Goal: Task Accomplishment & Management: Complete application form

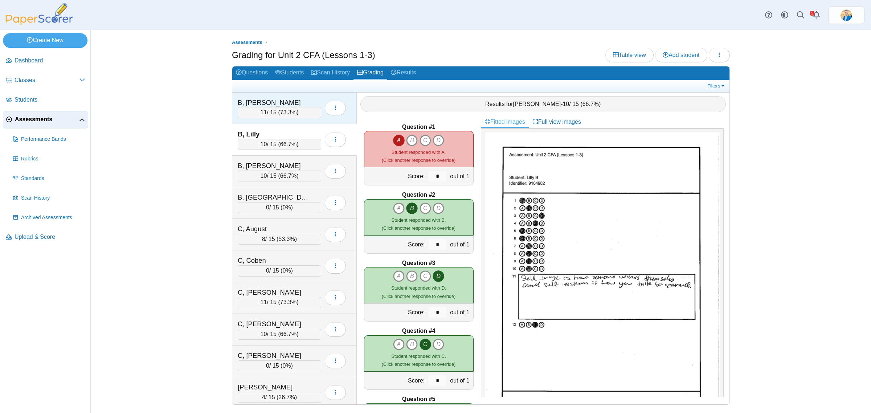
click at [289, 100] on div "B, Ashlynn" at bounding box center [274, 102] width 73 height 9
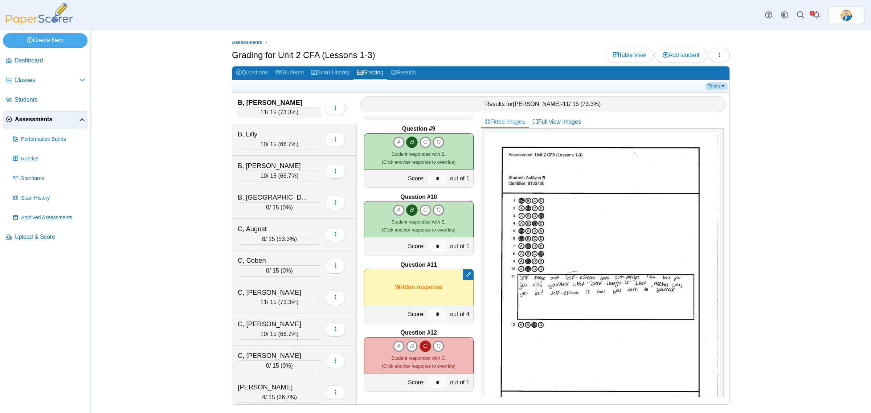
click at [718, 83] on link "Filters" at bounding box center [717, 85] width 22 height 7
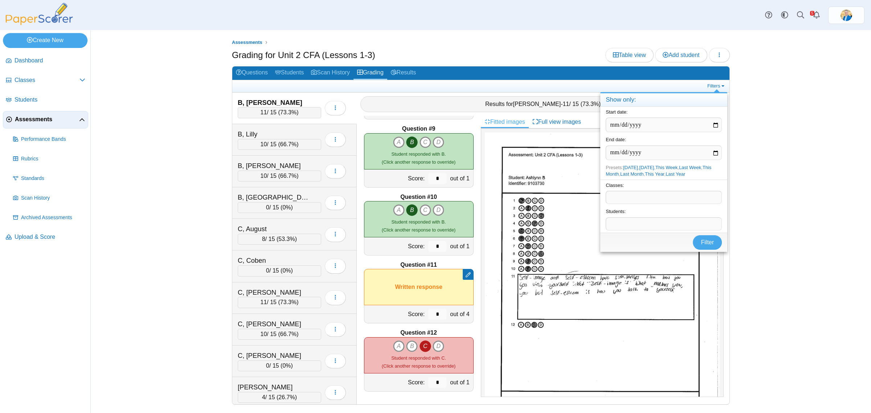
click at [626, 200] on span at bounding box center [663, 197] width 115 height 12
click at [710, 260] on button "Filter" at bounding box center [707, 254] width 29 height 15
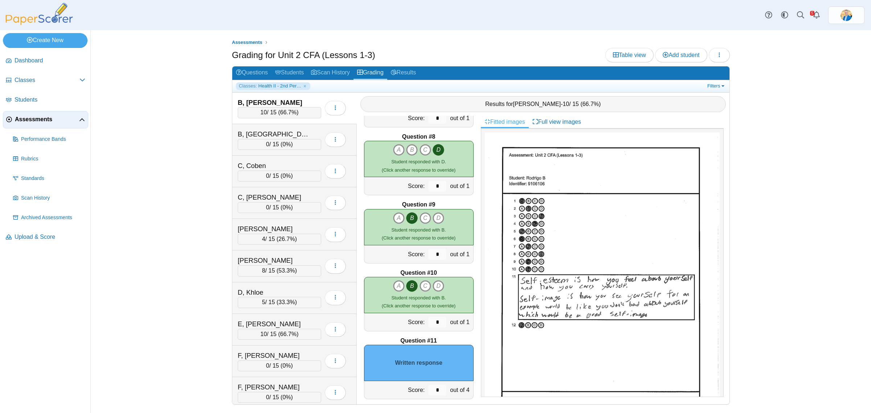
scroll to position [543, 0]
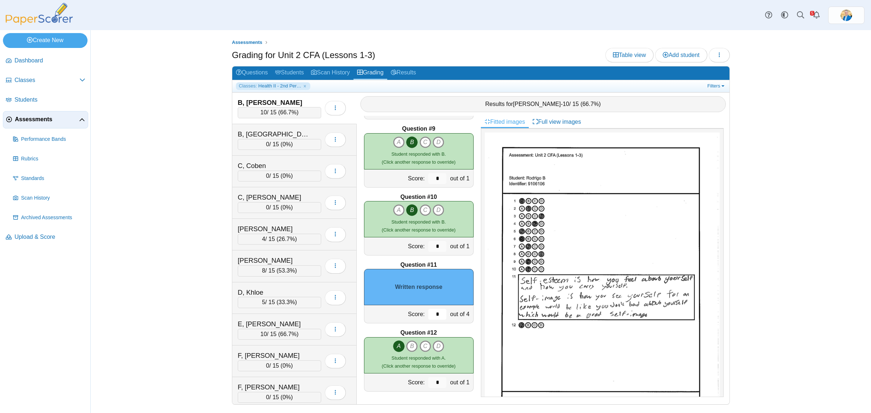
click at [431, 314] on input "*" at bounding box center [437, 314] width 18 height 11
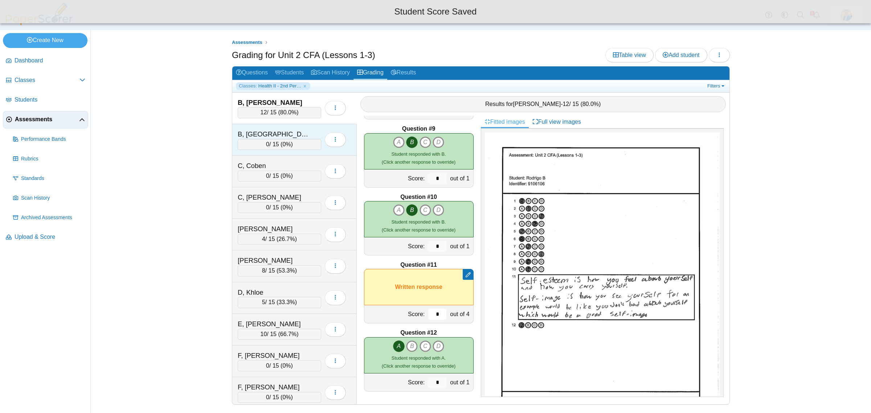
type input "*"
click at [282, 131] on div "B, Trenton" at bounding box center [274, 134] width 73 height 9
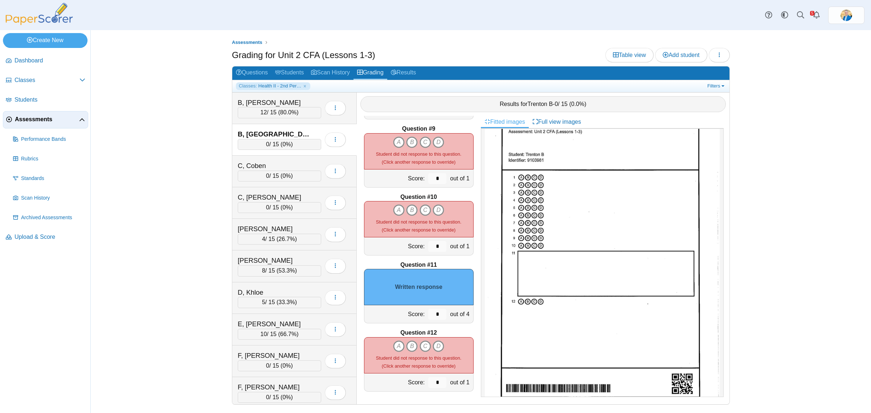
scroll to position [36, 0]
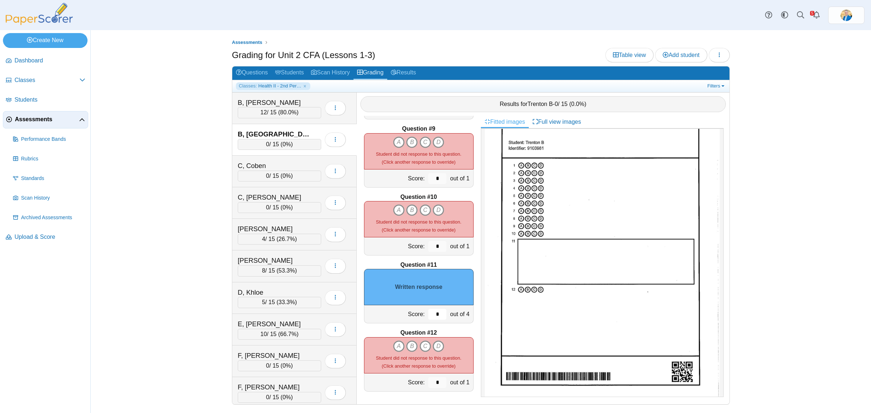
click at [431, 309] on input "*" at bounding box center [437, 314] width 18 height 11
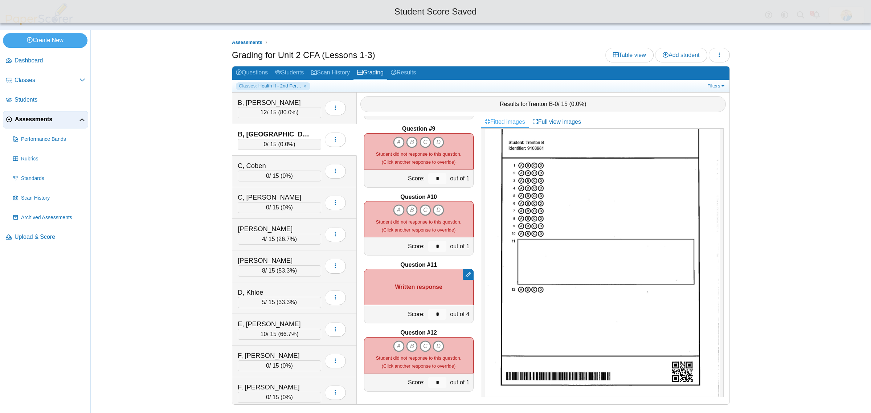
click at [297, 155] on div "B, Trenton 0 / 15 ( 0.0% ) Loading…" at bounding box center [294, 140] width 125 height 32
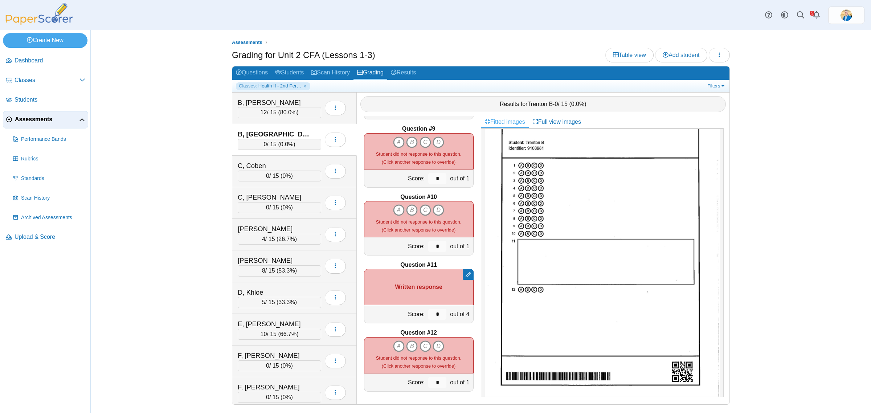
scroll to position [497, 0]
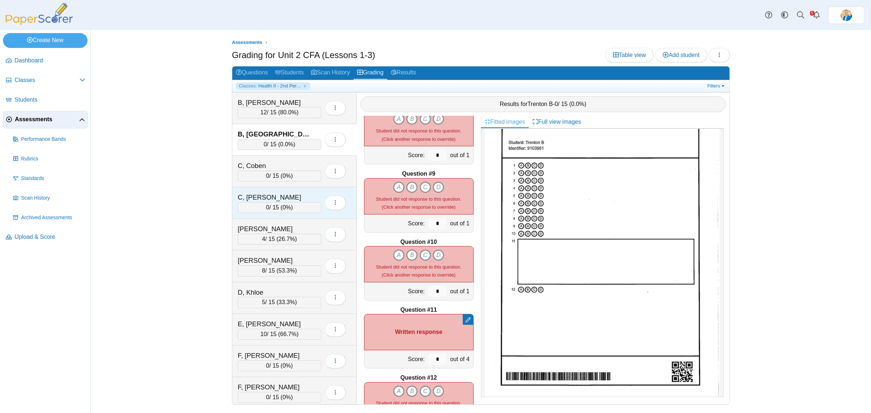
click at [282, 195] on div "C, Shanley" at bounding box center [274, 197] width 73 height 9
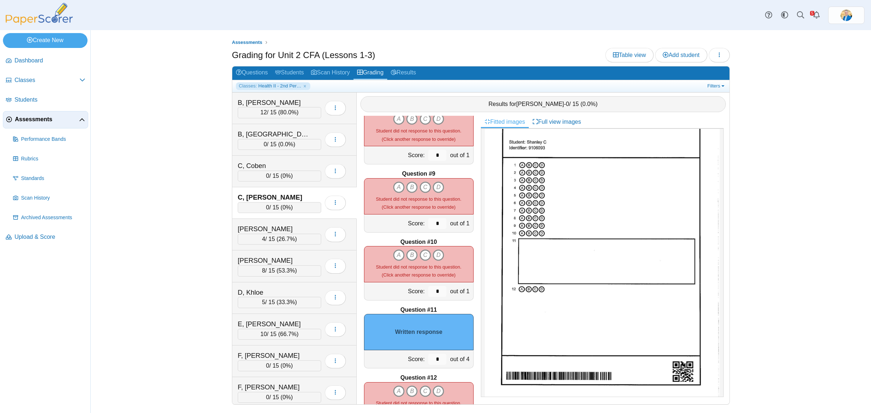
scroll to position [0, 0]
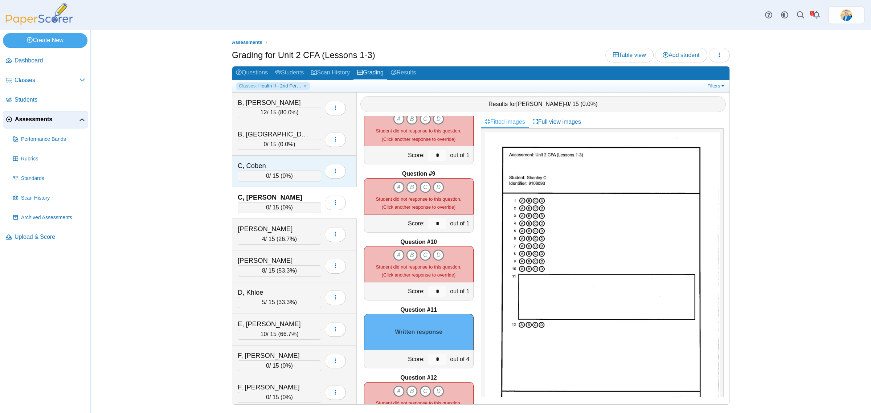
click at [289, 156] on div "C, Coben 0 / 15 ( 0% ) Loading…" at bounding box center [294, 172] width 125 height 32
click at [429, 358] on input "*" at bounding box center [437, 359] width 18 height 11
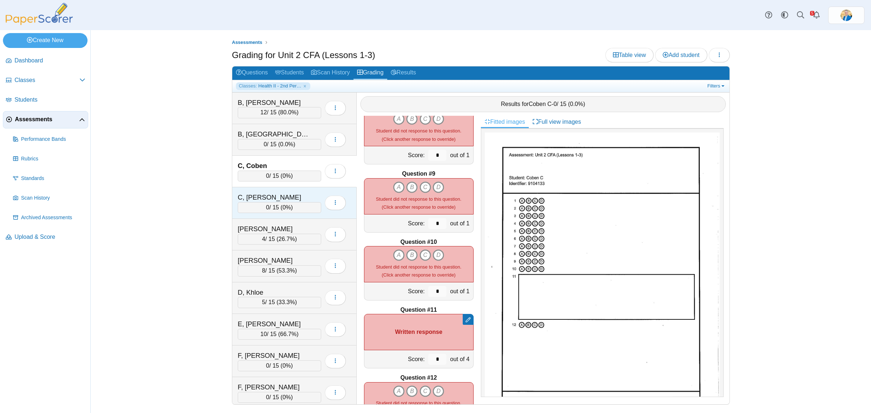
click at [291, 193] on div "C, [PERSON_NAME]" at bounding box center [274, 197] width 73 height 9
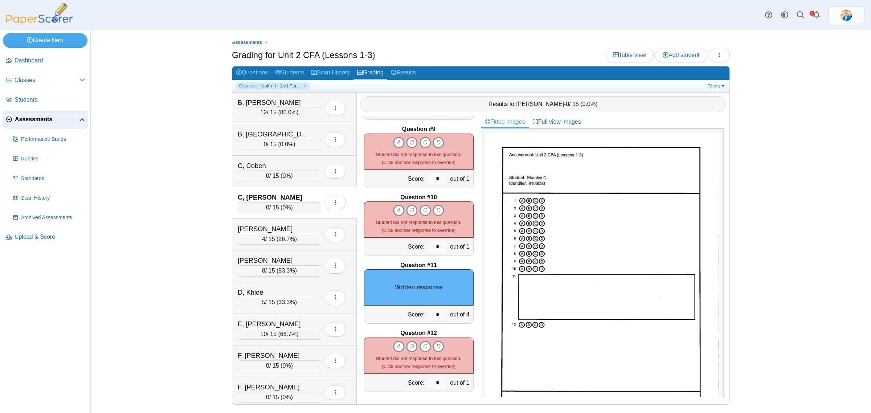
scroll to position [543, 0]
click at [428, 313] on input "*" at bounding box center [437, 314] width 18 height 11
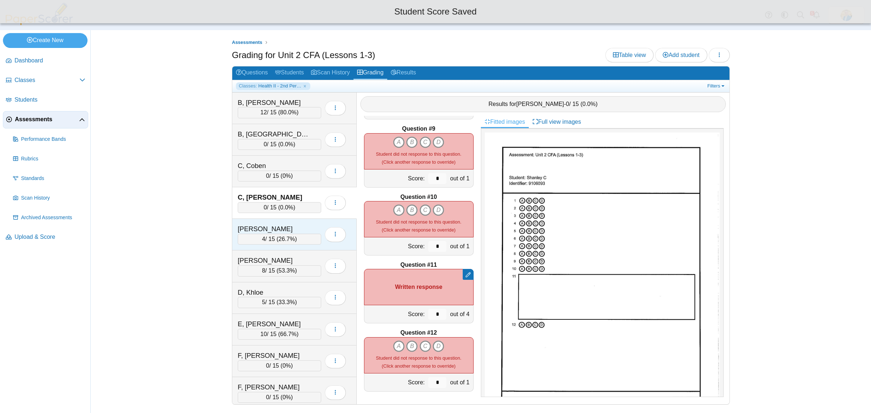
click at [293, 225] on div "[PERSON_NAME]" at bounding box center [274, 228] width 73 height 9
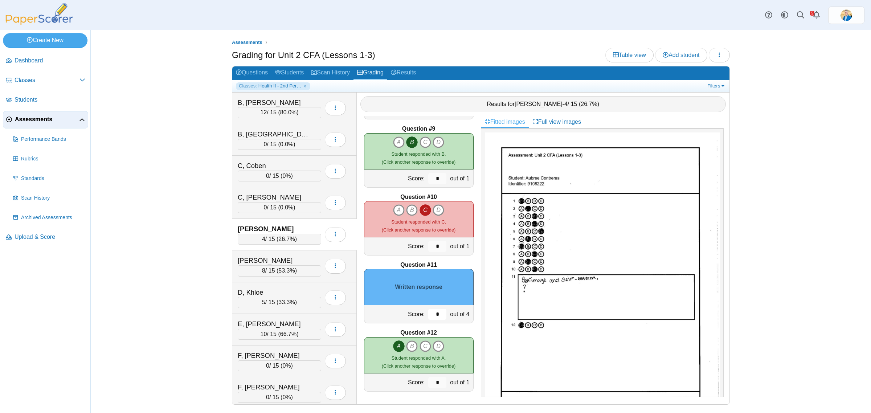
click at [428, 312] on input "*" at bounding box center [437, 314] width 18 height 11
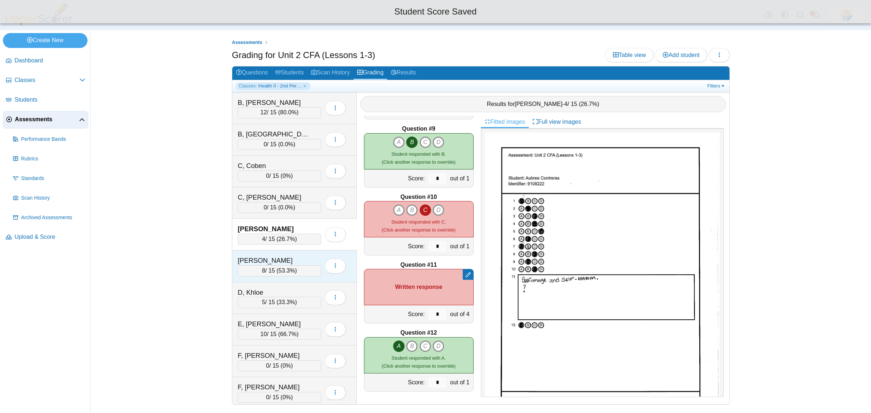
click at [289, 258] on div "[PERSON_NAME]" at bounding box center [274, 260] width 73 height 9
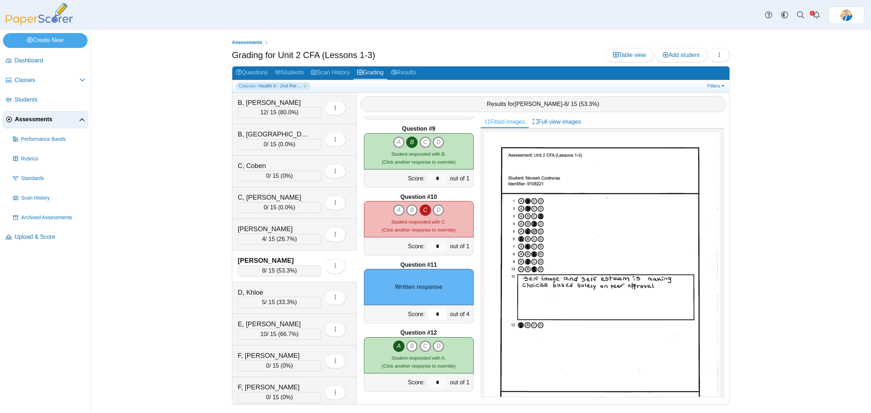
click at [429, 314] on input "*" at bounding box center [437, 314] width 18 height 11
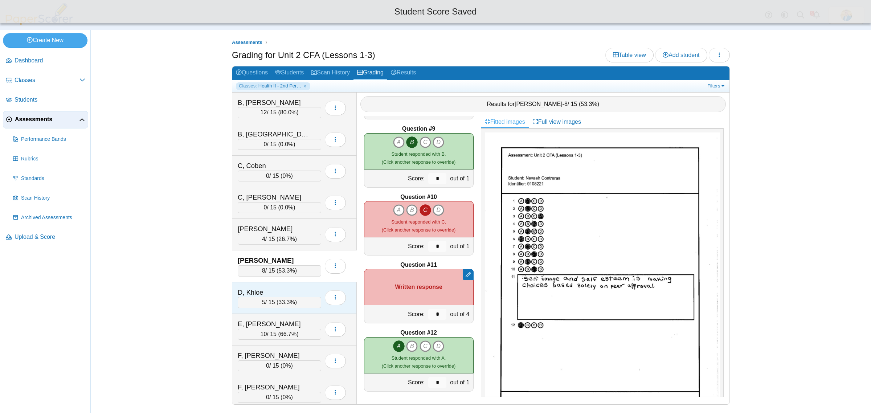
click at [286, 290] on div "D, Khloe" at bounding box center [274, 292] width 73 height 9
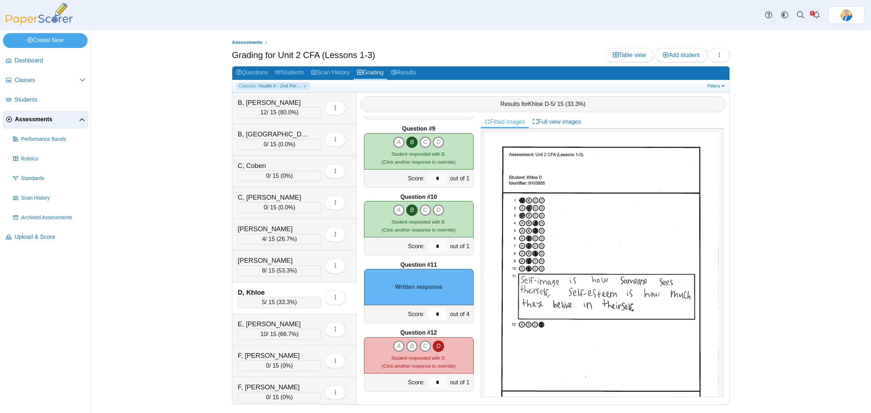
click at [430, 317] on input "*" at bounding box center [437, 314] width 18 height 11
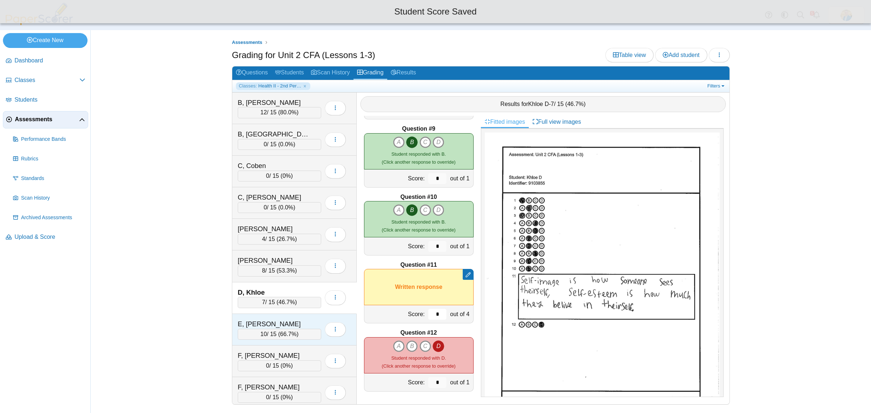
type input "*"
click at [304, 325] on div "E, [PERSON_NAME]" at bounding box center [274, 323] width 73 height 9
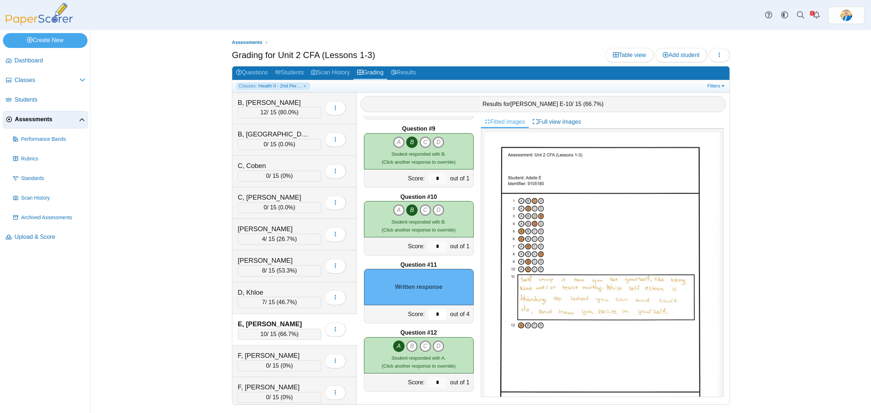
click at [432, 313] on input "*" at bounding box center [437, 314] width 18 height 11
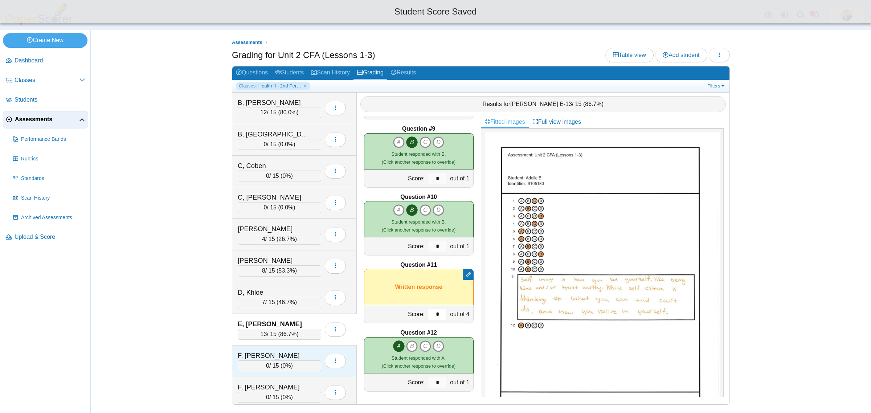
type input "*"
click at [297, 352] on div "F, Ayden 0 / 15 ( 0% ) Loading…" at bounding box center [294, 362] width 125 height 32
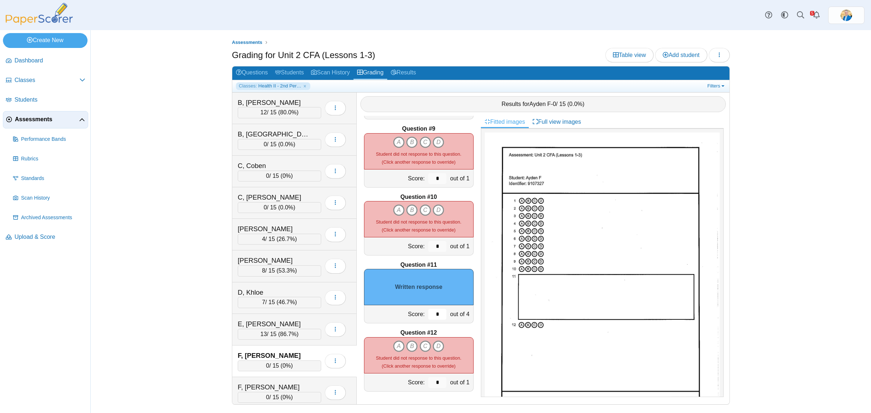
click at [433, 310] on input "*" at bounding box center [437, 314] width 18 height 11
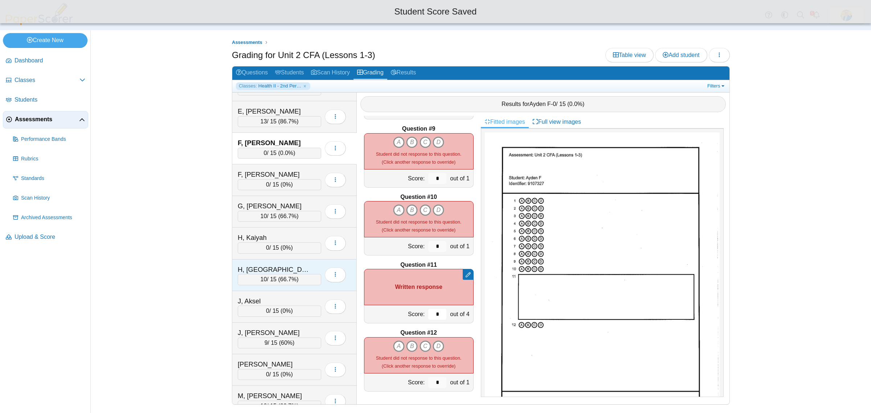
scroll to position [227, 0]
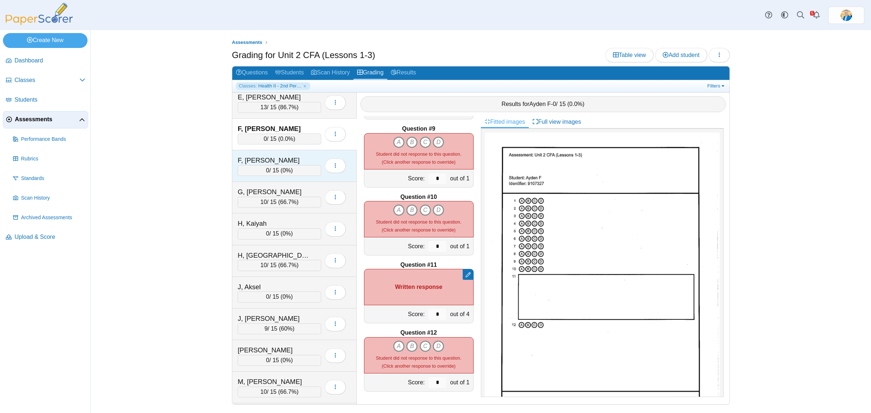
click at [300, 162] on div "F, Zander" at bounding box center [274, 160] width 73 height 9
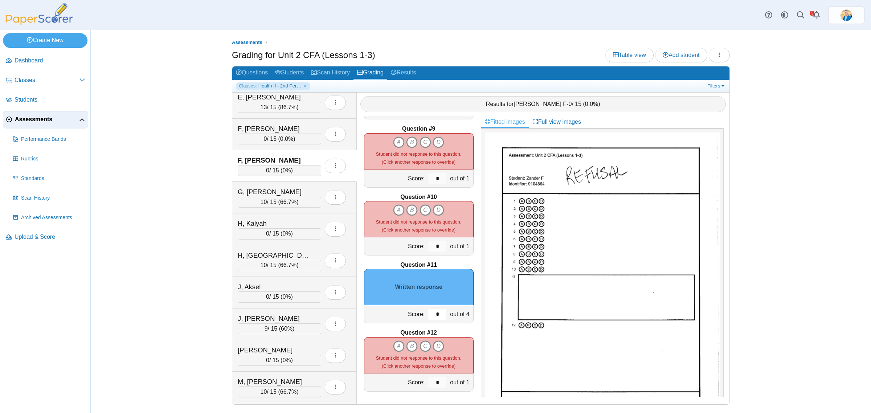
click at [431, 318] on input "*" at bounding box center [437, 314] width 18 height 11
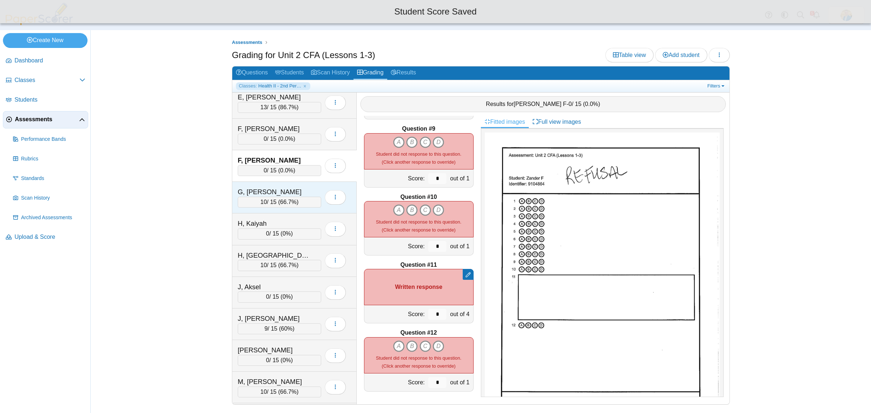
click at [289, 192] on div "G, Colin" at bounding box center [274, 191] width 73 height 9
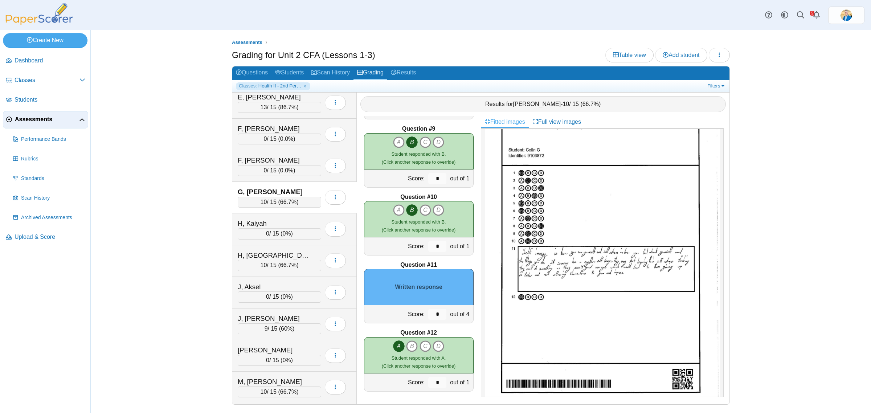
scroll to position [36, 0]
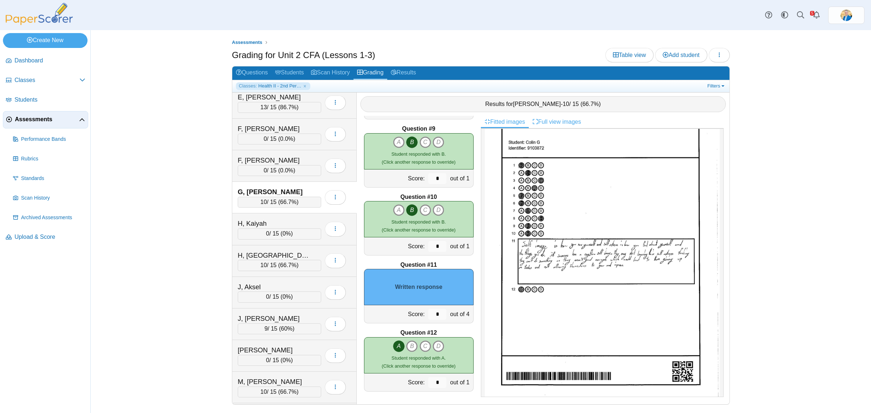
click at [537, 123] on icon at bounding box center [536, 122] width 6 height 6
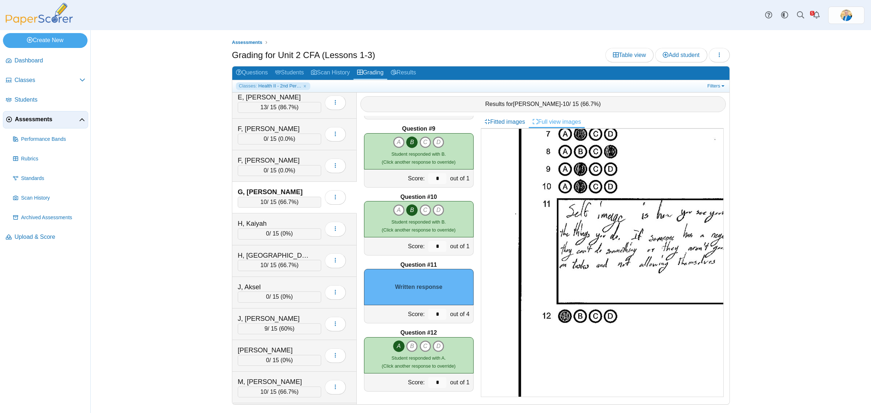
scroll to position [262, 0]
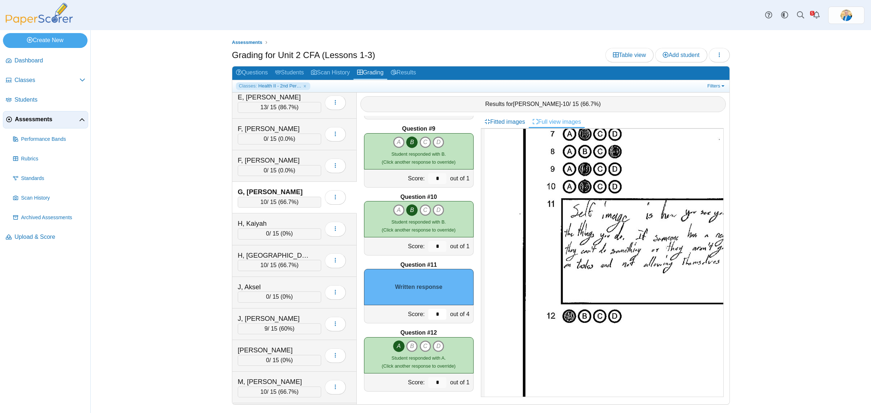
click at [428, 310] on input "*" at bounding box center [437, 314] width 18 height 11
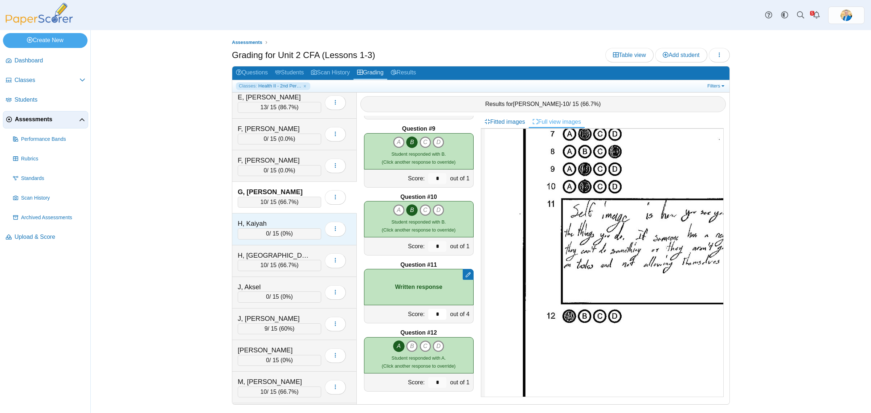
type input "*"
click at [300, 221] on div "H, Kaiyah" at bounding box center [274, 223] width 73 height 9
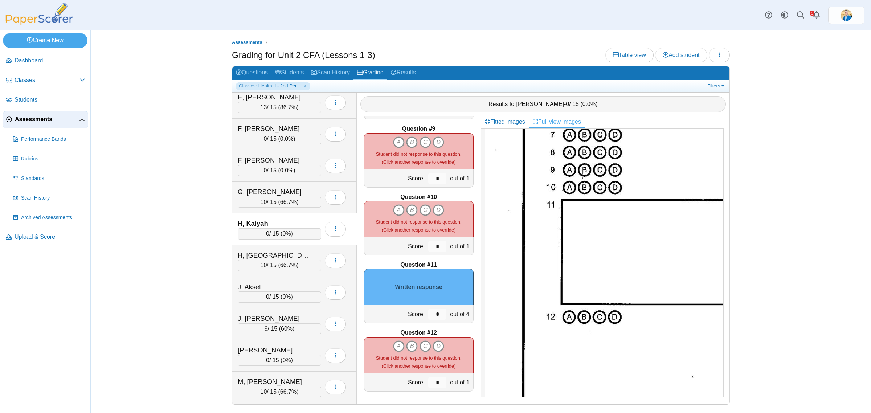
scroll to position [0, 0]
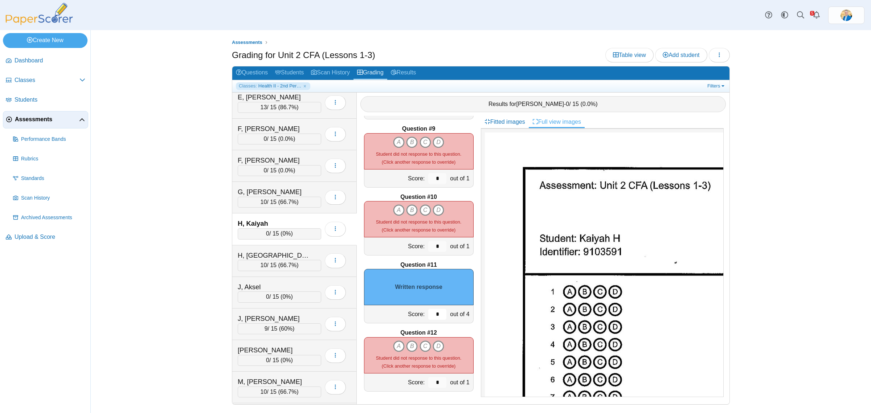
click at [437, 315] on input "*" at bounding box center [437, 314] width 18 height 11
click at [435, 315] on input "*" at bounding box center [437, 314] width 18 height 11
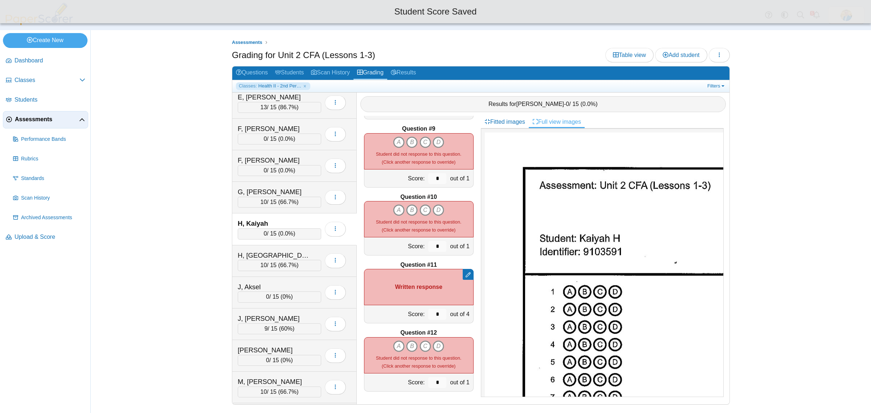
click at [546, 123] on link "Full view images" at bounding box center [557, 122] width 56 height 12
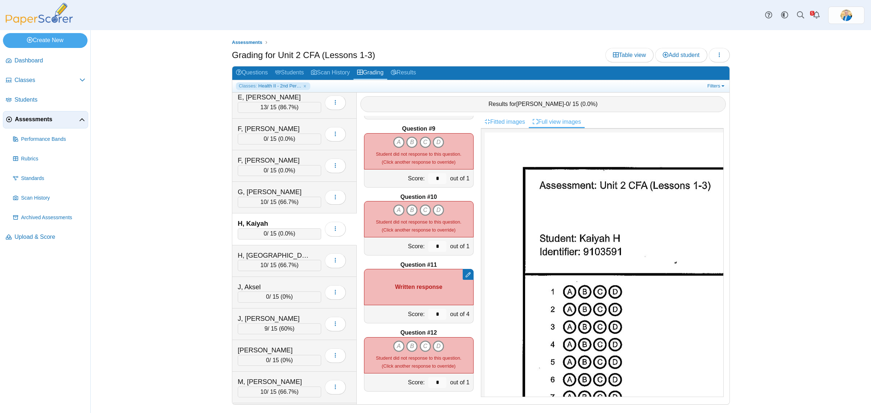
click at [506, 122] on link "Fitted images" at bounding box center [505, 122] width 48 height 12
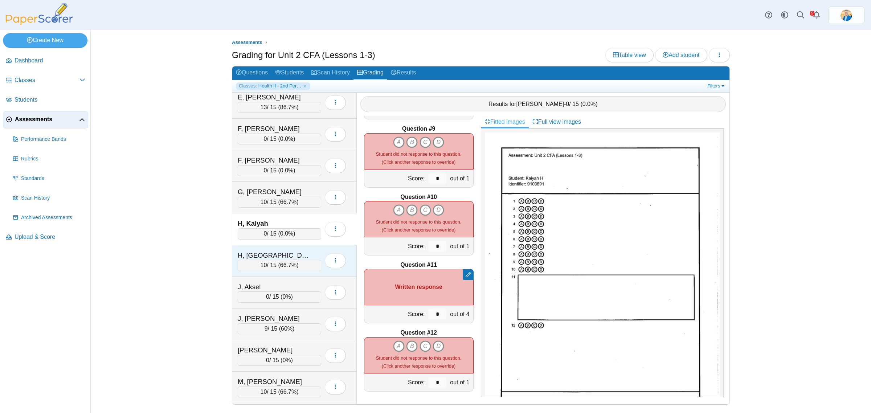
click at [282, 253] on div "H, London 10 / 15 ( 66.7% ) Loading…" at bounding box center [294, 261] width 125 height 32
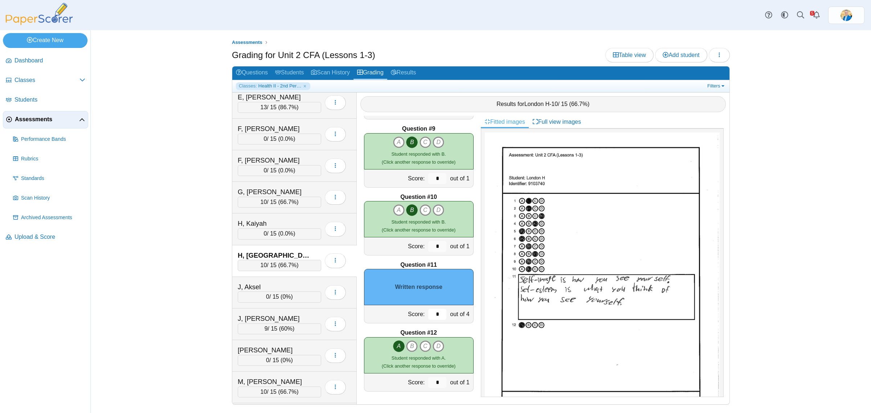
click at [432, 316] on input "*" at bounding box center [437, 314] width 18 height 11
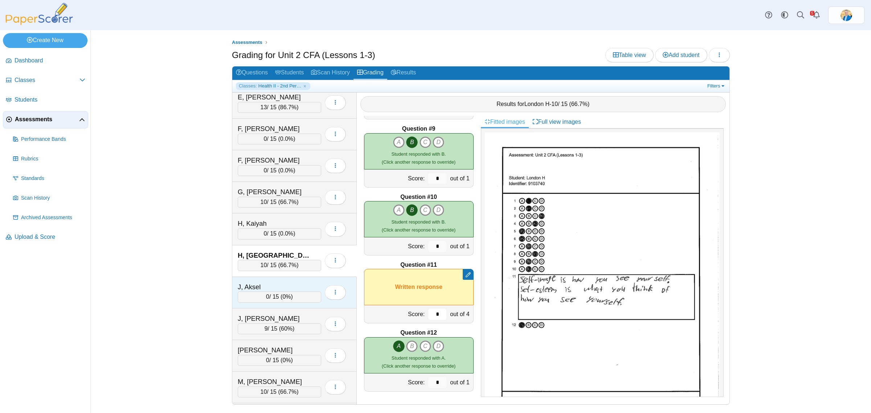
type input "*"
click at [295, 284] on div "J, Aksel 0 / 15 ( 0% ) Loading…" at bounding box center [294, 293] width 125 height 32
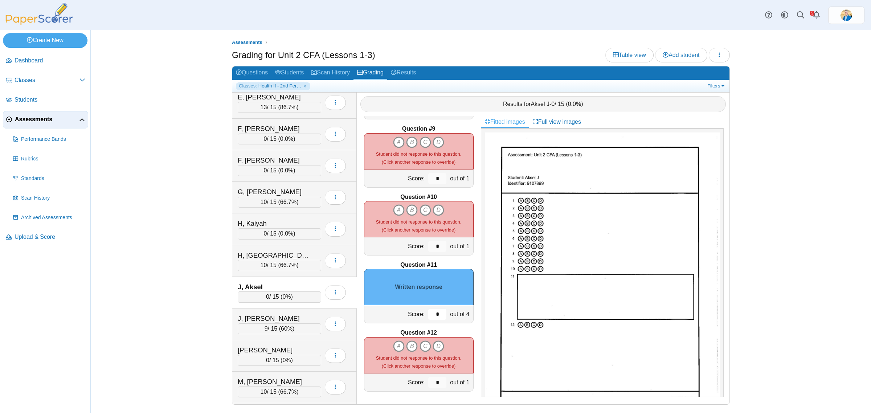
click at [428, 315] on input "*" at bounding box center [437, 314] width 18 height 11
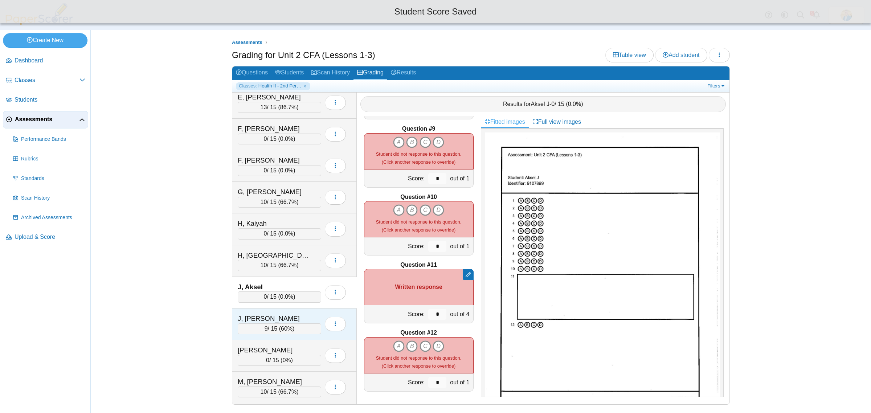
click at [291, 317] on div "J, Jordan" at bounding box center [274, 318] width 73 height 9
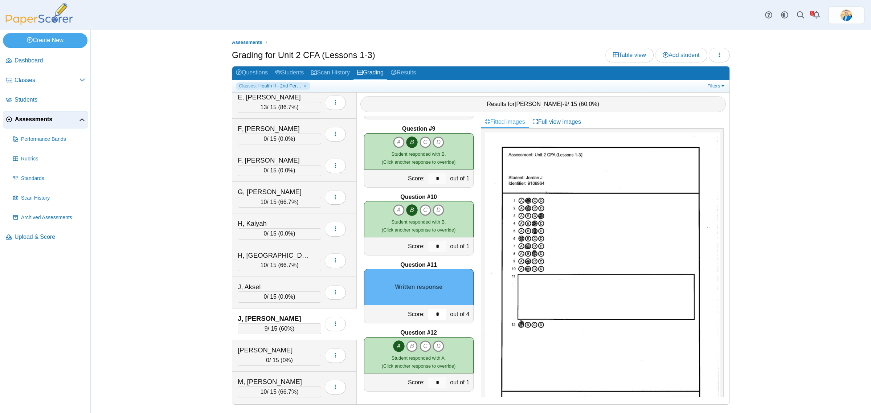
click at [433, 316] on input "*" at bounding box center [437, 314] width 18 height 11
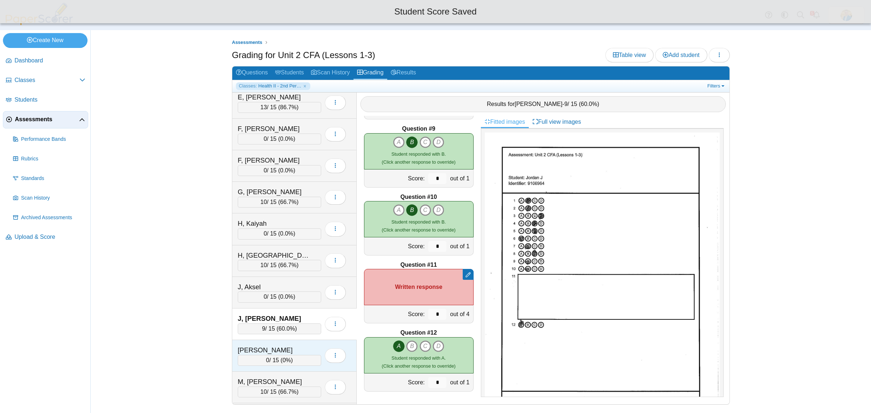
click at [288, 353] on div "K, Alexis" at bounding box center [274, 350] width 73 height 9
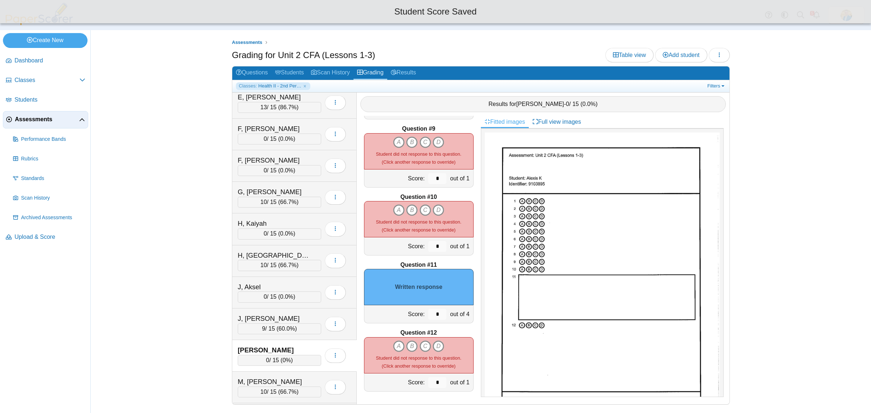
scroll to position [36, 0]
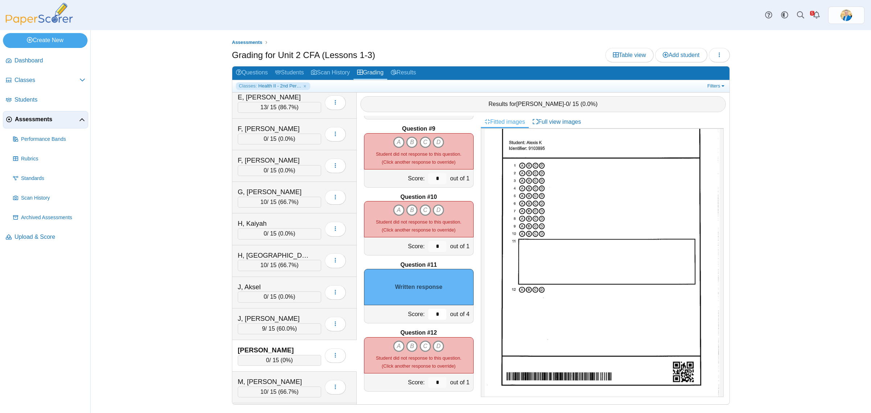
click at [431, 318] on input "*" at bounding box center [437, 314] width 18 height 11
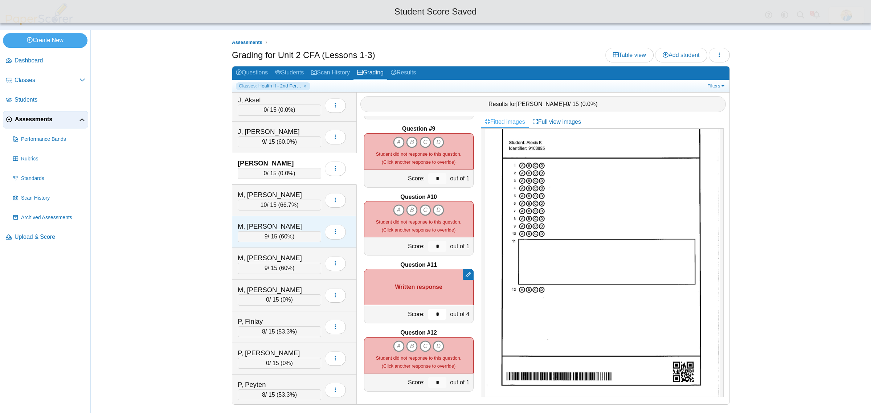
scroll to position [408, 0]
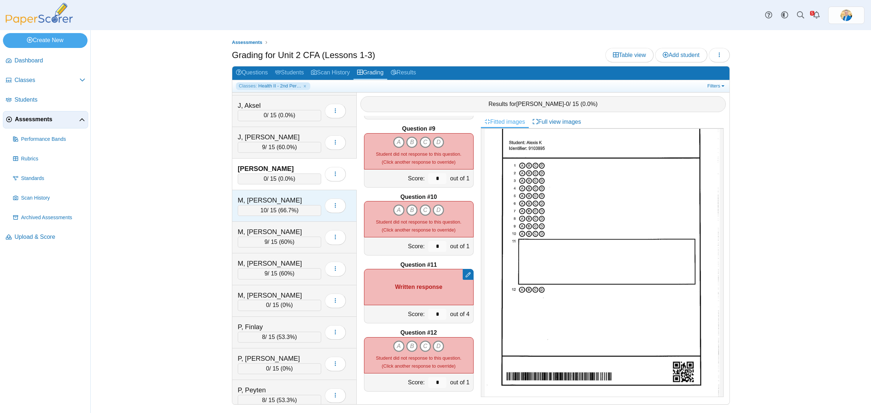
click at [296, 199] on div "M, Liam 10 / 15 ( 66.7% ) Loading…" at bounding box center [294, 206] width 125 height 32
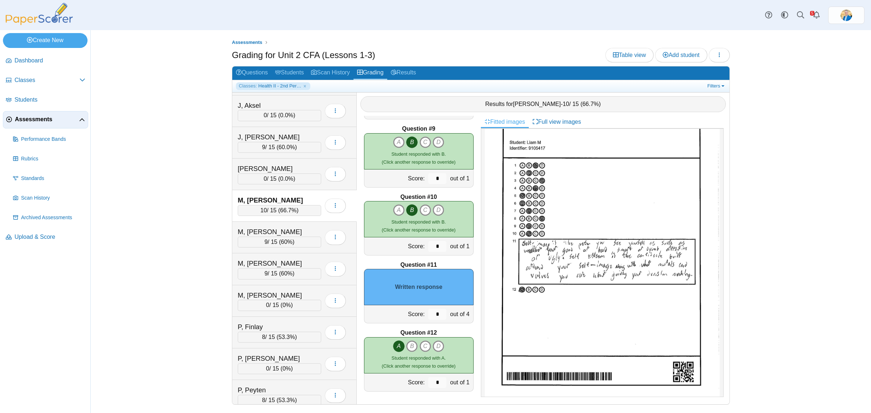
scroll to position [0, 0]
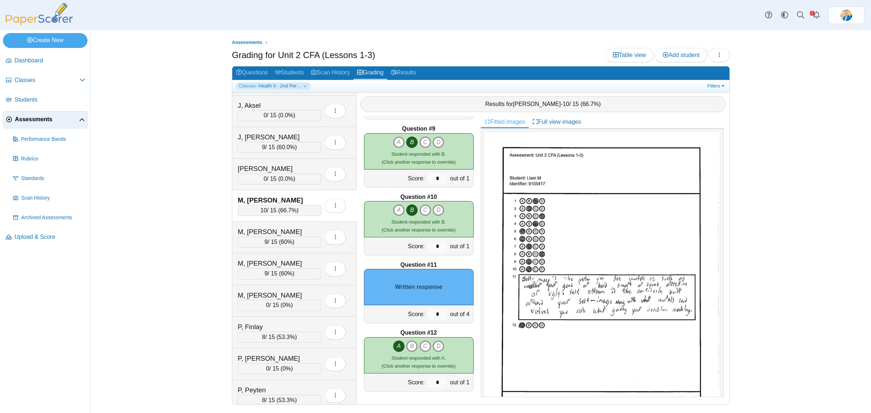
click at [516, 123] on link "Fitted images" at bounding box center [505, 122] width 48 height 12
click at [561, 125] on link "Full view images" at bounding box center [557, 122] width 56 height 12
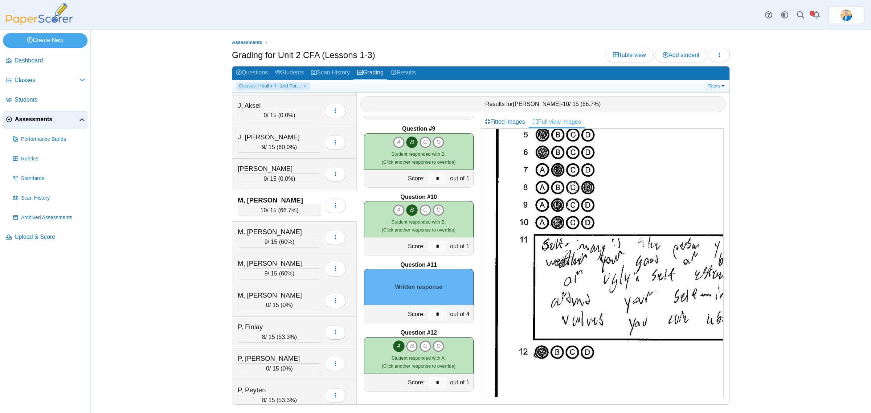
scroll to position [227, 0]
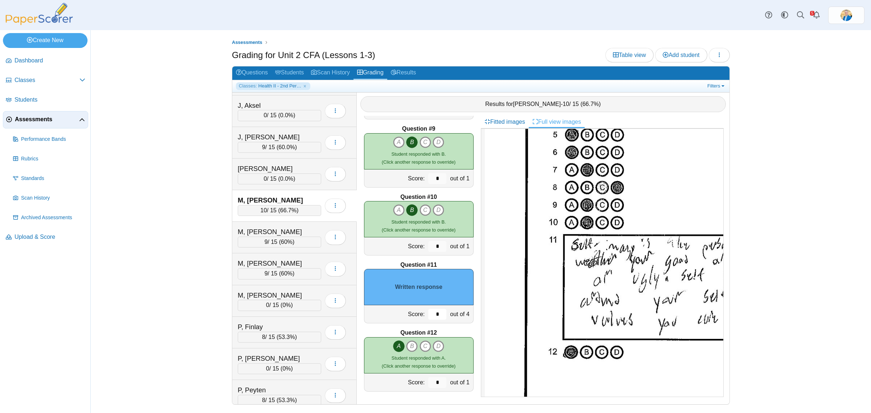
click at [429, 318] on input "*" at bounding box center [437, 314] width 18 height 11
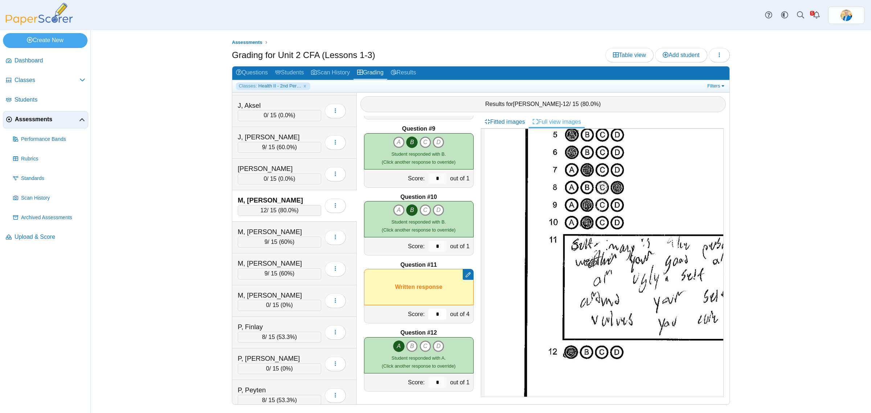
type input "*"
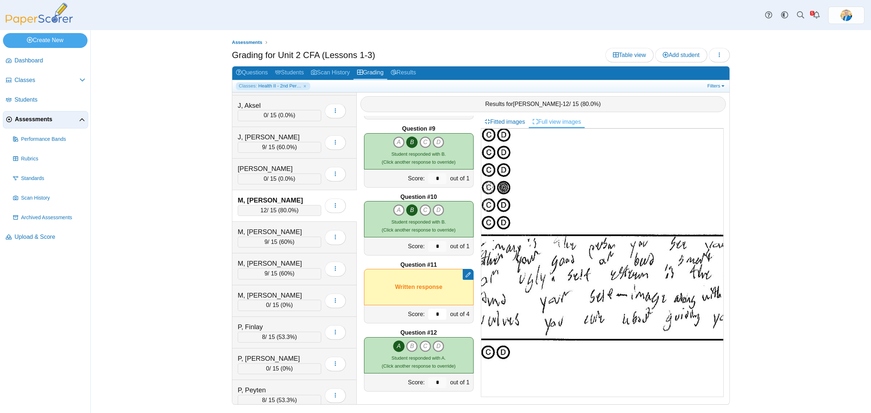
scroll to position [227, 24]
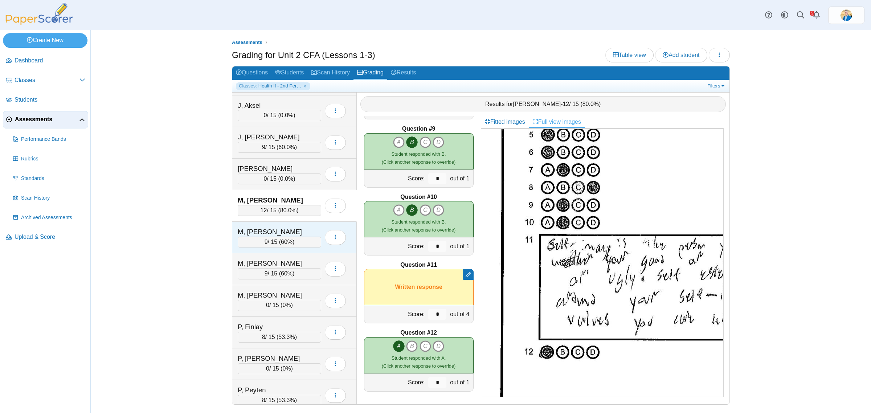
click at [300, 232] on div "M, Raegan" at bounding box center [274, 231] width 73 height 9
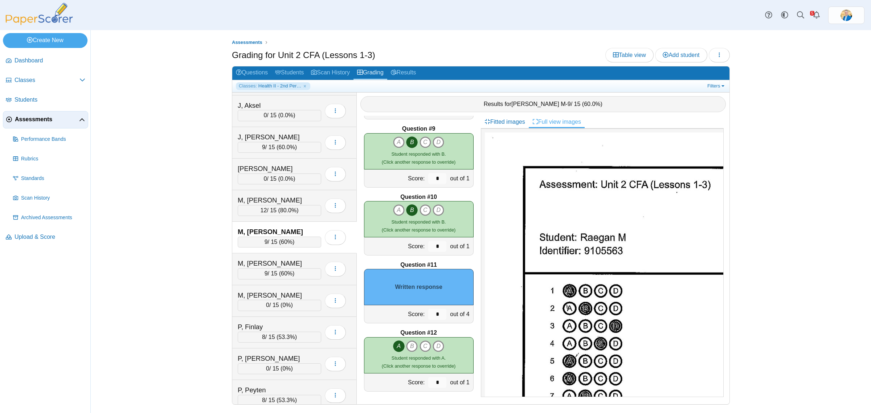
scroll to position [272, 0]
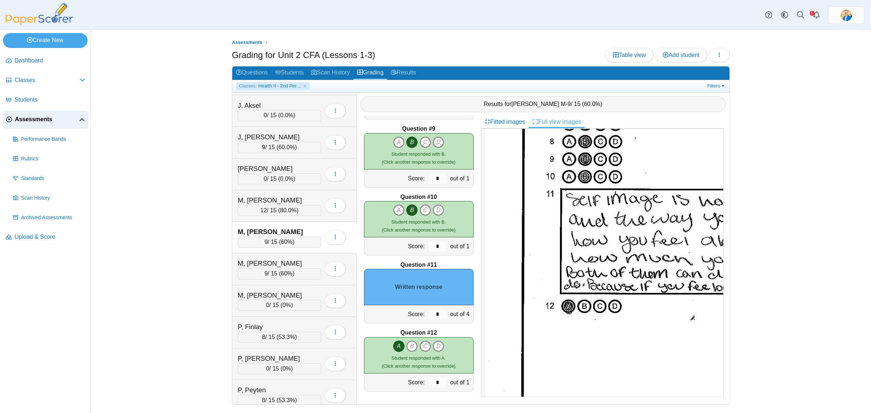
click at [552, 125] on link "Full view images" at bounding box center [557, 122] width 56 height 12
click at [509, 118] on link "Fitted images" at bounding box center [505, 122] width 48 height 12
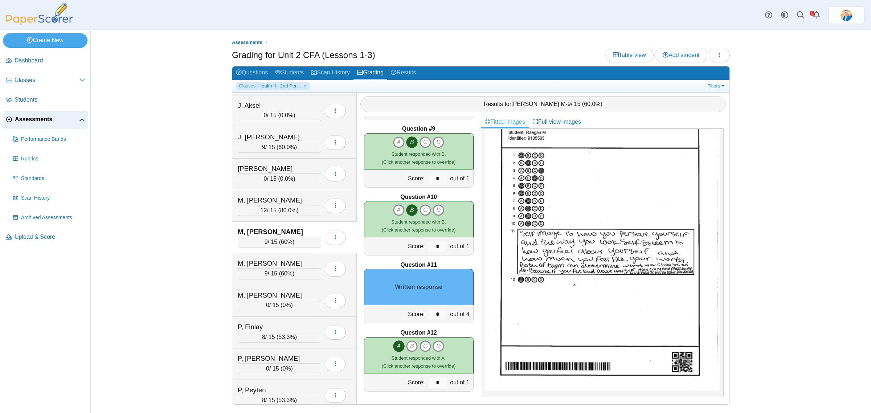
scroll to position [36, 0]
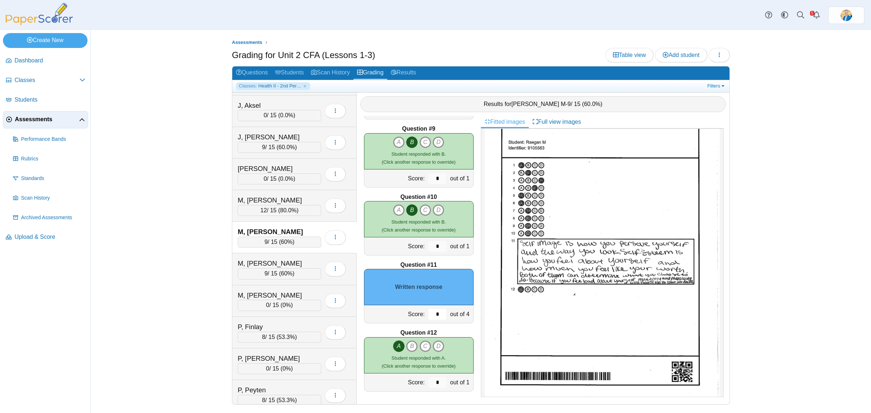
click at [428, 318] on input "*" at bounding box center [437, 314] width 18 height 11
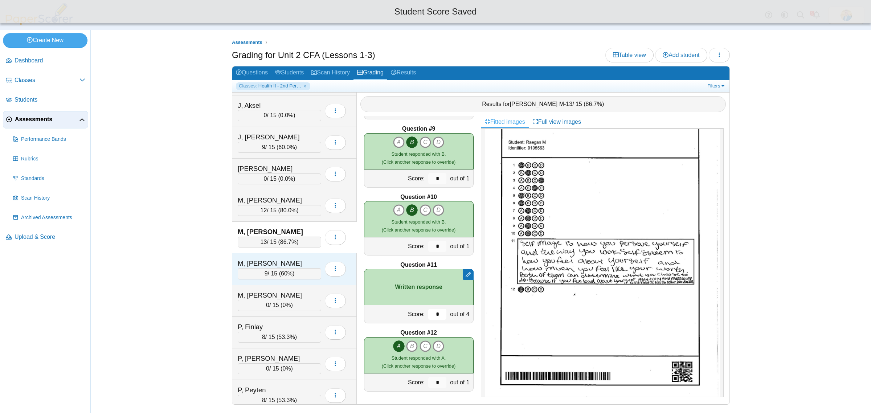
type input "*"
click at [290, 262] on div "M, Theron 9 / 15 ( 60% ) Loading…" at bounding box center [294, 269] width 125 height 32
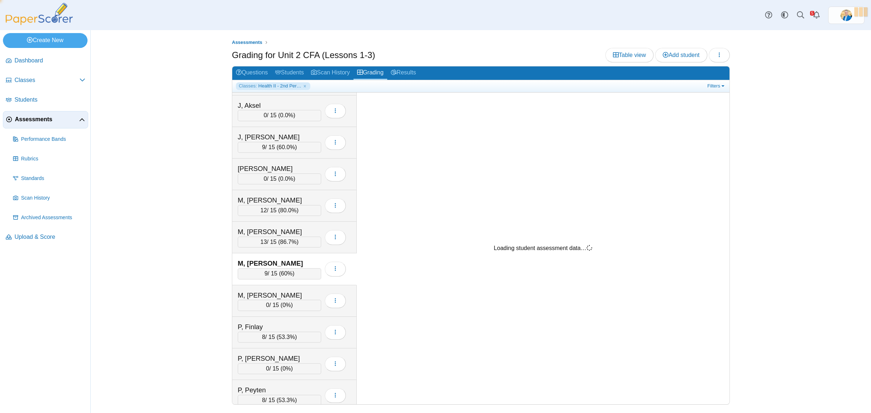
scroll to position [0, 0]
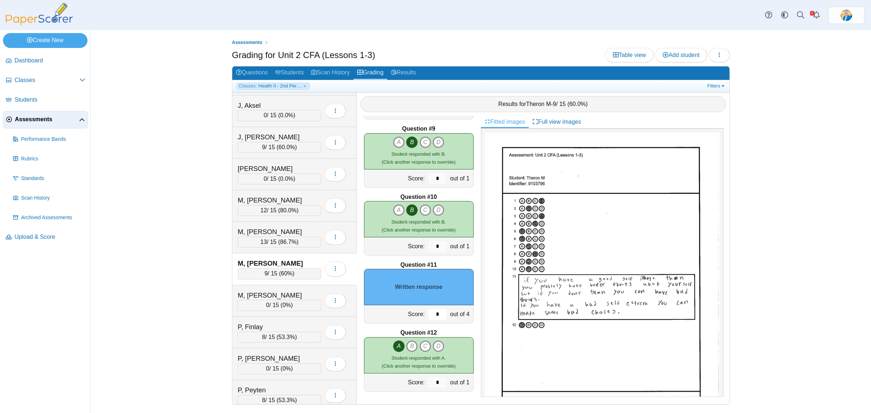
click at [429, 315] on input "*" at bounding box center [437, 314] width 18 height 11
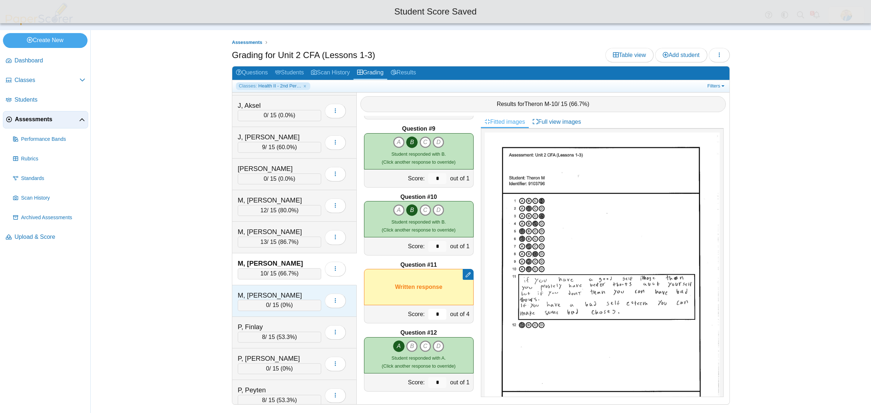
type input "*"
click at [298, 298] on div "M, Zane" at bounding box center [274, 295] width 73 height 9
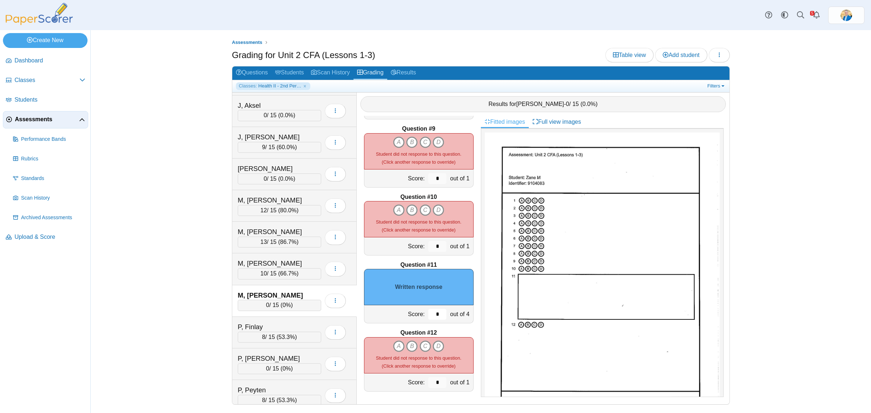
click at [436, 312] on input "*" at bounding box center [437, 314] width 18 height 11
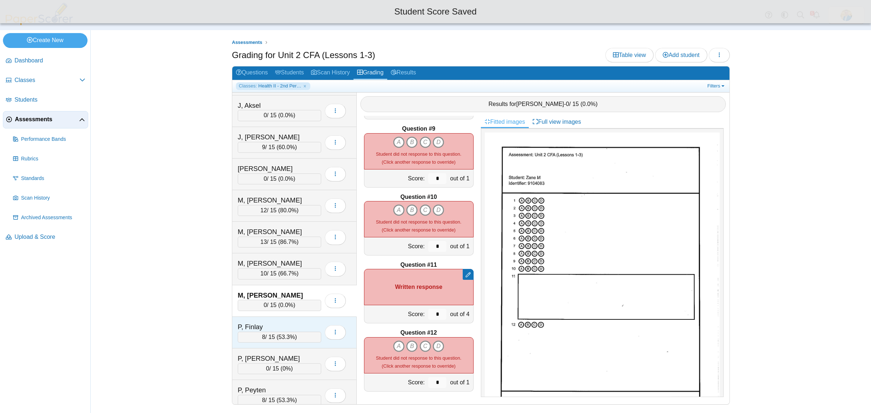
click at [272, 329] on div "P, Finlay" at bounding box center [274, 326] width 73 height 9
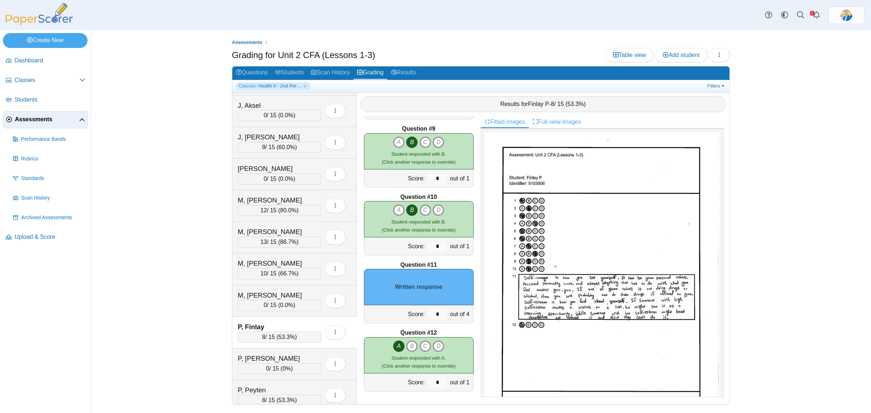
click at [560, 124] on link "Full view images" at bounding box center [557, 122] width 56 height 12
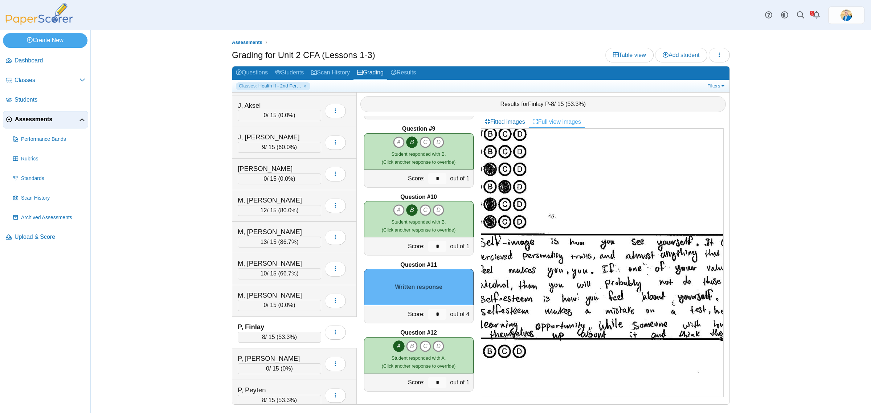
scroll to position [227, 66]
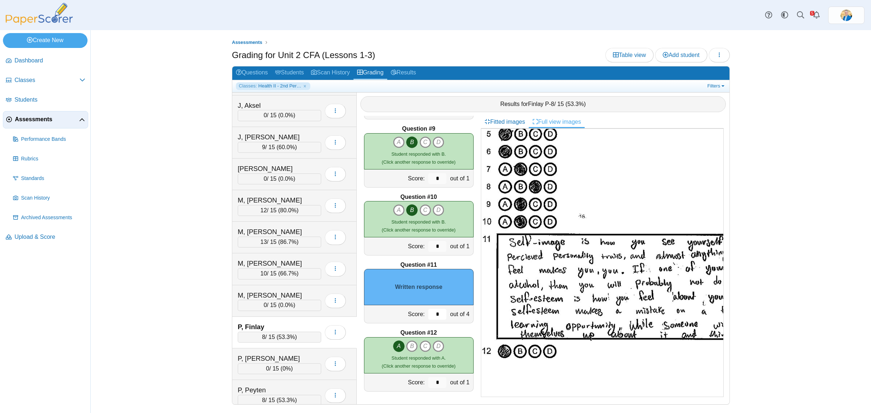
click at [431, 313] on input "*" at bounding box center [437, 314] width 18 height 11
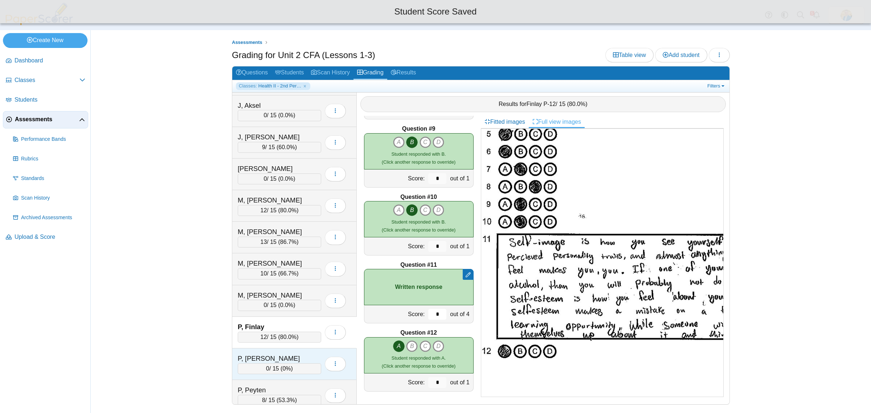
type input "*"
click at [296, 363] on div "P, Michael" at bounding box center [274, 358] width 73 height 9
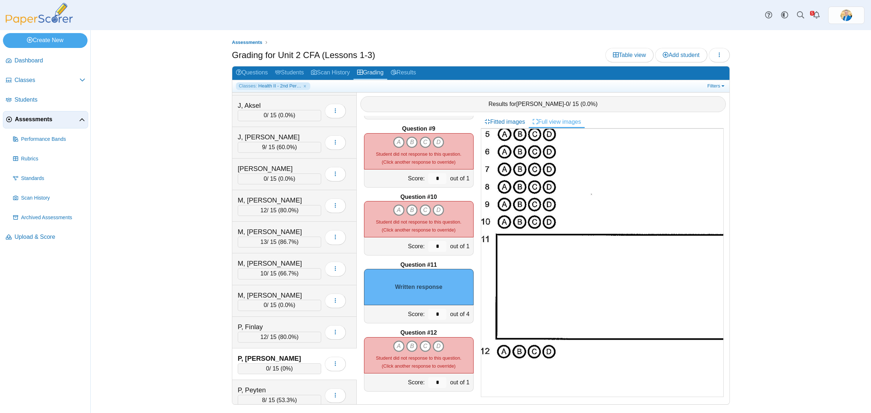
scroll to position [0, 0]
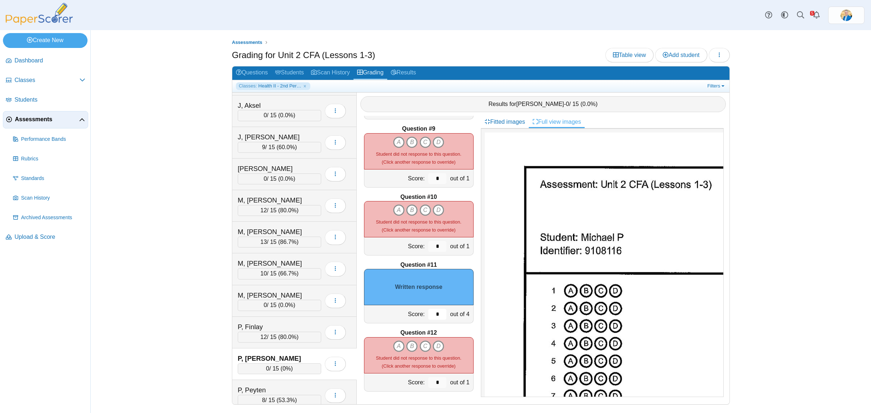
click at [428, 318] on input "*" at bounding box center [437, 314] width 18 height 11
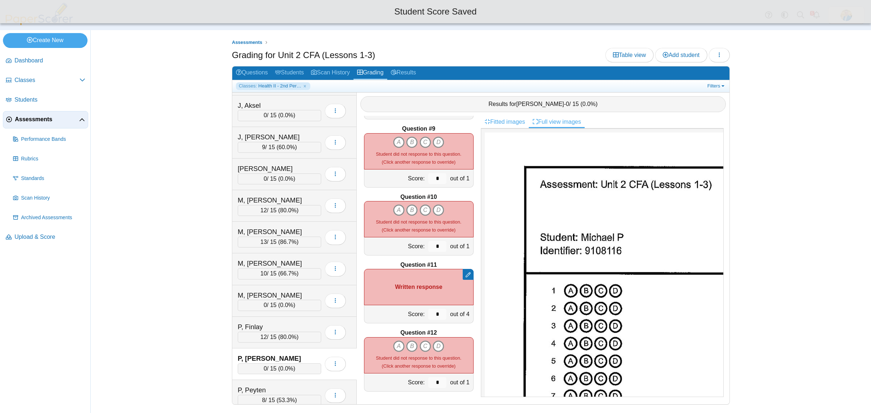
click at [506, 125] on link "Fitted images" at bounding box center [505, 122] width 48 height 12
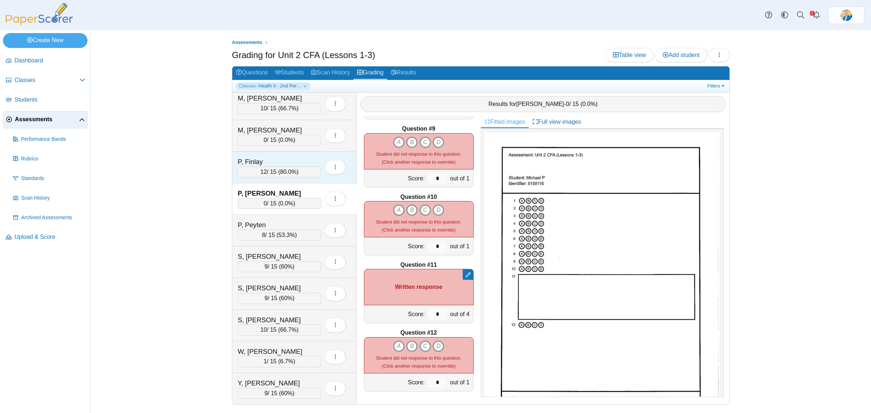
scroll to position [581, 0]
click at [284, 225] on div "P, Peyten" at bounding box center [274, 224] width 73 height 9
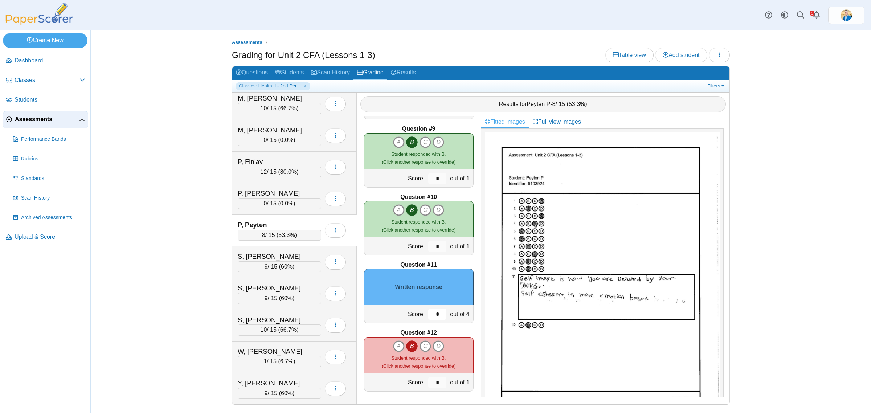
click at [428, 311] on input "*" at bounding box center [437, 314] width 18 height 11
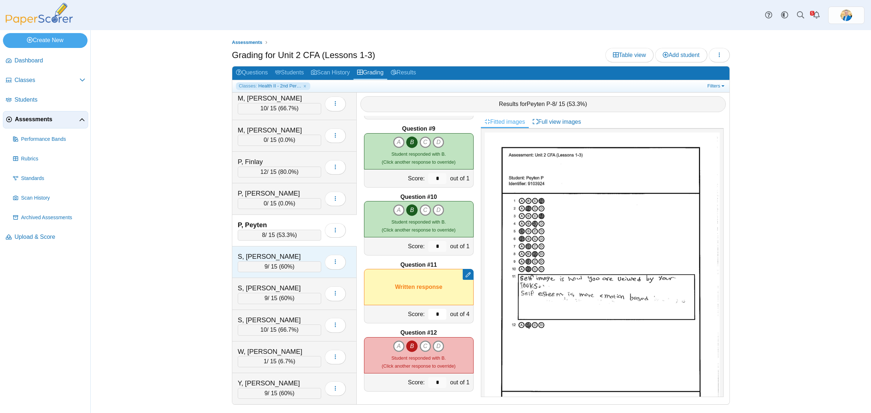
type input "*"
click at [278, 248] on div "S, Audrey 9 / 15 ( 60% ) Loading…" at bounding box center [294, 263] width 125 height 32
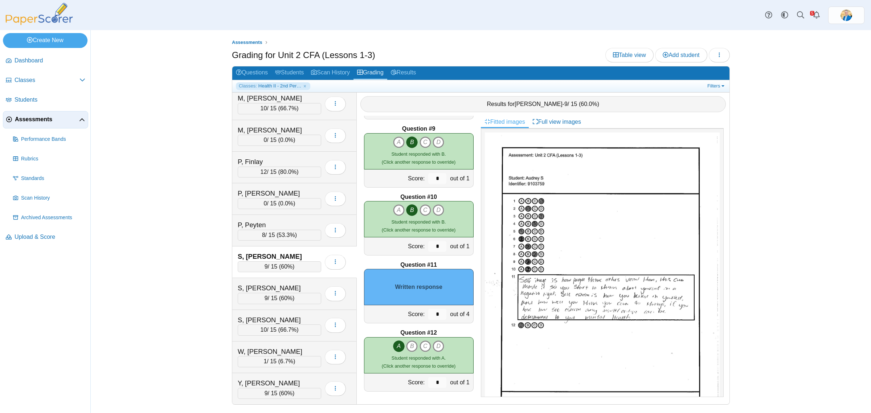
scroll to position [36, 0]
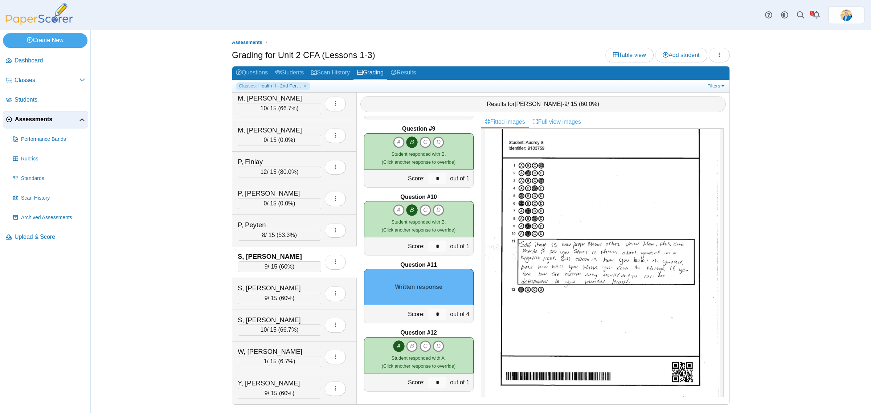
click at [559, 126] on link "Full view images" at bounding box center [557, 122] width 56 height 12
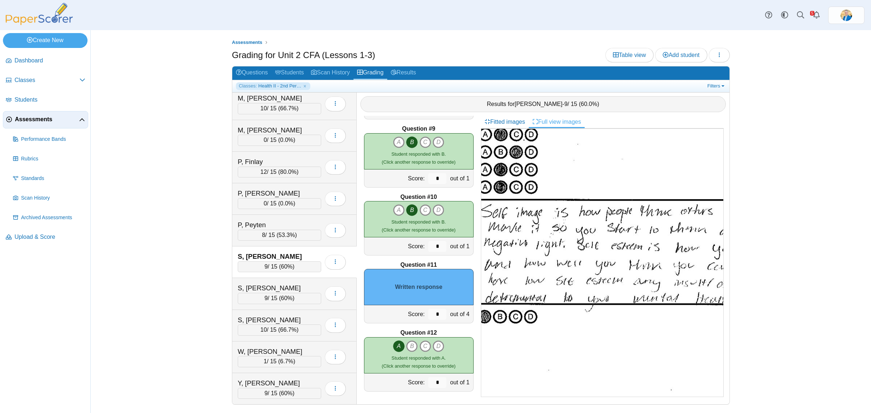
scroll to position [262, 0]
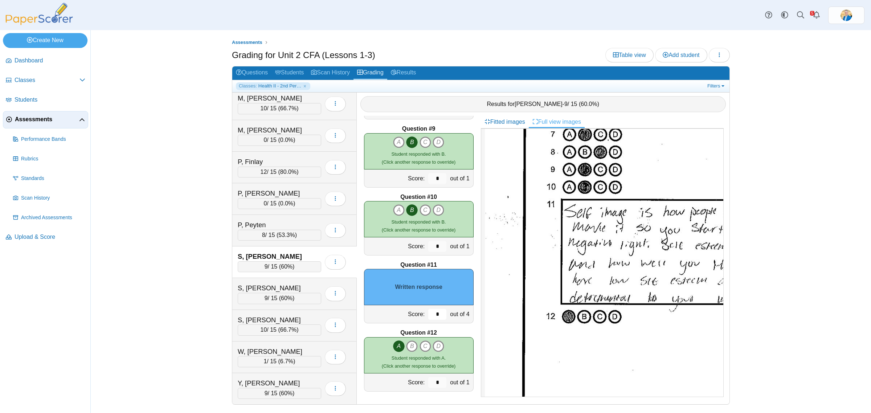
click at [428, 315] on input "*" at bounding box center [437, 314] width 18 height 11
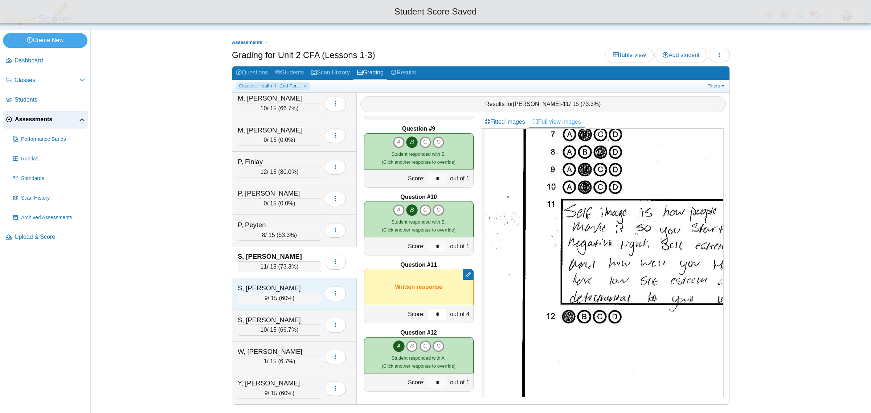
type input "*"
click at [286, 280] on div "S, Emrey 9 / 15 ( 60% ) Loading…" at bounding box center [294, 294] width 125 height 32
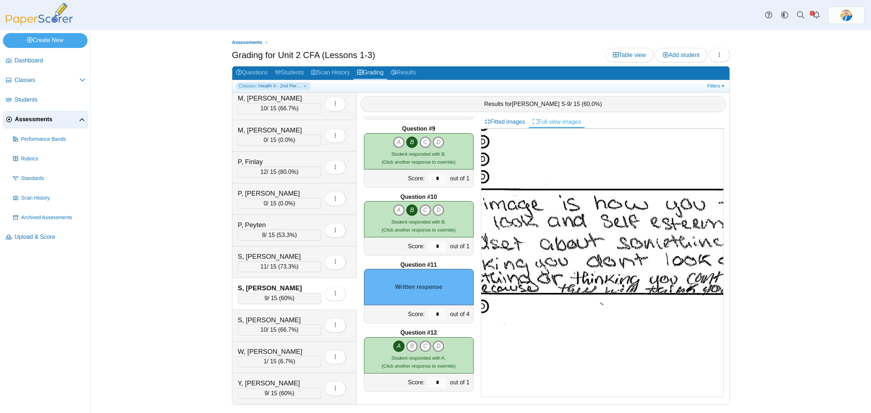
scroll to position [272, 118]
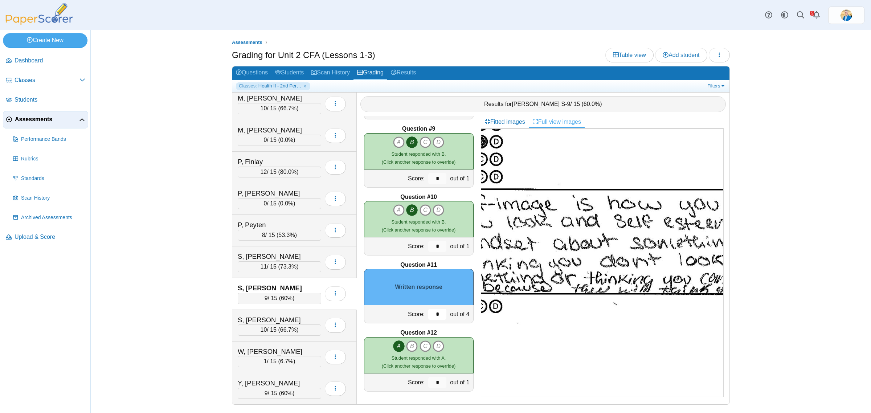
click at [437, 313] on input "*" at bounding box center [437, 314] width 18 height 11
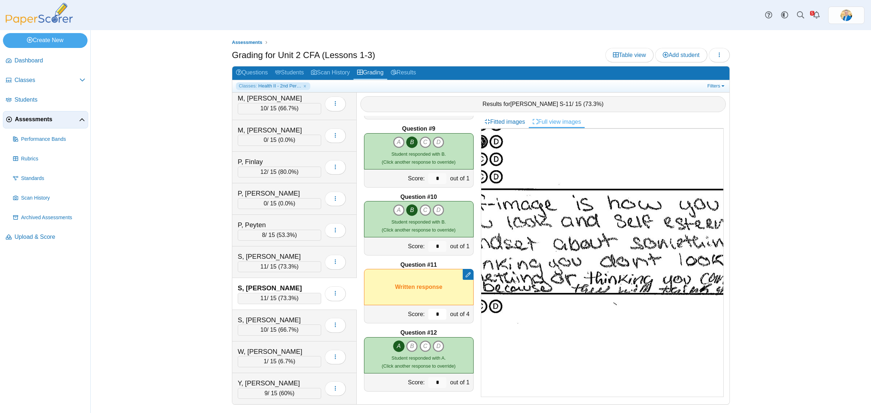
click at [431, 318] on input "*" at bounding box center [437, 314] width 18 height 11
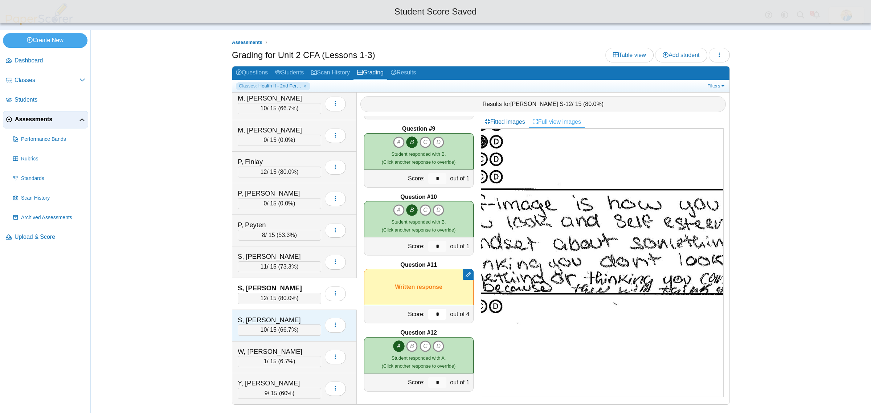
type input "*"
click at [297, 316] on div "S, Evan" at bounding box center [274, 319] width 73 height 9
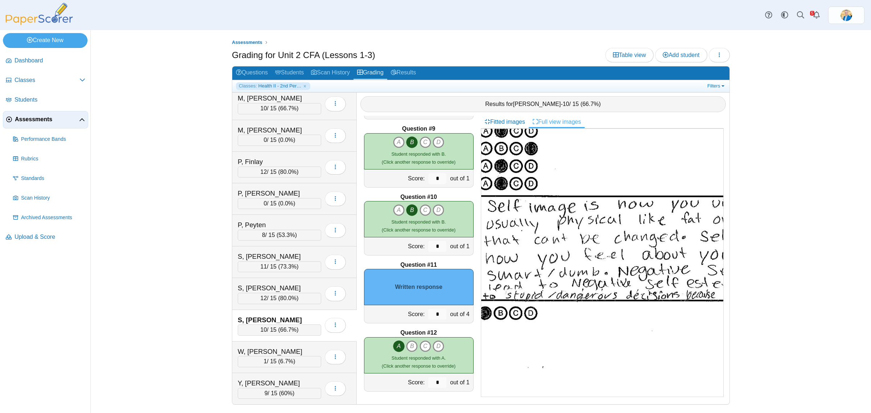
scroll to position [266, 65]
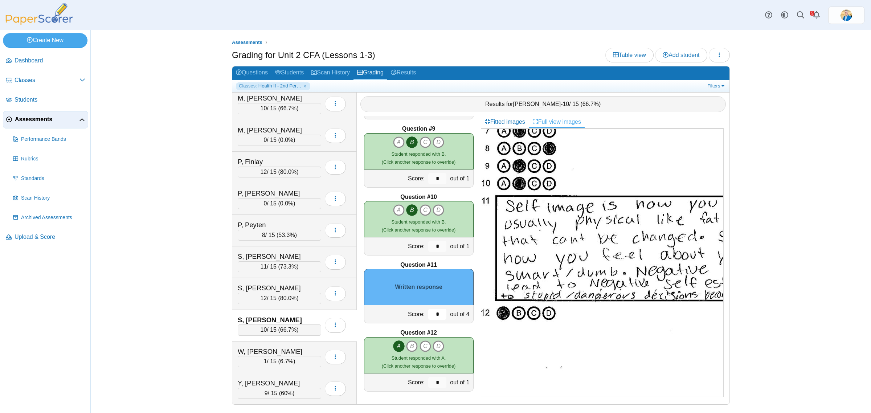
click at [433, 314] on input "*" at bounding box center [437, 314] width 18 height 11
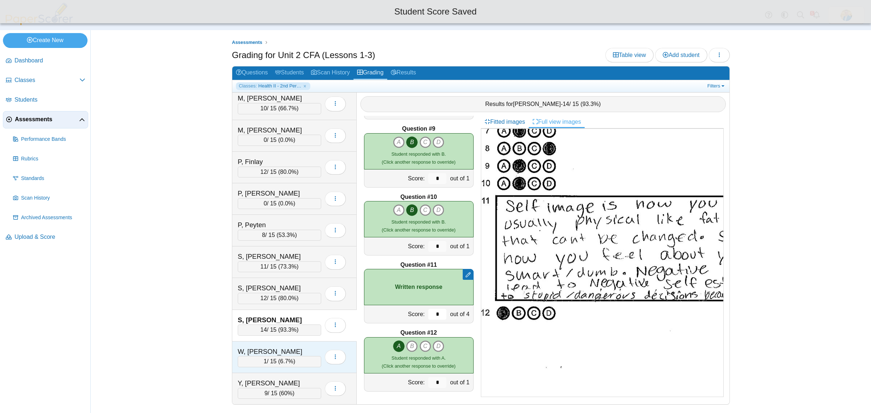
type input "*"
click at [284, 347] on div "W, Adalena" at bounding box center [274, 351] width 73 height 9
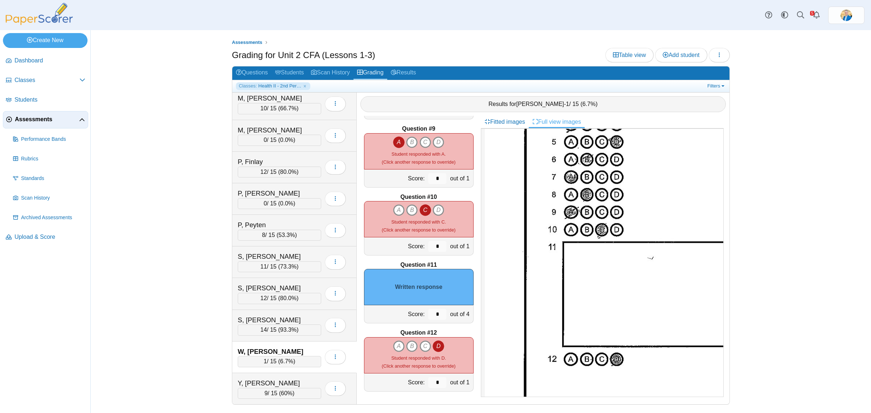
scroll to position [227, 0]
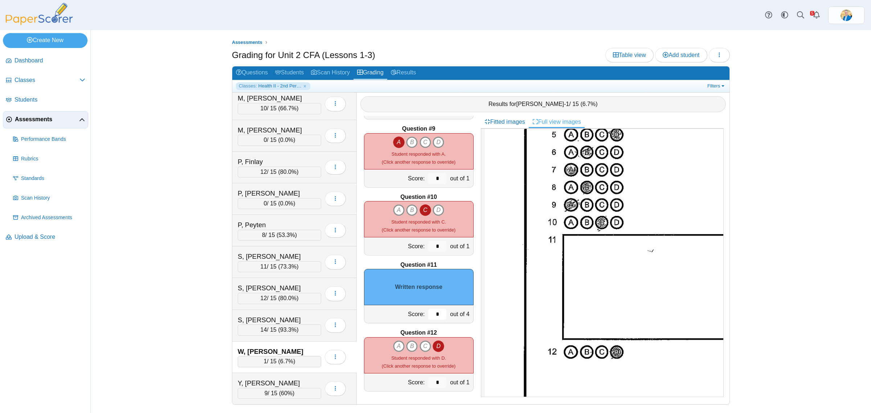
click at [428, 317] on input "*" at bounding box center [437, 314] width 18 height 11
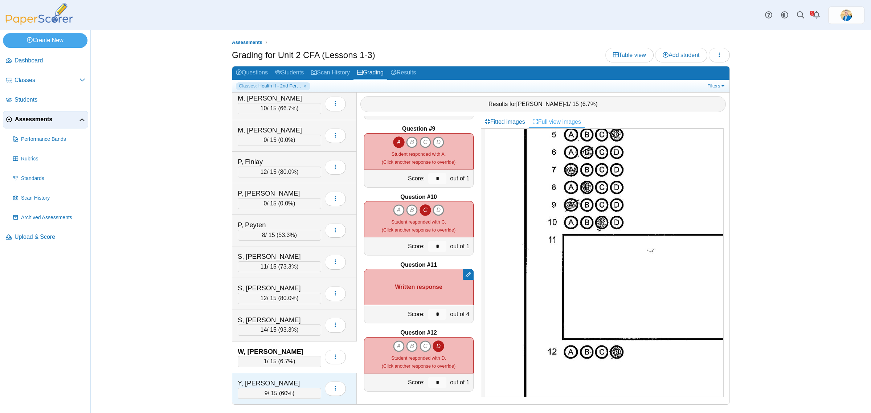
click at [293, 379] on div "Y, Shepard" at bounding box center [274, 383] width 73 height 9
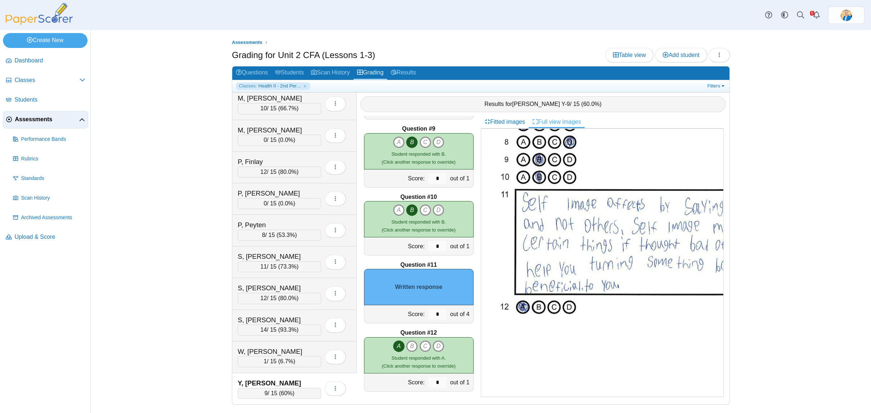
scroll to position [272, 41]
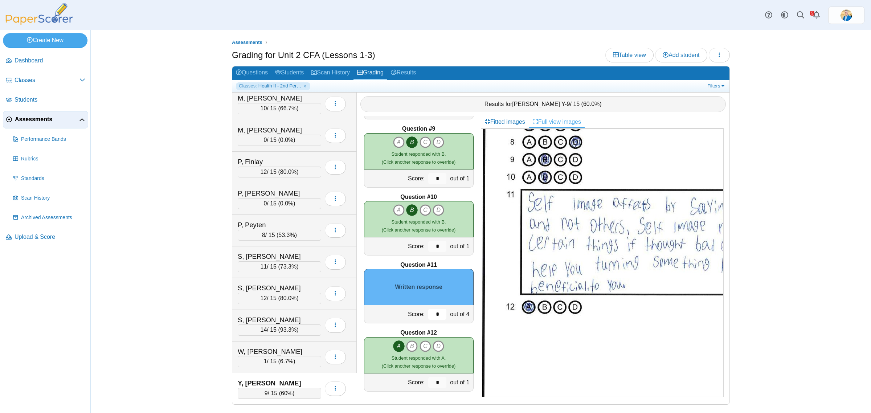
click at [432, 314] on input "*" at bounding box center [437, 314] width 18 height 11
click at [431, 314] on input "*" at bounding box center [437, 314] width 18 height 11
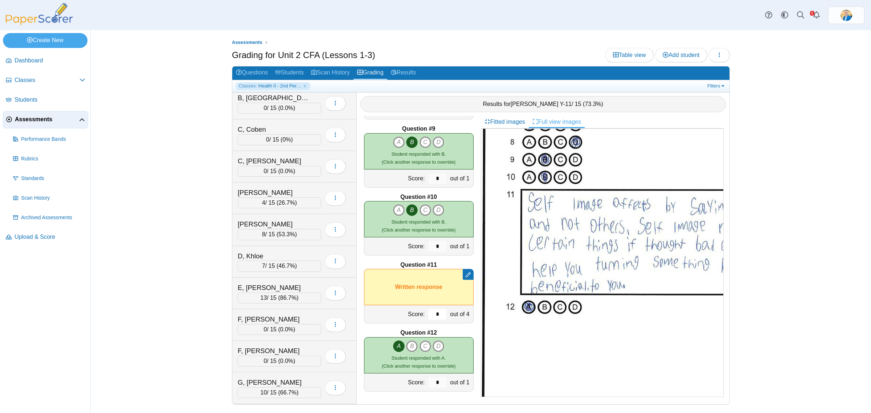
scroll to position [0, 0]
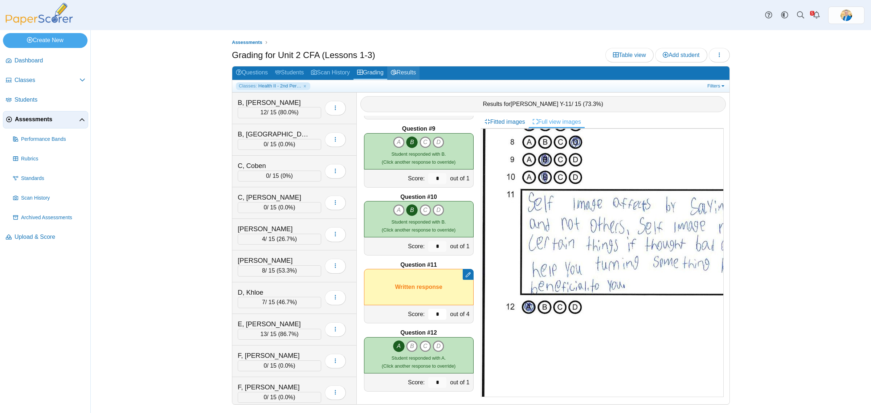
type input "*"
click at [409, 69] on link "Results" at bounding box center [403, 72] width 32 height 13
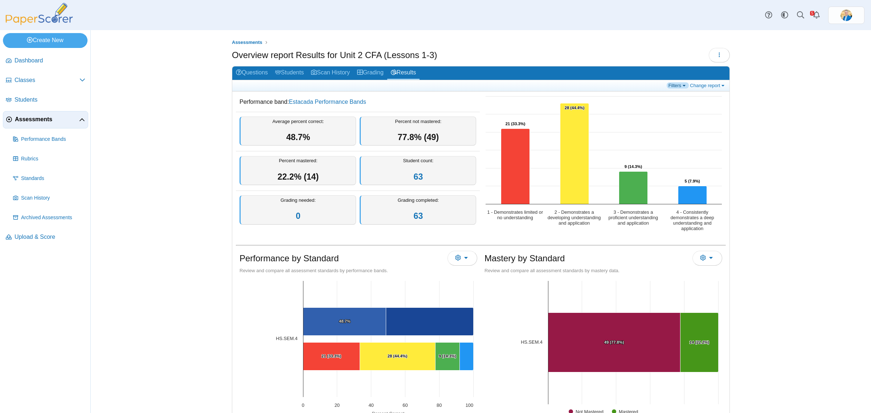
click at [675, 83] on link "Filters" at bounding box center [678, 85] width 22 height 6
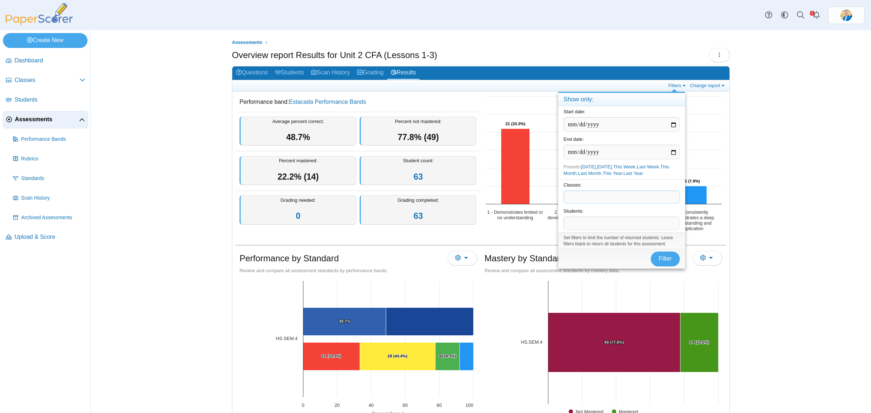
click at [587, 195] on span at bounding box center [621, 197] width 115 height 12
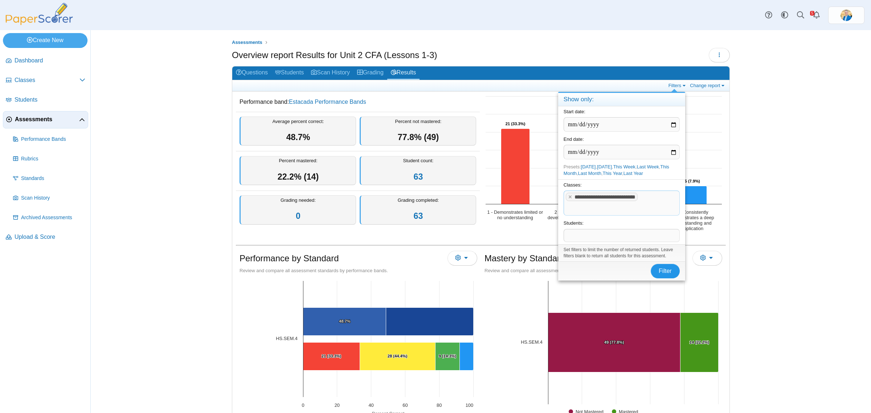
click at [663, 271] on span "Filter" at bounding box center [665, 271] width 13 height 6
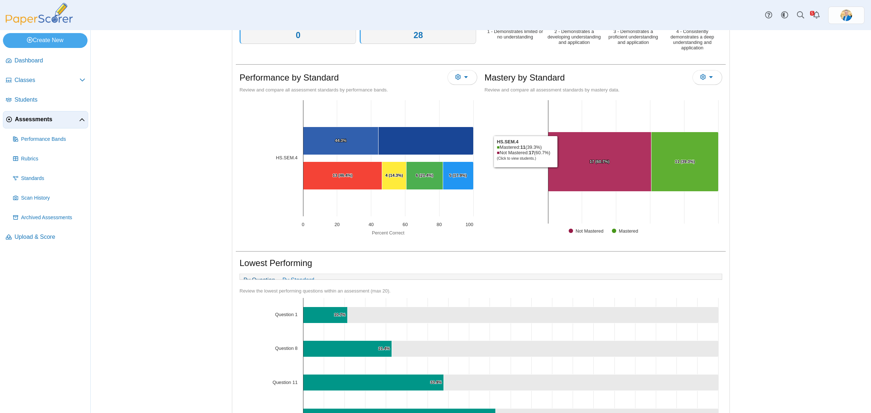
scroll to position [45, 0]
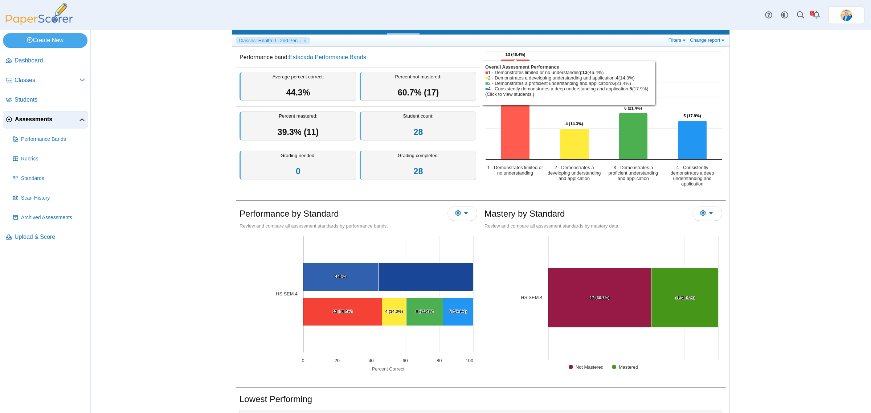
click at [514, 133] on icon "1 - Demonstrates limited or no understanding, 13. Overall Assessment Performanc…" at bounding box center [515, 110] width 29 height 100
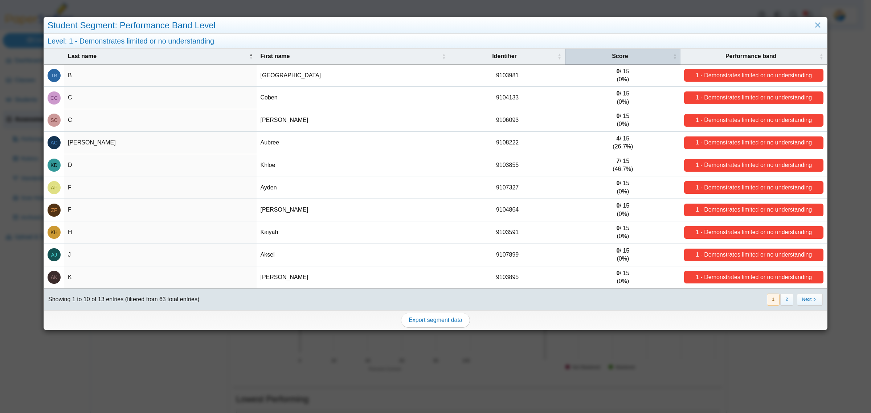
click at [614, 54] on span "Score" at bounding box center [620, 56] width 102 height 8
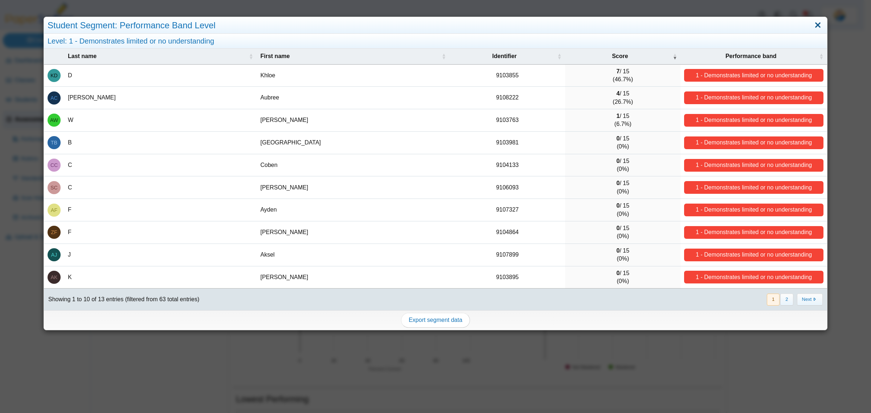
click at [812, 27] on link "Close" at bounding box center [817, 25] width 11 height 12
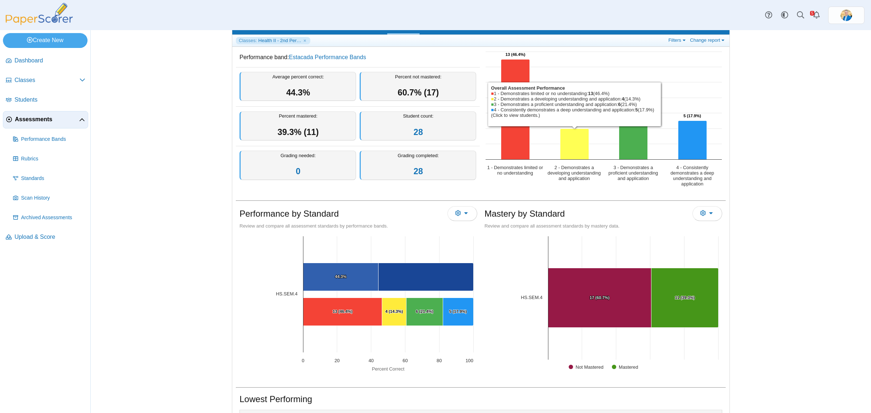
click at [567, 146] on icon "2 - Demonstrates a developing understanding and application, 4. Overall Assessm…" at bounding box center [575, 144] width 29 height 31
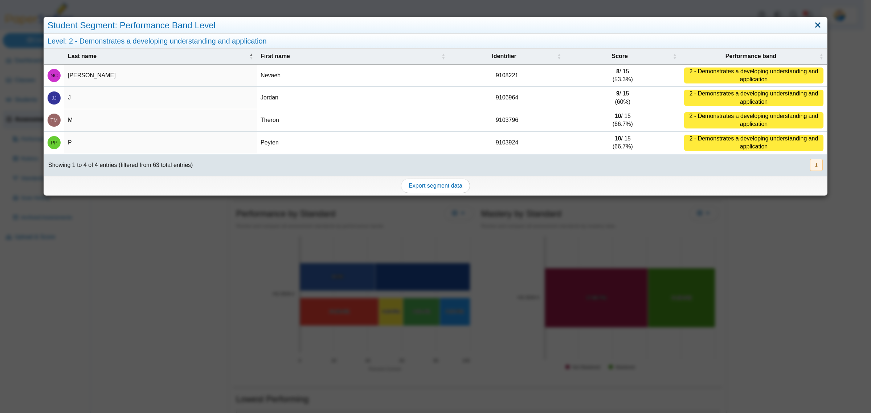
click at [812, 23] on link "Close" at bounding box center [817, 25] width 11 height 12
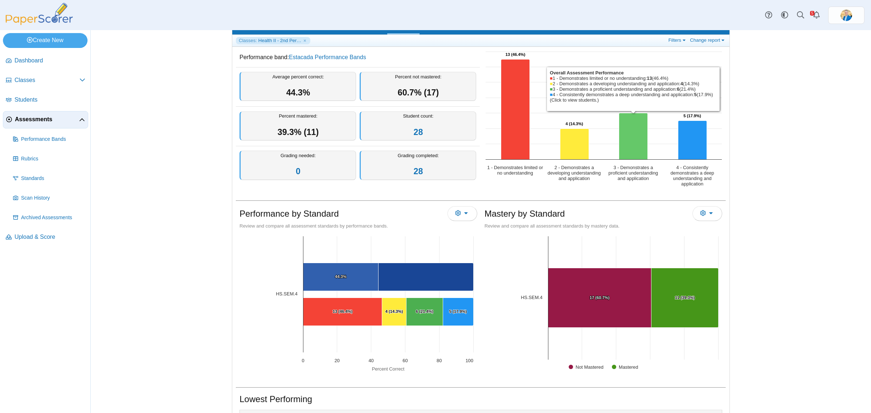
click at [626, 130] on icon "3 - Demonstrates a proficient understanding and application, 6. Overall Assessm…" at bounding box center [633, 136] width 29 height 46
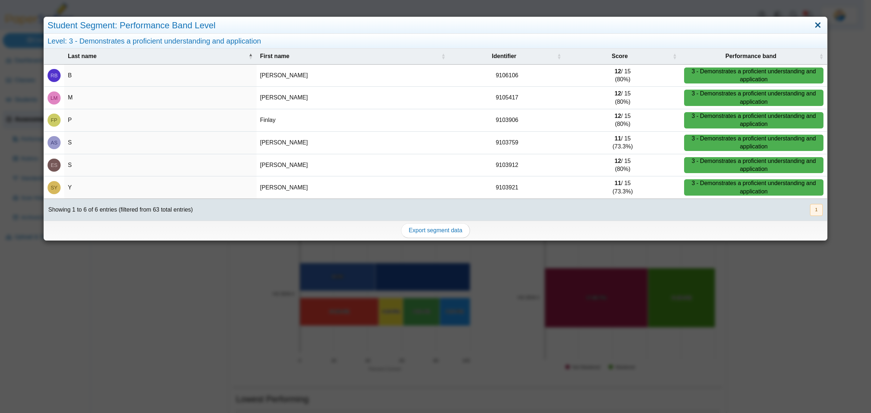
click at [812, 25] on link "Close" at bounding box center [817, 25] width 11 height 12
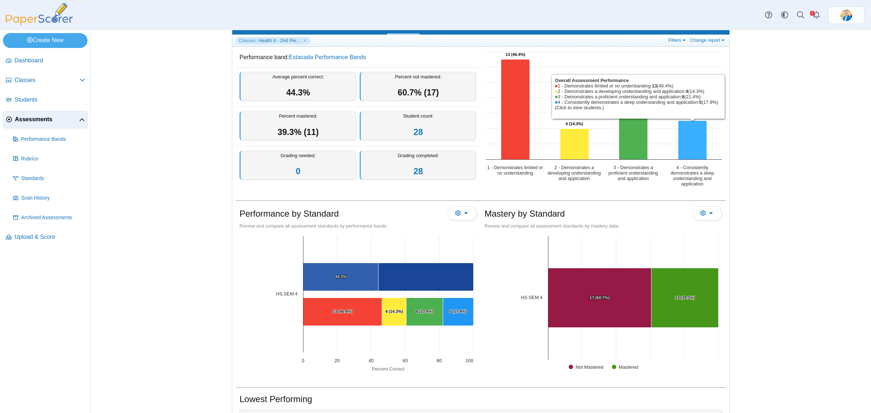
click at [693, 135] on icon "4 - Consistently demonstrates a deep understanding and application, 5. Overall …" at bounding box center [693, 140] width 29 height 39
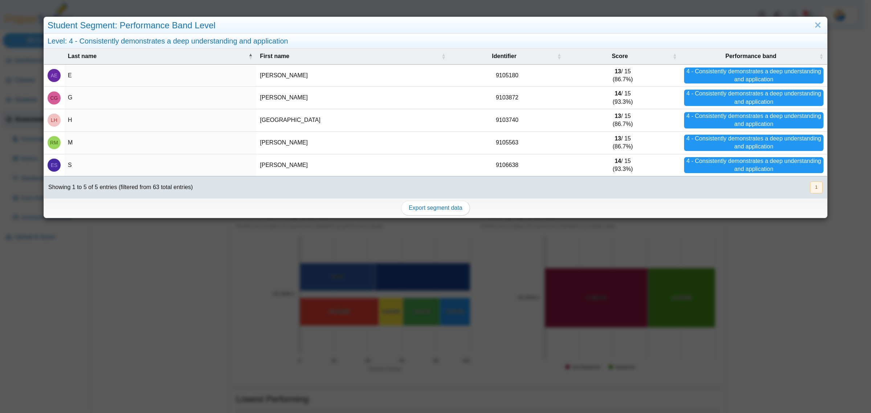
click at [200, 293] on div "Student Segment: Performance Band Level Level: 4 - Consistently demonstrates a …" at bounding box center [435, 206] width 871 height 413
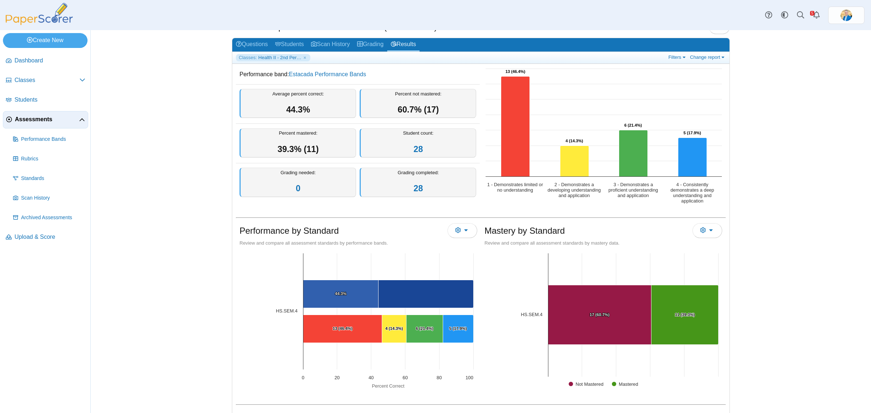
scroll to position [0, 0]
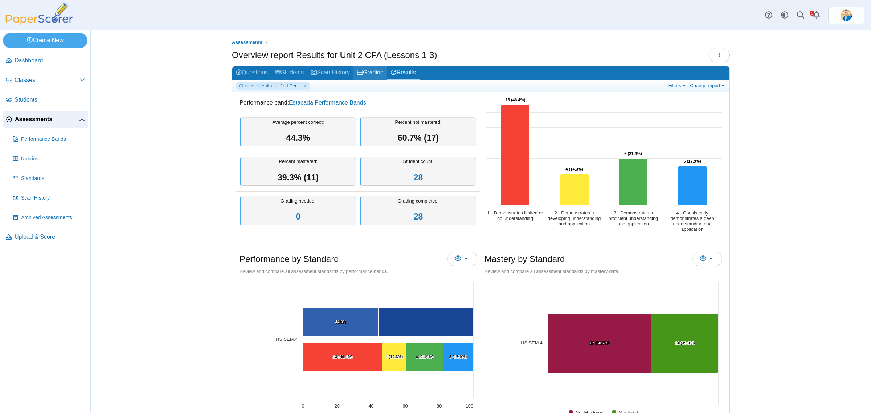
click at [363, 74] on link "Grading" at bounding box center [371, 72] width 34 height 13
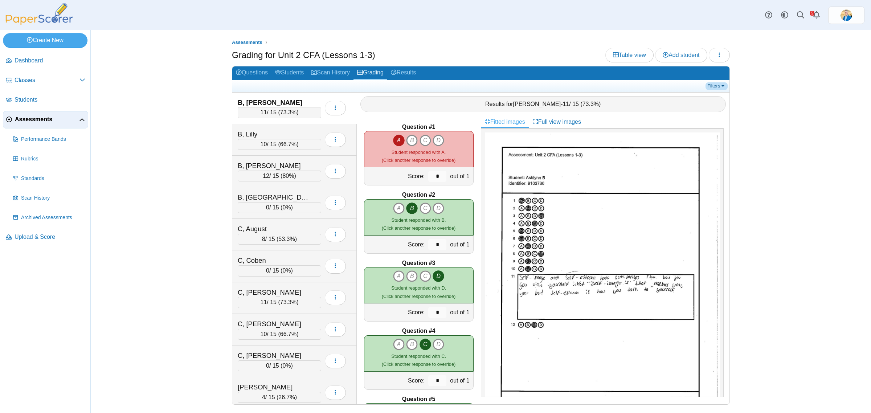
click at [714, 83] on link "Filters" at bounding box center [717, 85] width 22 height 7
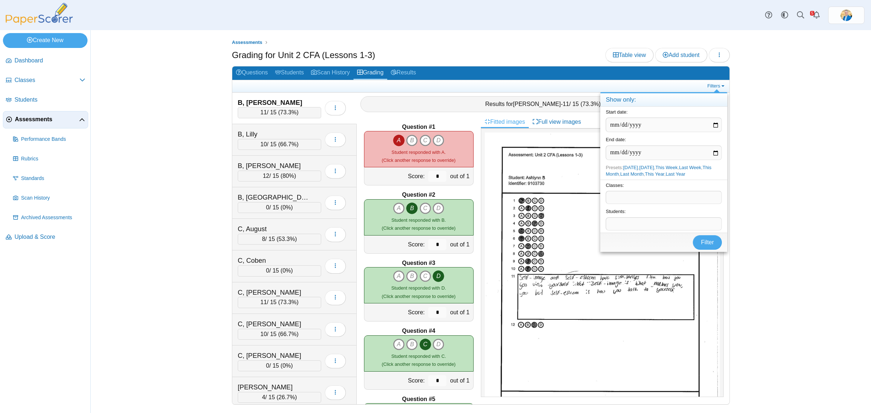
click at [619, 198] on span at bounding box center [663, 197] width 115 height 12
click at [707, 257] on span "Filter" at bounding box center [707, 254] width 13 height 6
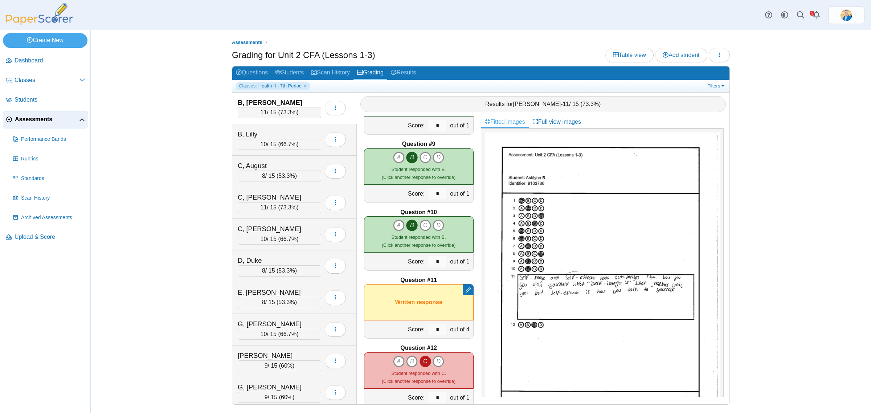
scroll to position [543, 0]
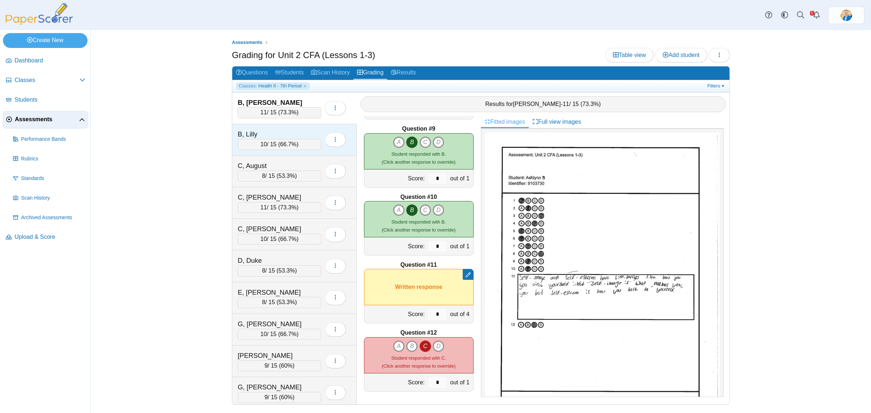
click at [307, 128] on div "B, Lilly 10 / 15 ( 66.7% ) Loading…" at bounding box center [294, 140] width 125 height 32
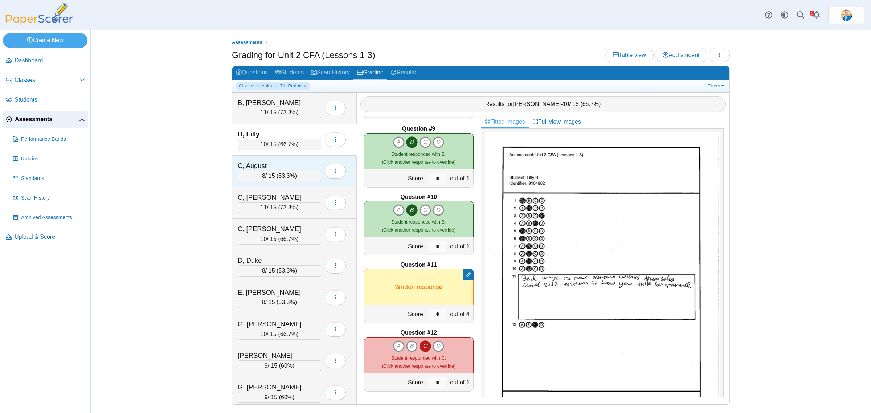
click at [288, 162] on div "C, August" at bounding box center [274, 165] width 73 height 9
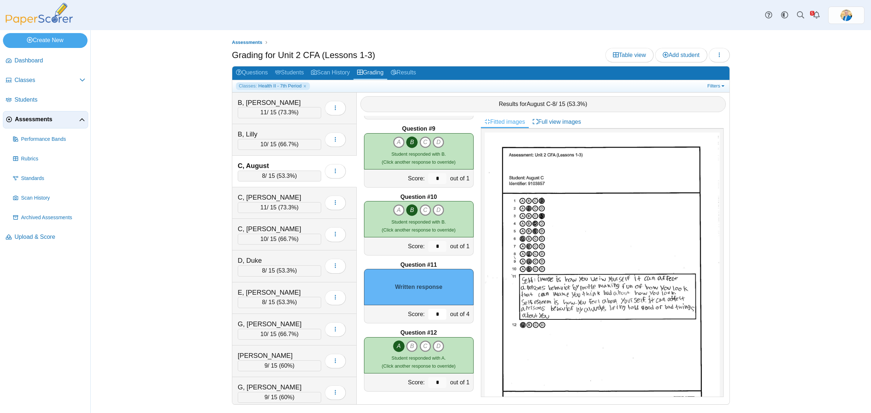
click at [428, 318] on input "*" at bounding box center [437, 314] width 18 height 11
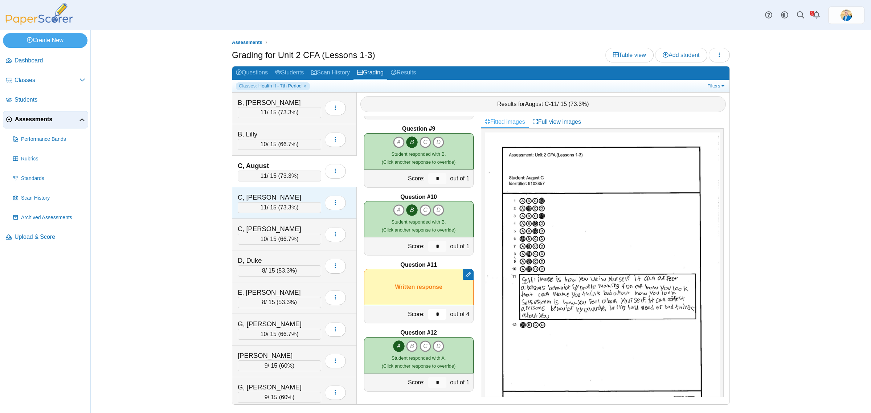
type input "*"
click at [295, 191] on div "C, [PERSON_NAME] 11 / 15 ( 73.3% ) Loading…" at bounding box center [294, 203] width 125 height 32
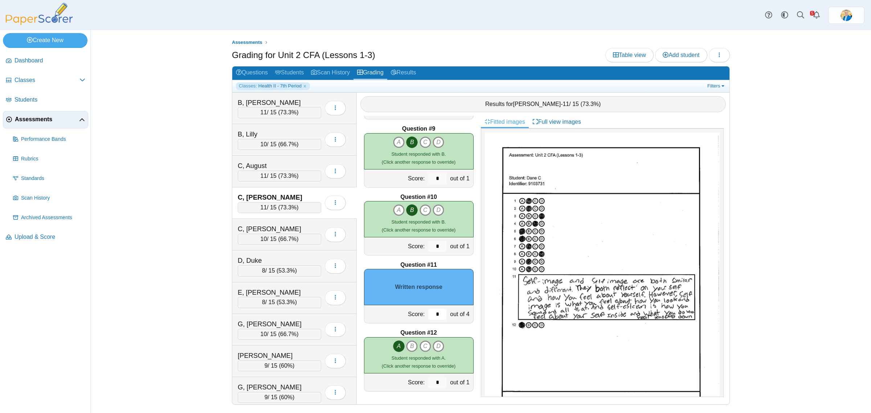
click at [434, 315] on input "*" at bounding box center [437, 314] width 18 height 11
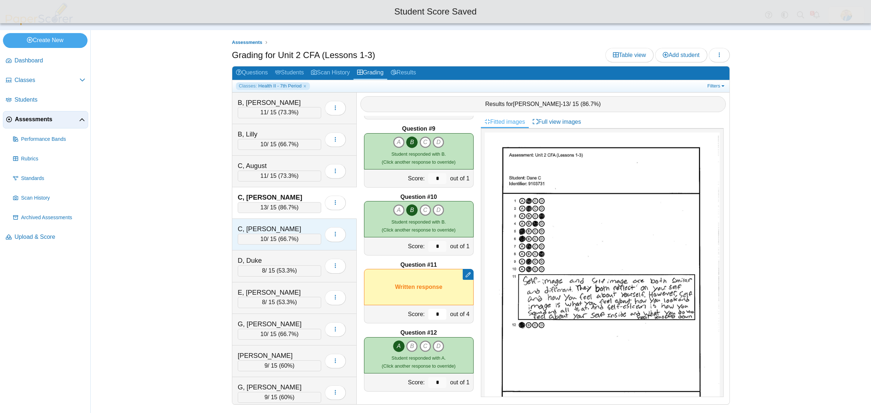
type input "*"
click at [305, 226] on div "C, Jasmine" at bounding box center [274, 228] width 73 height 9
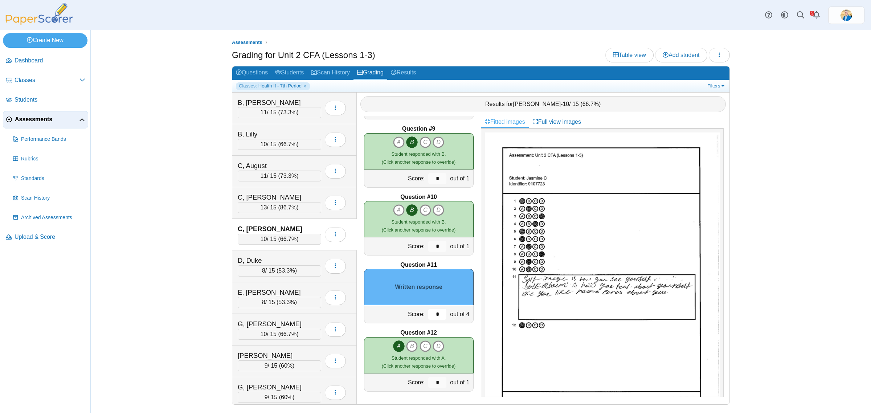
click at [433, 315] on input "*" at bounding box center [437, 314] width 18 height 11
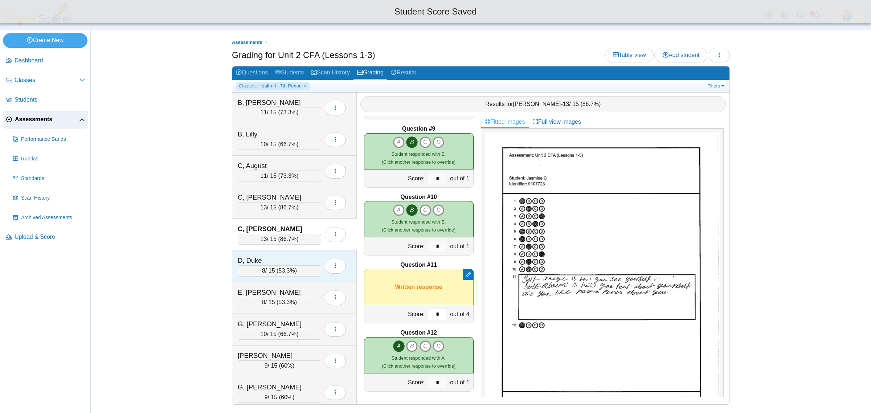
type input "*"
click at [293, 259] on div "D, Duke" at bounding box center [274, 260] width 73 height 9
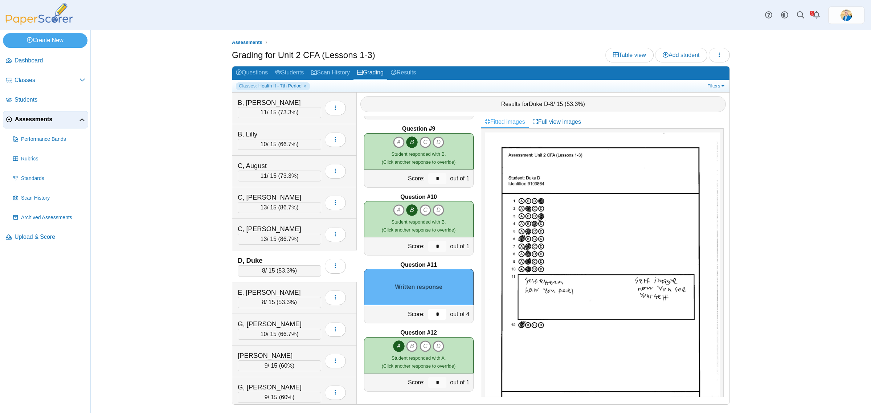
click at [434, 314] on input "*" at bounding box center [437, 314] width 18 height 11
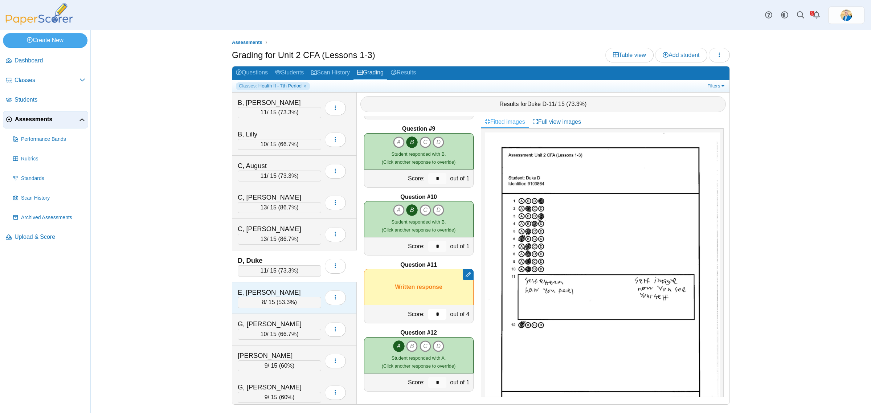
type input "*"
click at [303, 289] on div "E, Taylor" at bounding box center [274, 292] width 73 height 9
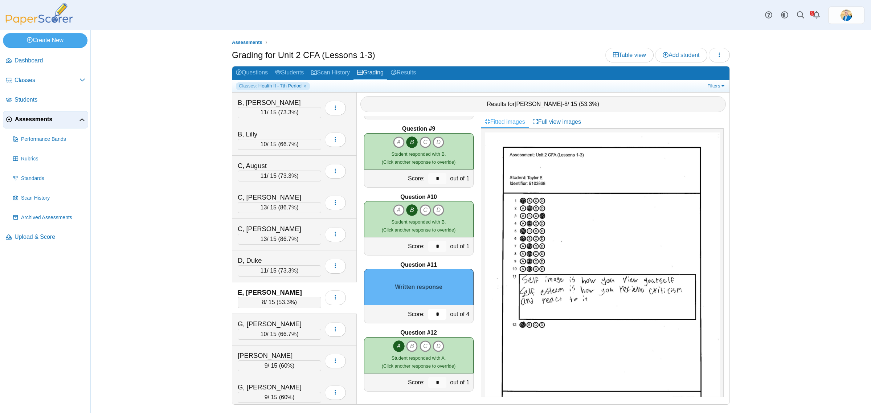
click at [428, 314] on input "*" at bounding box center [437, 314] width 18 height 11
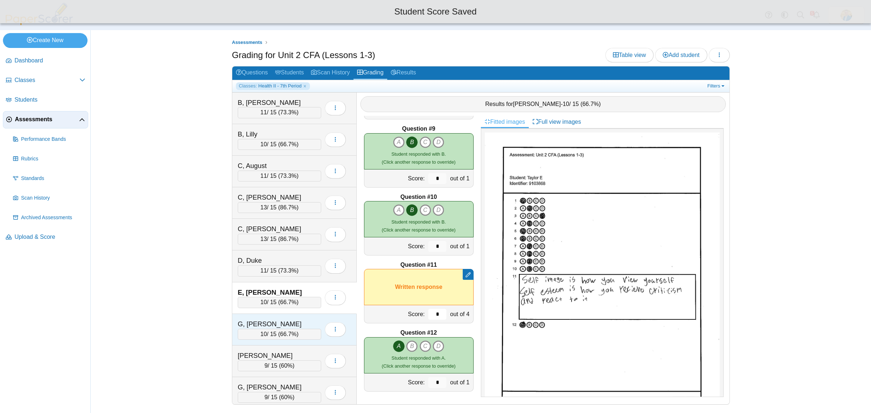
type input "*"
click at [278, 319] on div "G, Broden 10 / 15 ( 66.7% ) Loading…" at bounding box center [294, 330] width 125 height 32
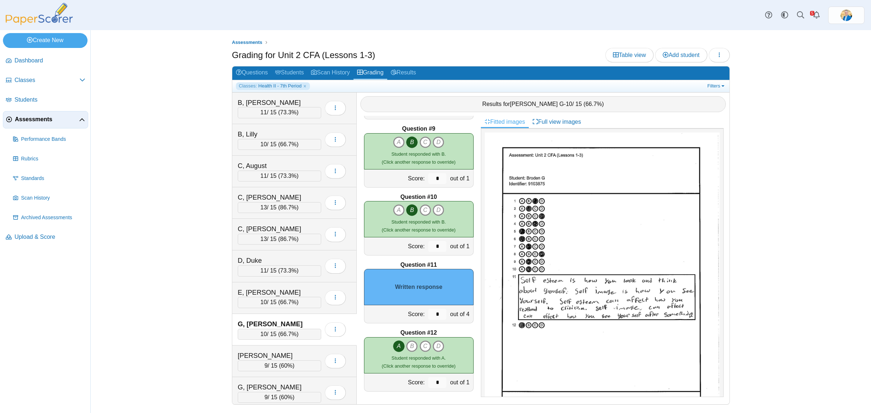
scroll to position [36, 0]
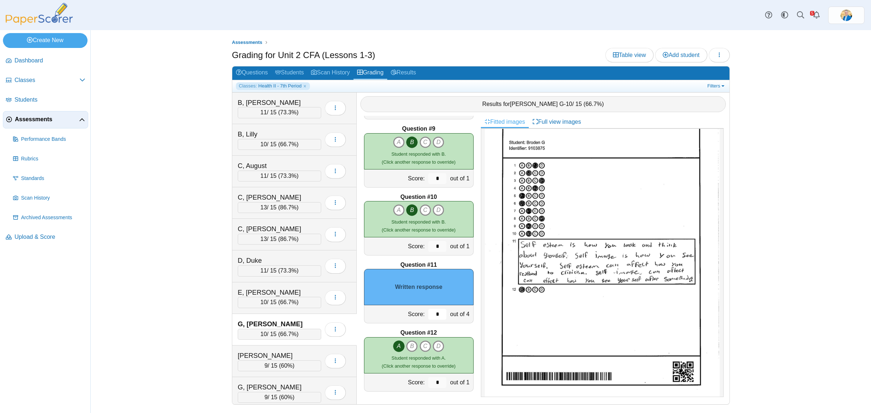
click at [430, 318] on input "*" at bounding box center [437, 314] width 18 height 11
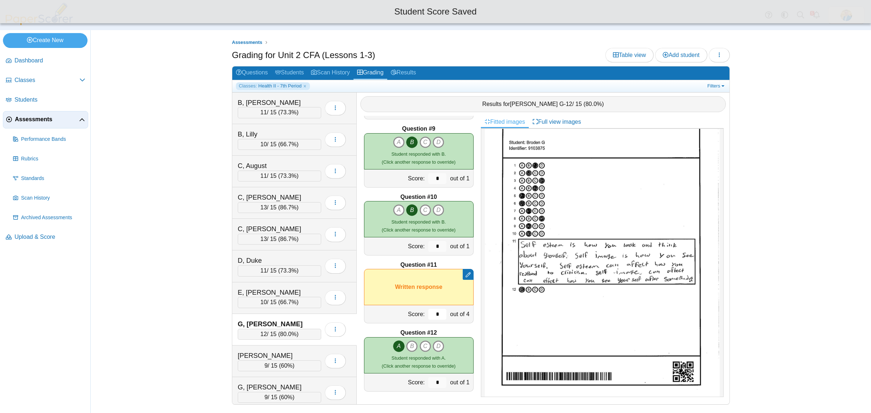
click at [431, 316] on input "*" at bounding box center [437, 314] width 18 height 11
type input "*"
click at [311, 354] on div "[PERSON_NAME]" at bounding box center [279, 355] width 83 height 9
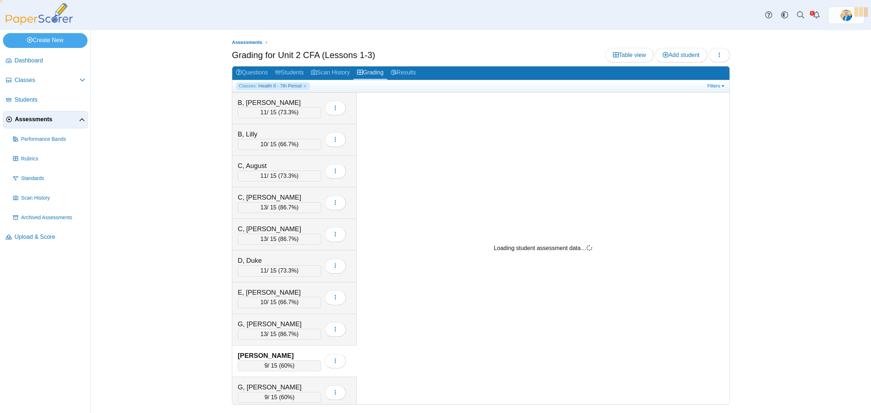
scroll to position [0, 0]
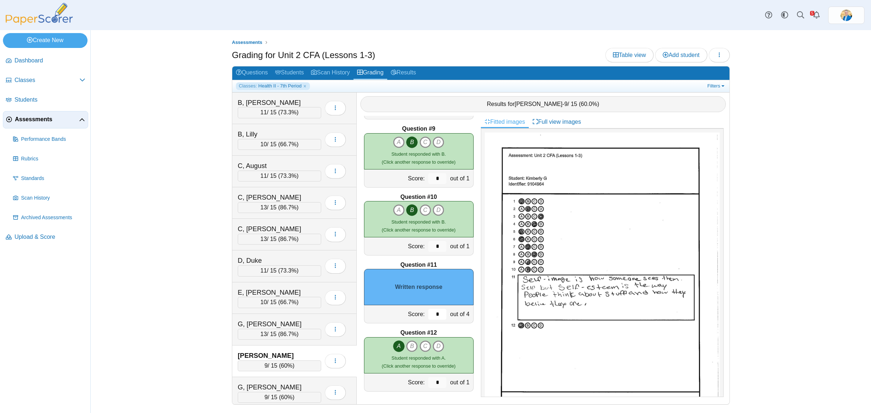
click at [436, 314] on input "*" at bounding box center [437, 314] width 18 height 11
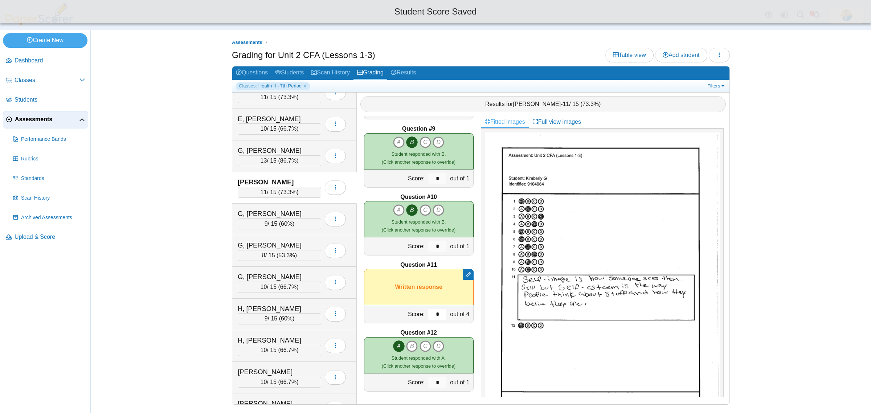
scroll to position [182, 0]
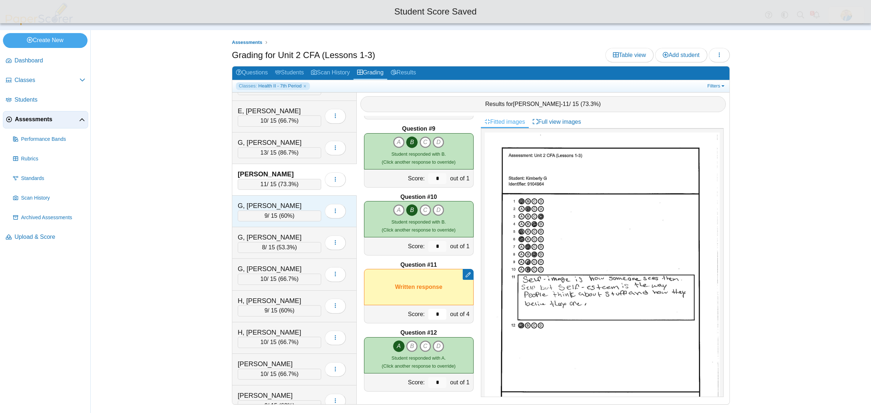
type input "*"
click at [303, 199] on div "G, Logan 9 / 15 ( 60% ) Loading…" at bounding box center [294, 212] width 125 height 32
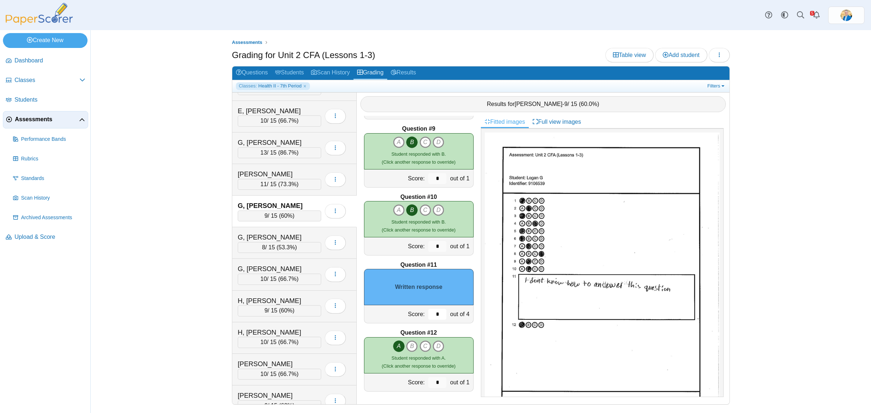
click at [428, 317] on input "*" at bounding box center [437, 314] width 18 height 11
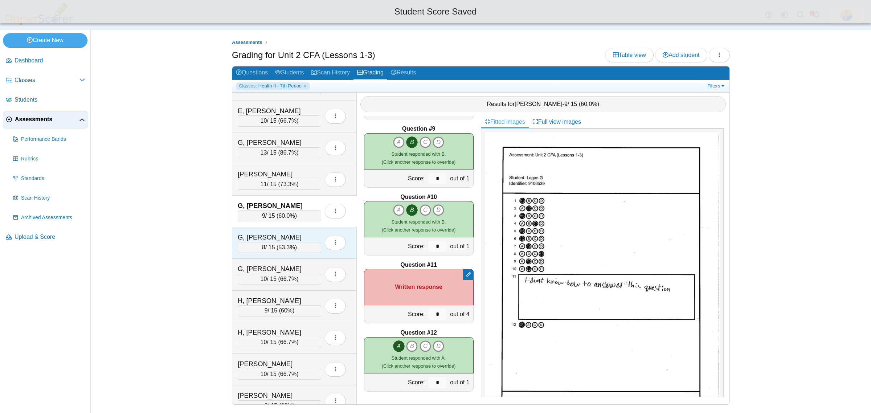
click at [285, 235] on div "G, [PERSON_NAME]" at bounding box center [274, 237] width 73 height 9
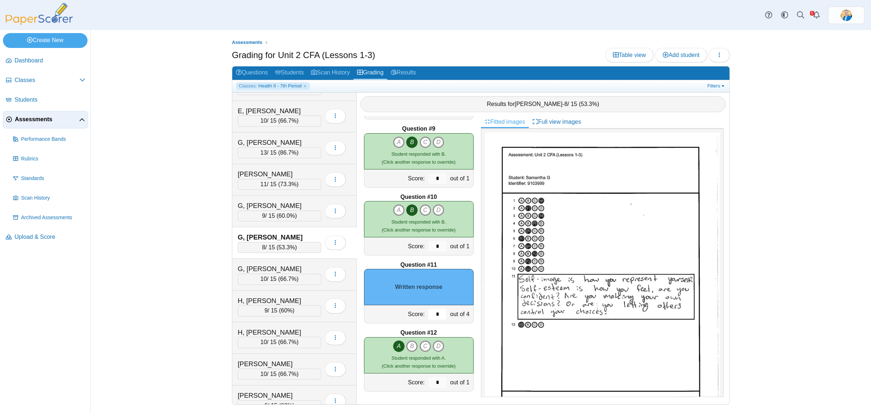
click at [428, 314] on input "*" at bounding box center [437, 314] width 18 height 11
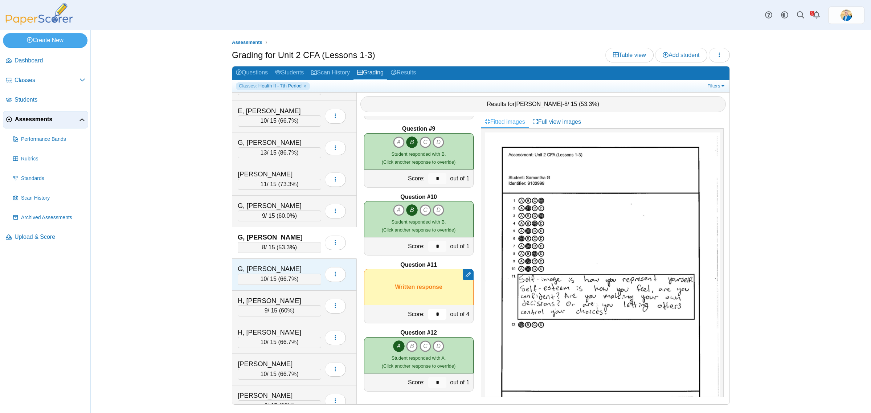
type input "*"
click at [293, 266] on div "G, Uriel 10 / 15 ( 66.7% ) Loading…" at bounding box center [294, 275] width 125 height 32
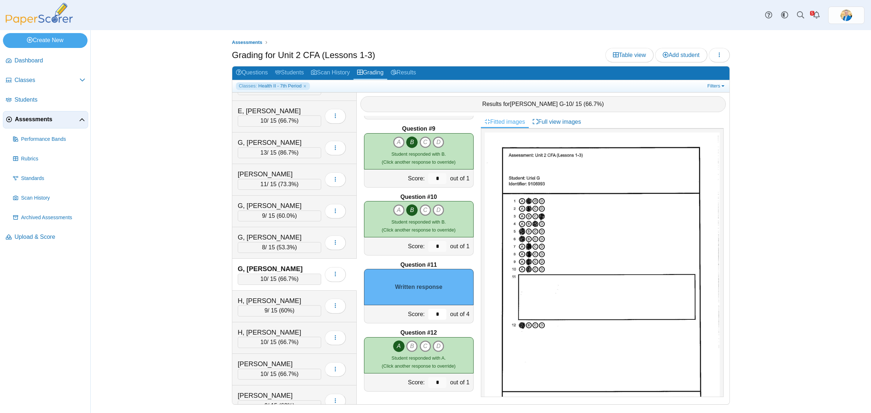
click at [433, 316] on input "*" at bounding box center [437, 314] width 18 height 11
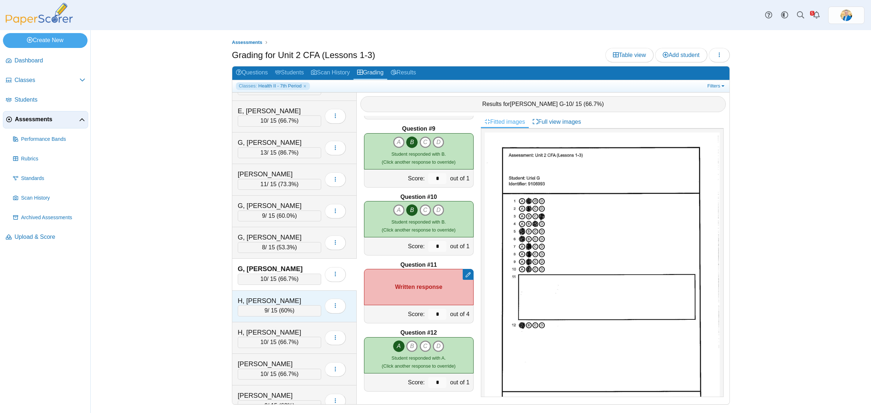
click at [287, 302] on div "H, [PERSON_NAME]" at bounding box center [274, 300] width 73 height 9
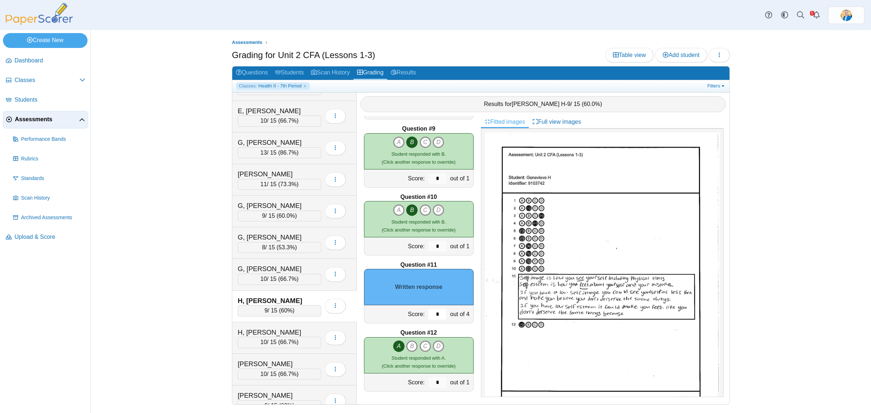
click at [431, 316] on input "*" at bounding box center [437, 314] width 18 height 11
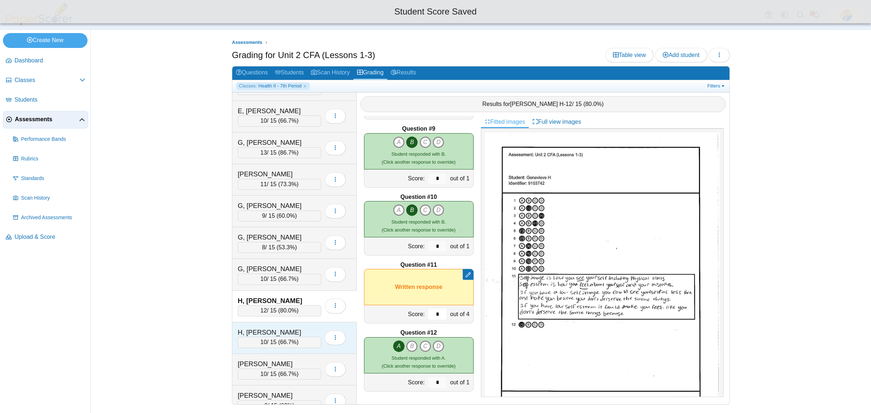
type input "*"
click at [278, 333] on div "H, [PERSON_NAME]" at bounding box center [274, 332] width 73 height 9
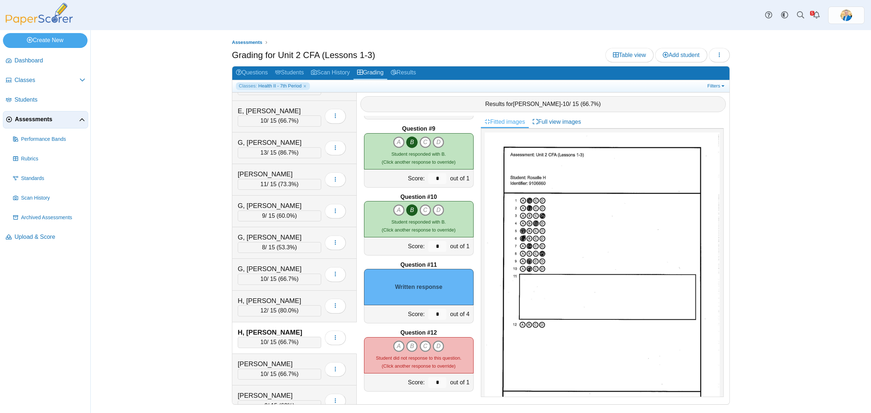
click at [425, 323] on div "Question #1 A B C D Score: *" at bounding box center [419, 260] width 124 height 289
click at [428, 314] on input "*" at bounding box center [437, 314] width 18 height 11
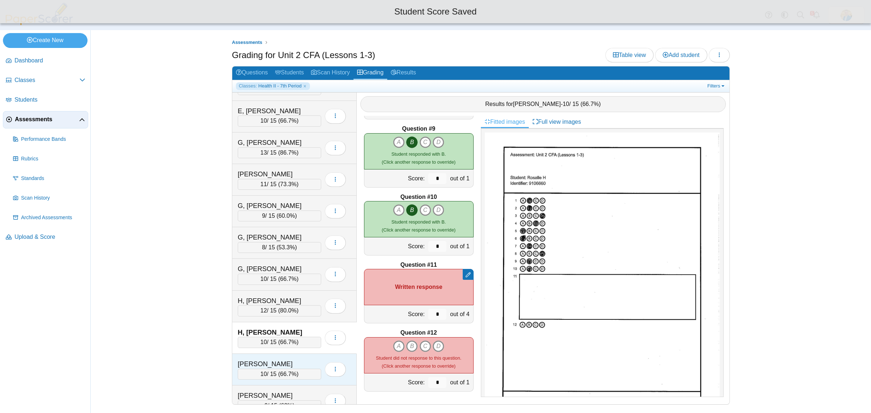
click at [290, 365] on div "[PERSON_NAME]" at bounding box center [274, 363] width 73 height 9
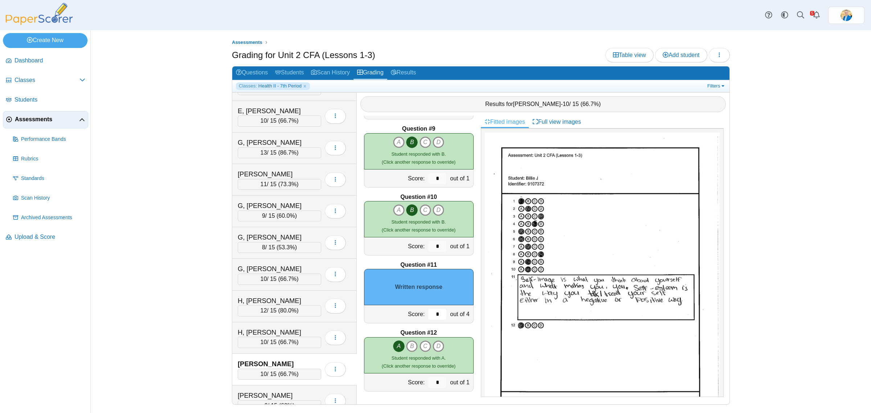
click at [428, 311] on input "*" at bounding box center [437, 314] width 18 height 11
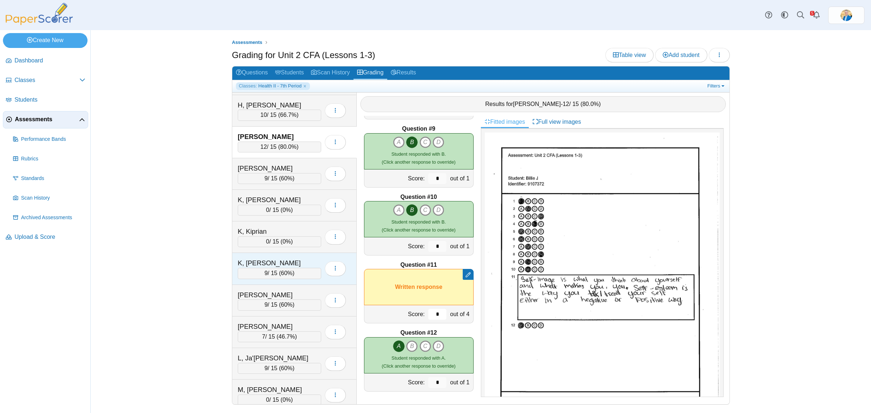
scroll to position [408, 0]
type input "*"
click at [305, 174] on div "[PERSON_NAME]" at bounding box center [274, 168] width 73 height 9
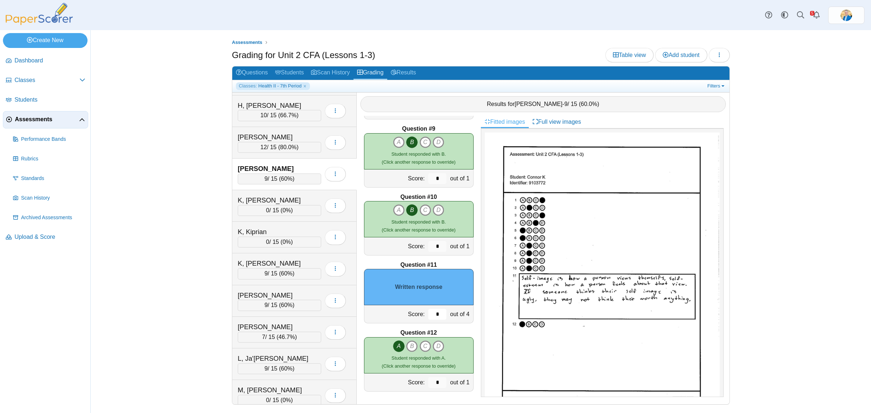
click at [435, 318] on input "*" at bounding box center [437, 314] width 18 height 11
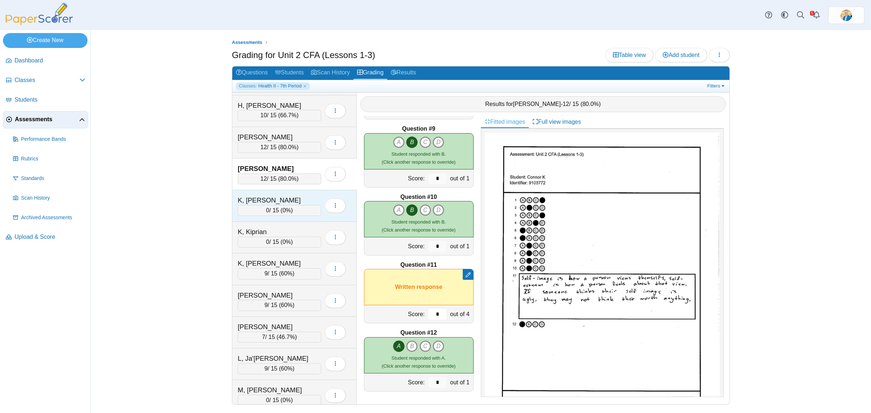
type input "*"
click at [295, 199] on div "K, Kayden 0 / 15 ( 0% ) Loading…" at bounding box center [294, 206] width 125 height 32
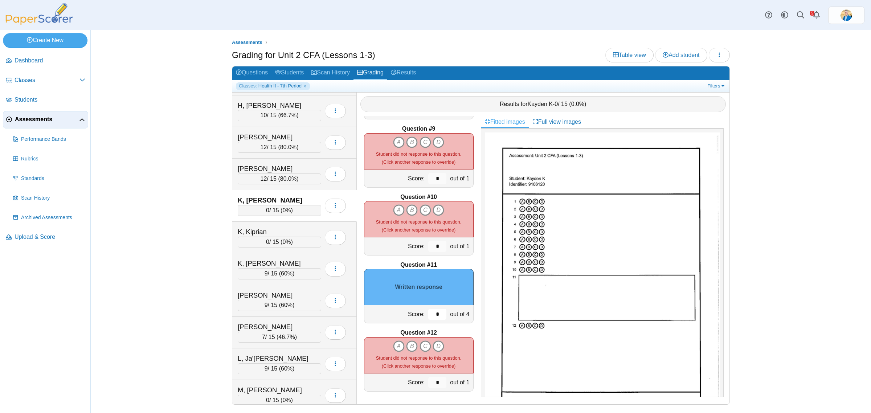
click at [428, 309] on input "*" at bounding box center [437, 314] width 18 height 11
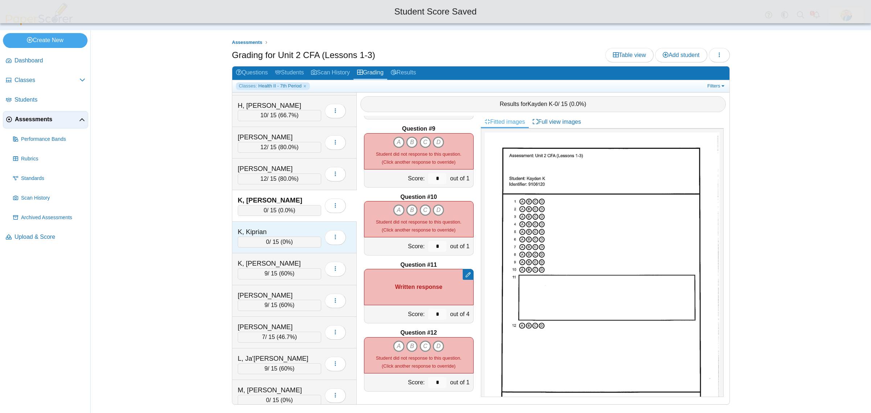
click at [287, 232] on div "K, Kiprian" at bounding box center [274, 231] width 73 height 9
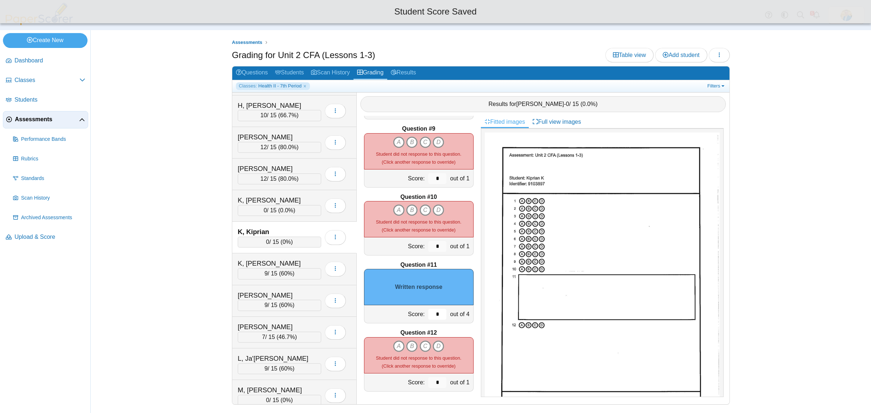
click at [432, 316] on input "*" at bounding box center [437, 314] width 18 height 11
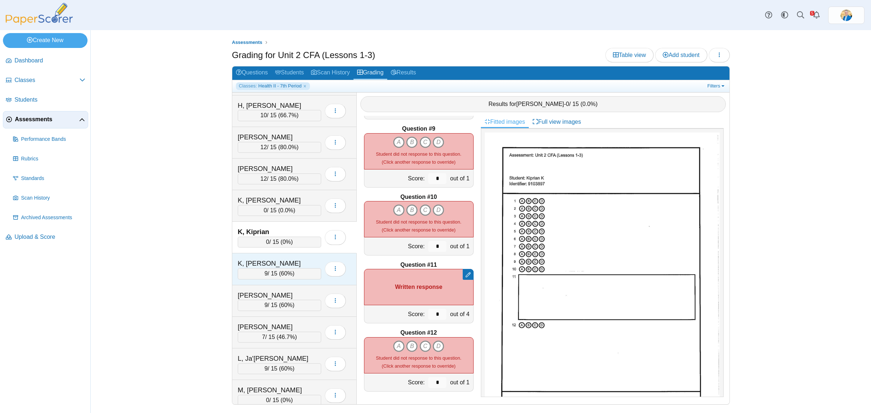
click at [287, 265] on div "K, Leah" at bounding box center [274, 263] width 73 height 9
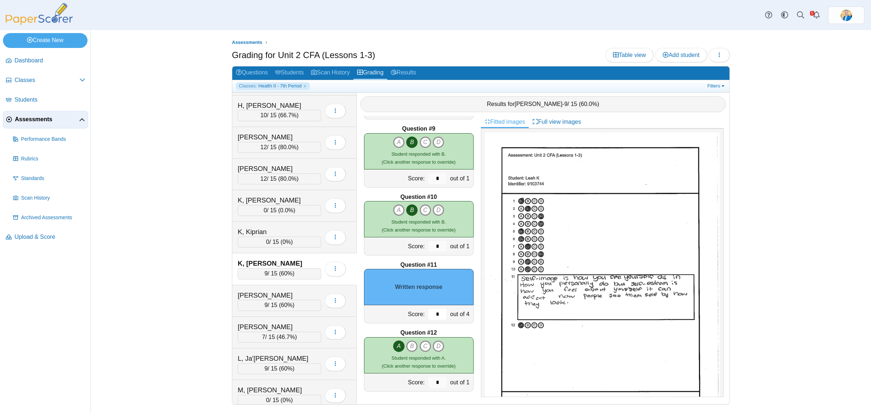
click at [431, 315] on input "*" at bounding box center [437, 314] width 18 height 11
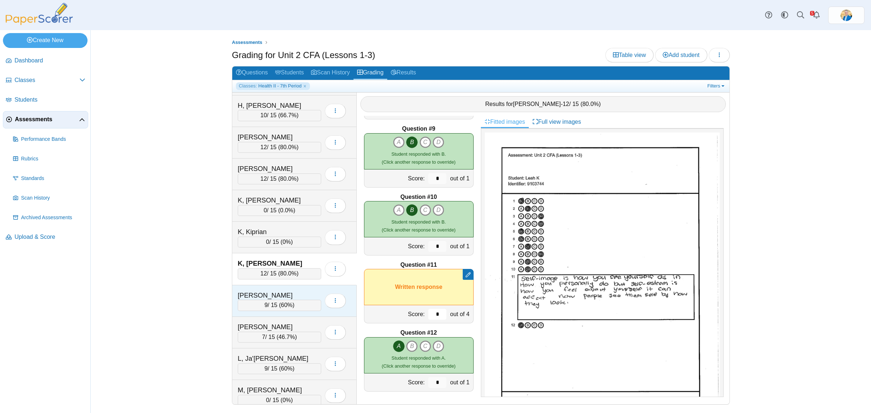
type input "*"
click at [302, 300] on div "K, Matthew" at bounding box center [274, 295] width 73 height 9
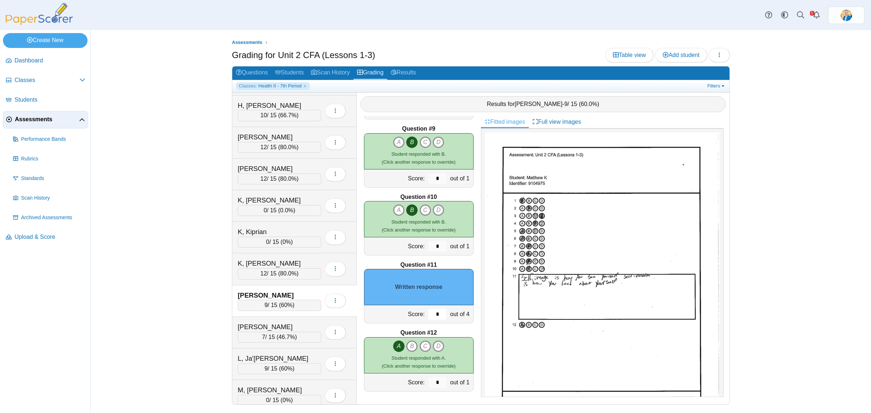
click at [429, 315] on input "*" at bounding box center [437, 314] width 18 height 11
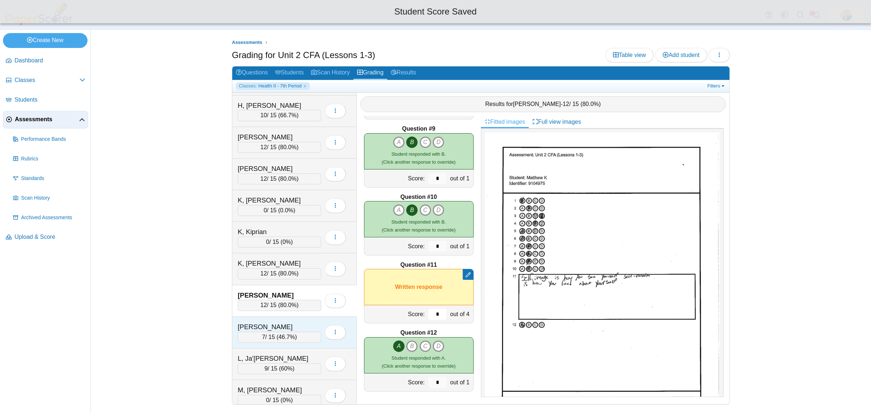
type input "*"
click at [304, 329] on div "L, Connor" at bounding box center [274, 326] width 73 height 9
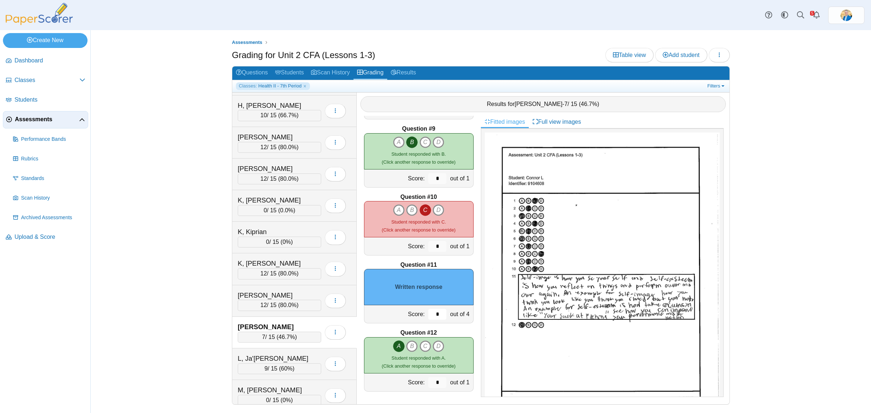
click at [434, 317] on input "*" at bounding box center [437, 314] width 18 height 11
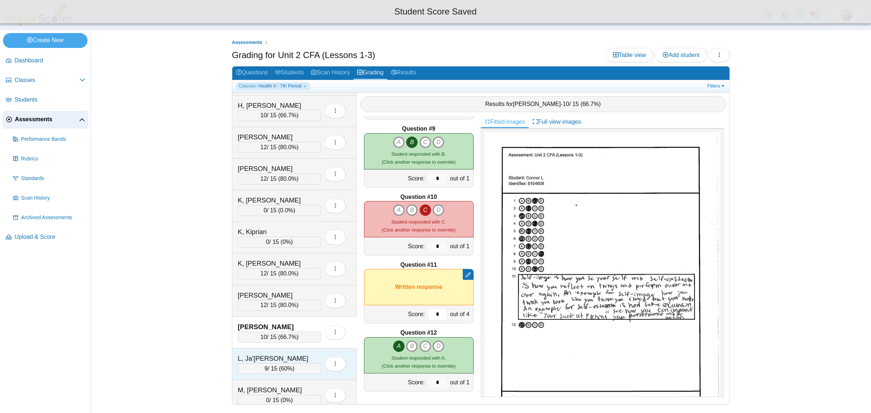
type input "*"
click at [300, 357] on div "L, Ja'Angelo 9 / 15 ( 60% ) Loading…" at bounding box center [294, 365] width 125 height 32
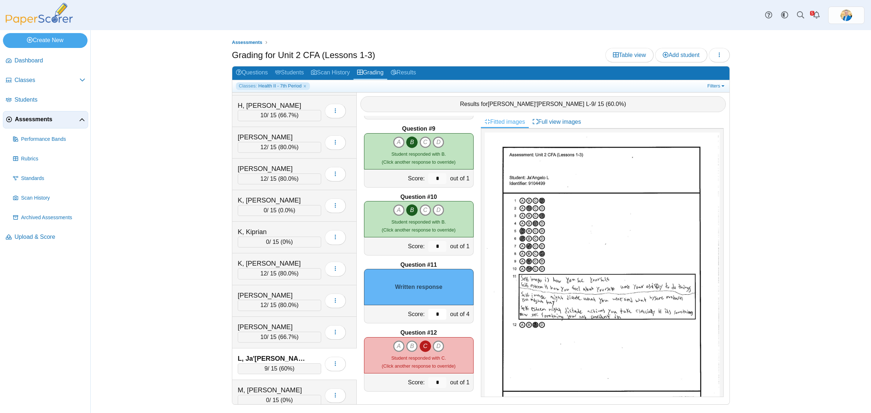
click at [433, 317] on input "*" at bounding box center [437, 314] width 18 height 11
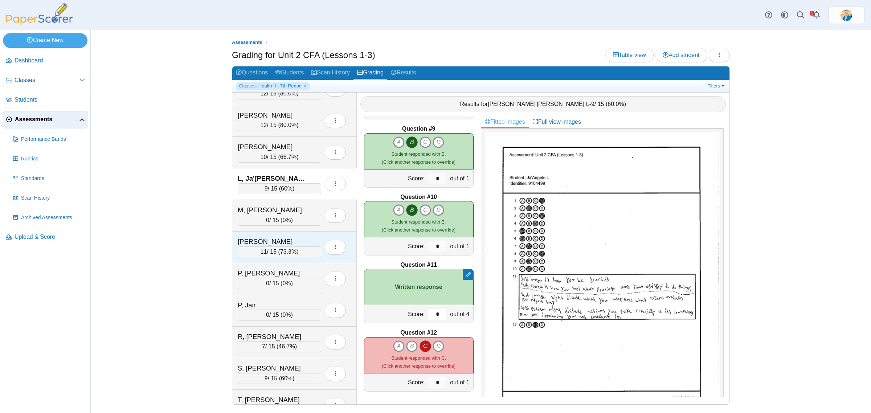
scroll to position [590, 0]
type input "*"
click at [302, 213] on div "M, Mackey" at bounding box center [274, 208] width 73 height 9
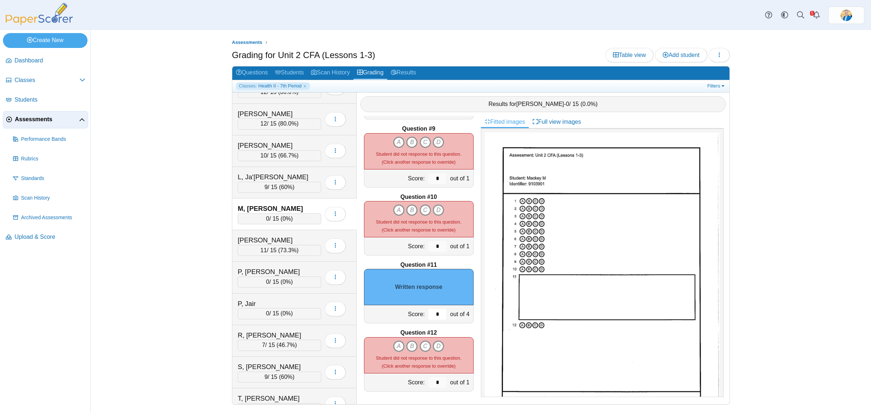
click at [428, 313] on input "*" at bounding box center [437, 314] width 18 height 11
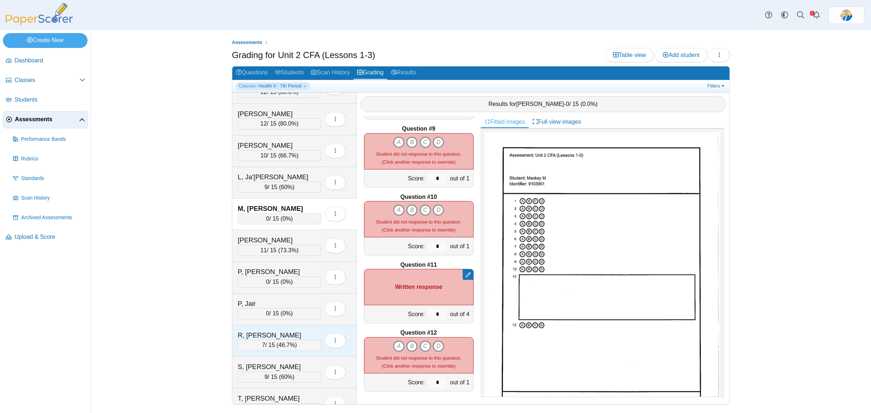
click at [289, 338] on div "R, Scotty" at bounding box center [274, 335] width 73 height 9
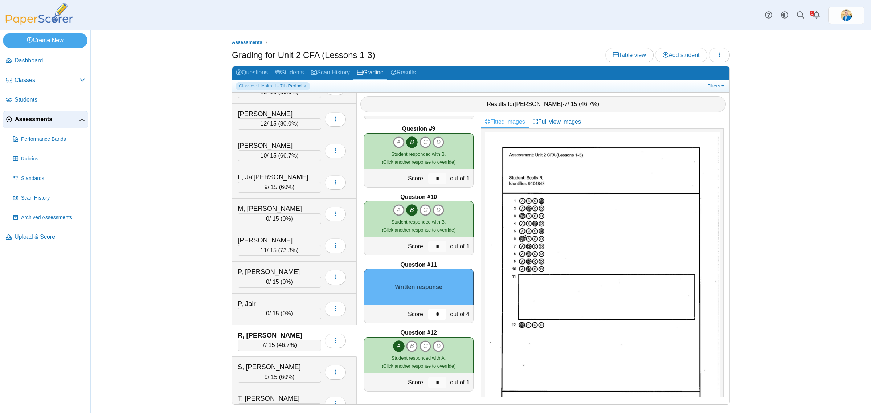
click at [429, 316] on input "*" at bounding box center [437, 314] width 18 height 11
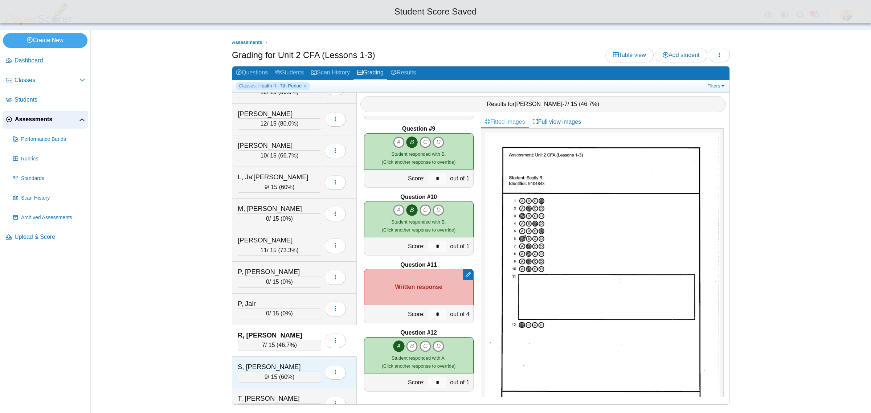
click at [302, 372] on div "S, Carson" at bounding box center [274, 366] width 73 height 9
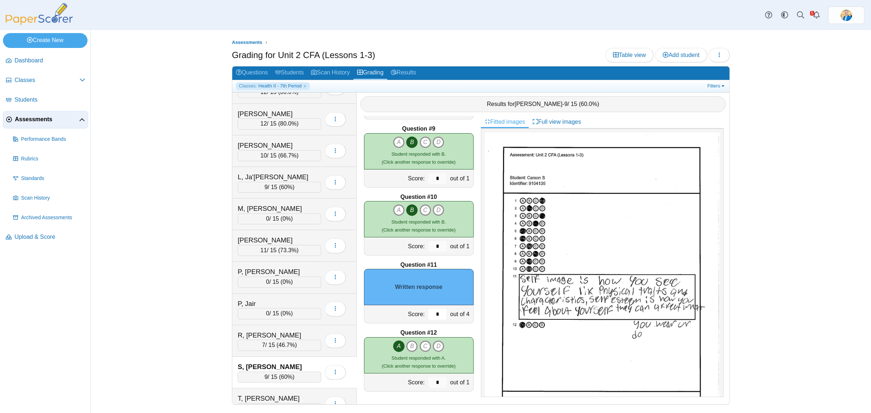
click at [432, 314] on input "*" at bounding box center [437, 314] width 18 height 11
click at [431, 314] on input "*" at bounding box center [437, 314] width 18 height 11
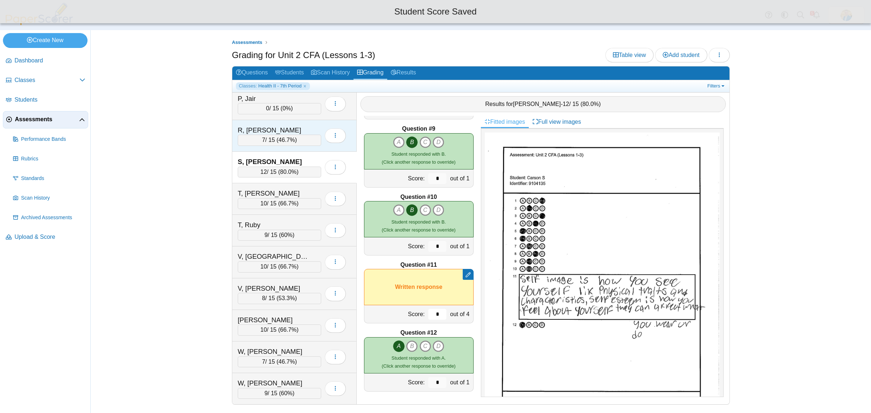
scroll to position [804, 0]
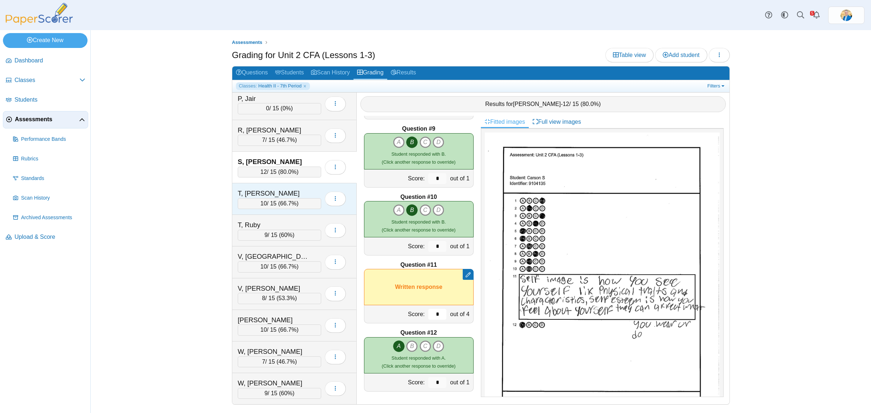
type input "*"
click at [302, 194] on div "T, Parker" at bounding box center [274, 193] width 73 height 9
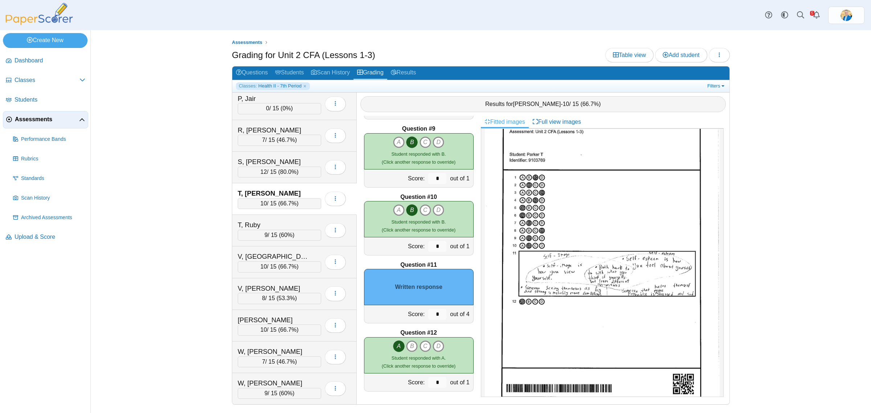
scroll to position [36, 0]
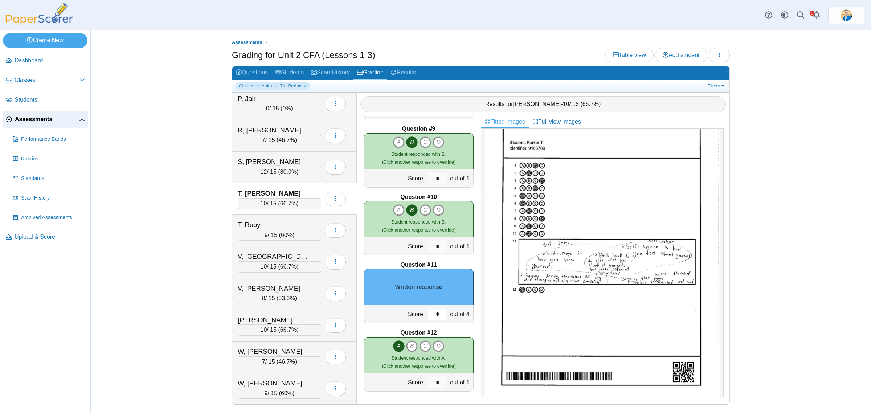
click at [431, 316] on input "*" at bounding box center [437, 314] width 18 height 11
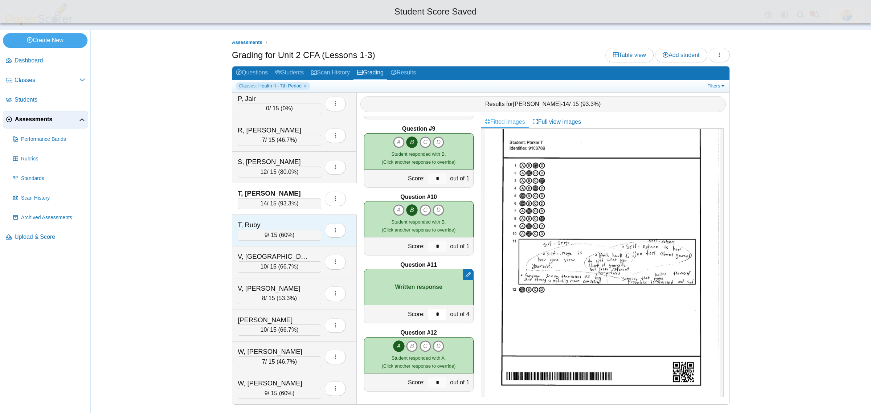
type input "*"
click at [271, 217] on div "T, Ruby 9 / 15 ( 60% ) Loading…" at bounding box center [294, 231] width 125 height 32
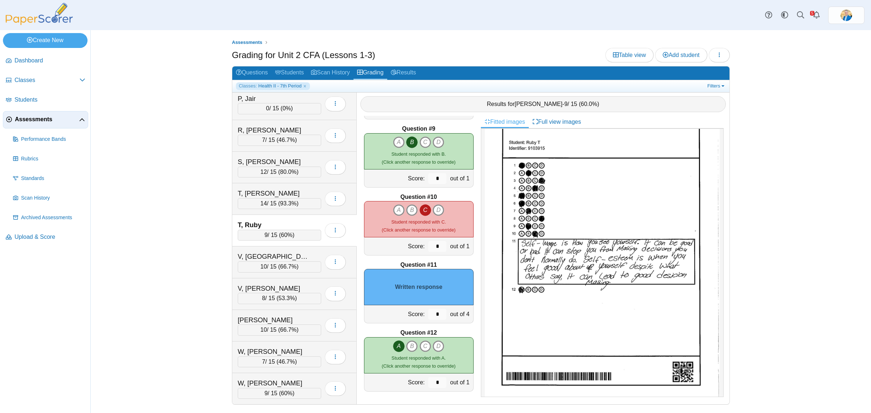
scroll to position [0, 0]
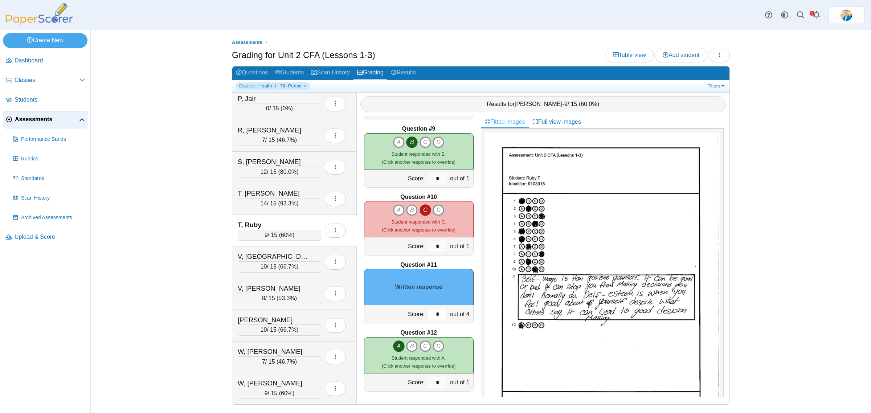
click at [429, 315] on input "*" at bounding box center [437, 314] width 18 height 11
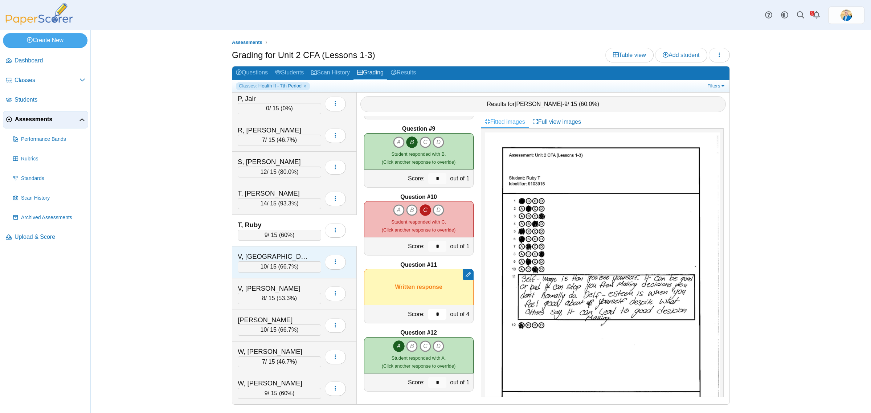
type input "*"
click at [278, 247] on div "V, Aolani 10 / 15 ( 66.7% ) Loading…" at bounding box center [294, 263] width 125 height 32
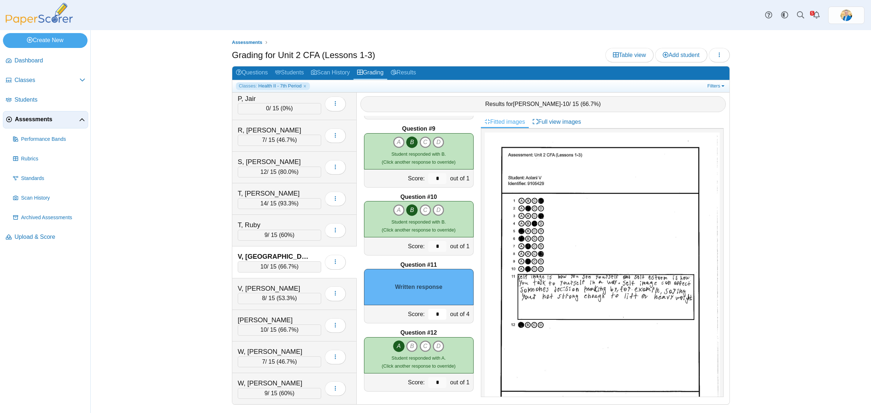
click at [428, 312] on input "*" at bounding box center [437, 314] width 18 height 11
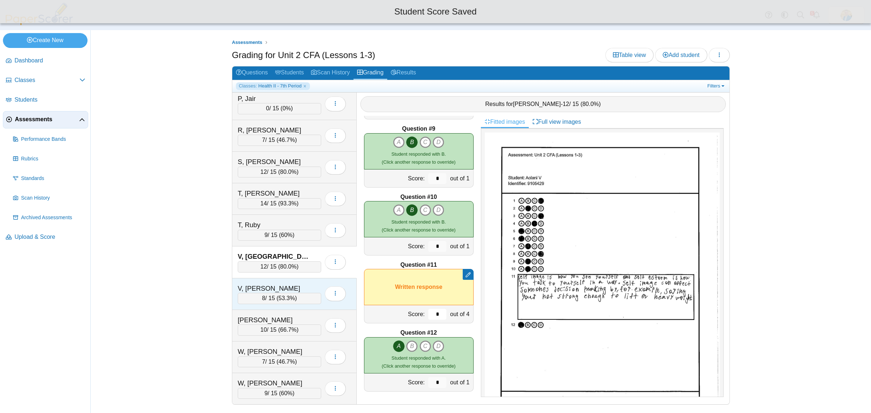
type input "*"
click at [306, 284] on div "V, Natalyn" at bounding box center [274, 288] width 73 height 9
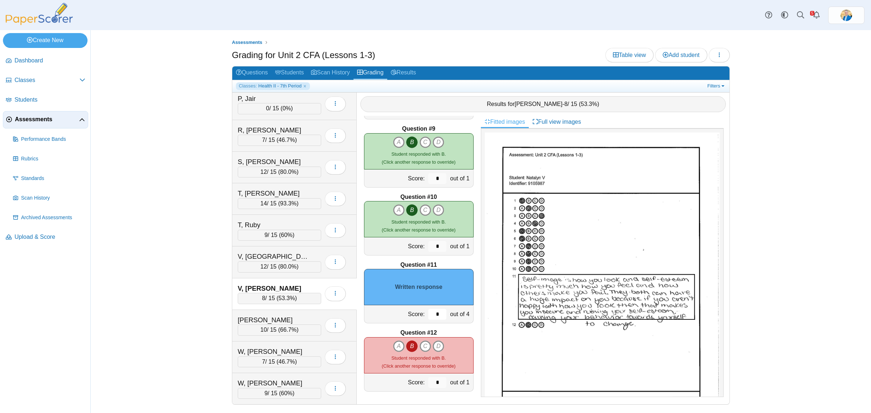
click at [432, 310] on input "*" at bounding box center [437, 314] width 18 height 11
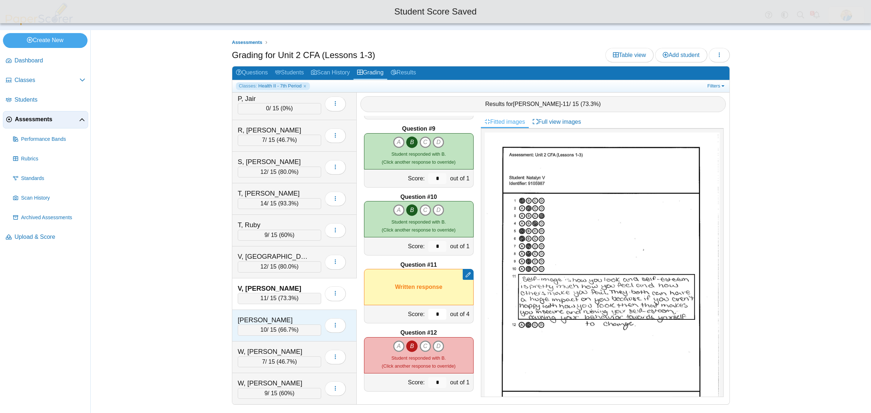
type input "*"
click at [274, 318] on div "W, Isabella" at bounding box center [274, 319] width 73 height 9
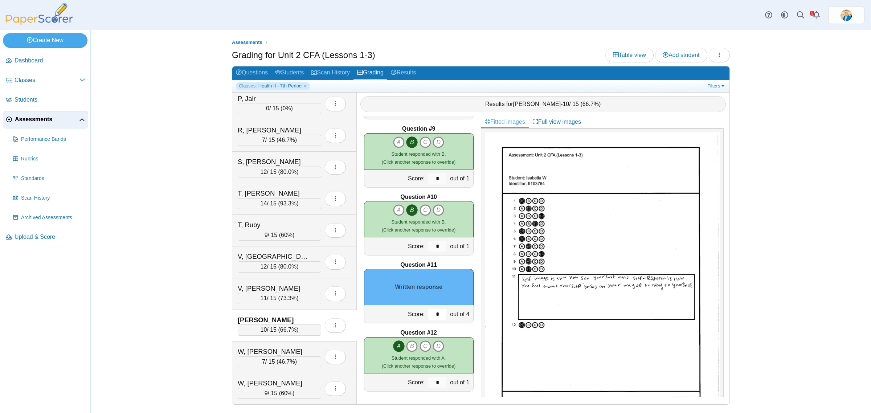
click at [429, 313] on input "*" at bounding box center [437, 314] width 18 height 11
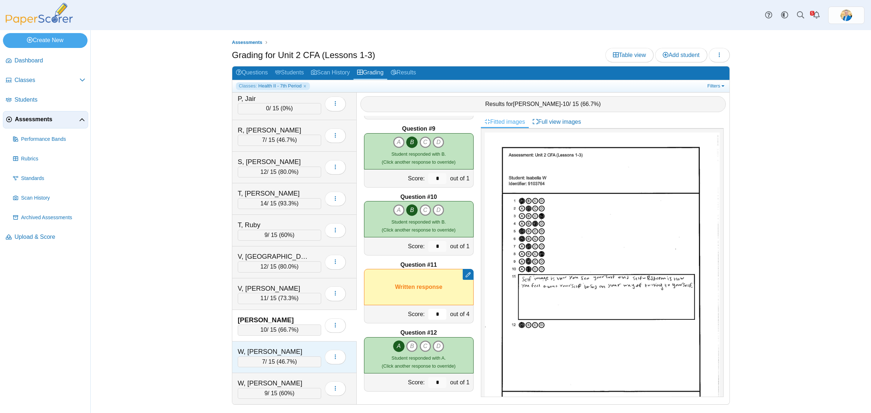
type input "*"
click at [286, 349] on div "W, Keegan" at bounding box center [274, 351] width 73 height 9
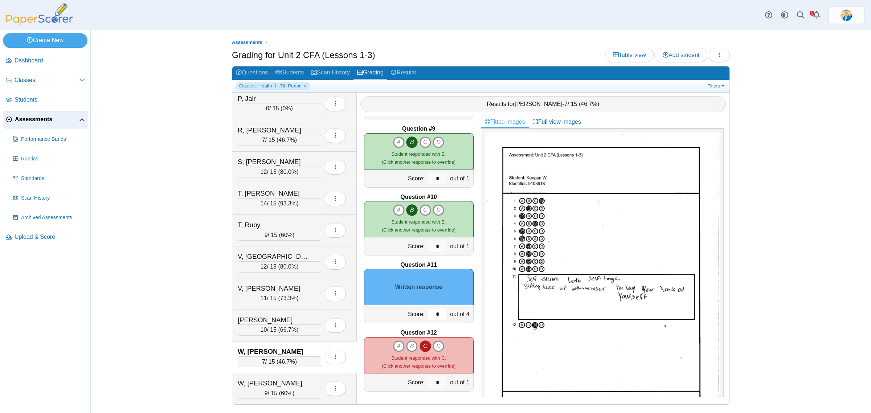
click at [436, 317] on input "*" at bounding box center [437, 314] width 18 height 11
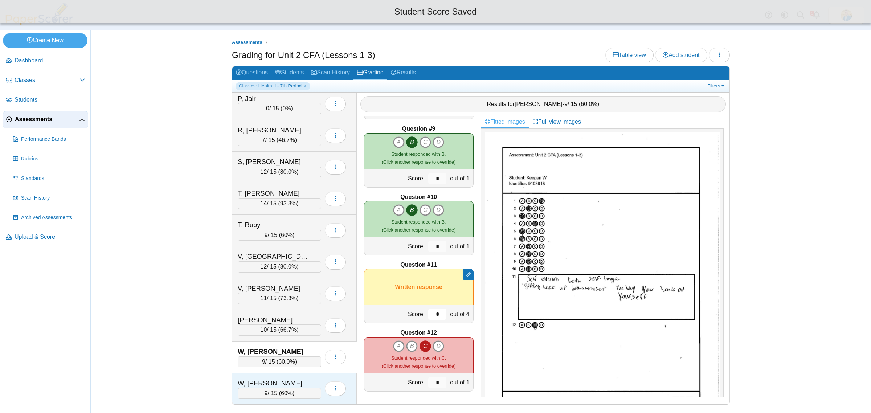
type input "*"
click at [289, 379] on div "W, Mason" at bounding box center [274, 383] width 73 height 9
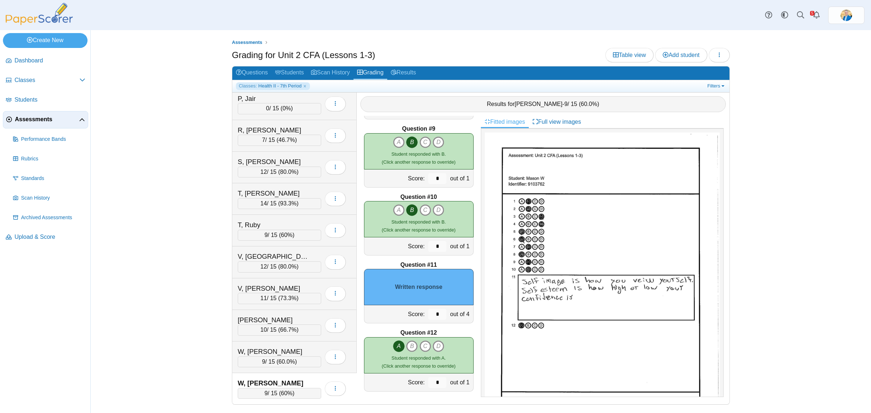
click at [435, 320] on div "*" at bounding box center [438, 314] width 22 height 18
click at [433, 315] on input "*" at bounding box center [437, 314] width 18 height 11
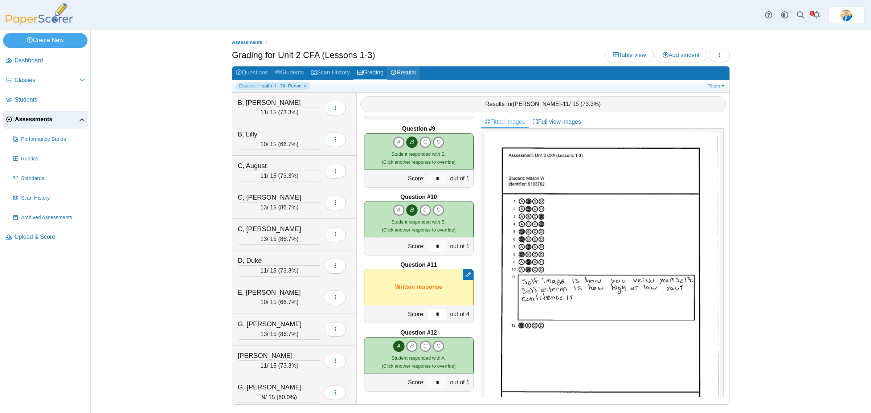
type input "*"
click at [410, 67] on link "Results" at bounding box center [403, 72] width 32 height 13
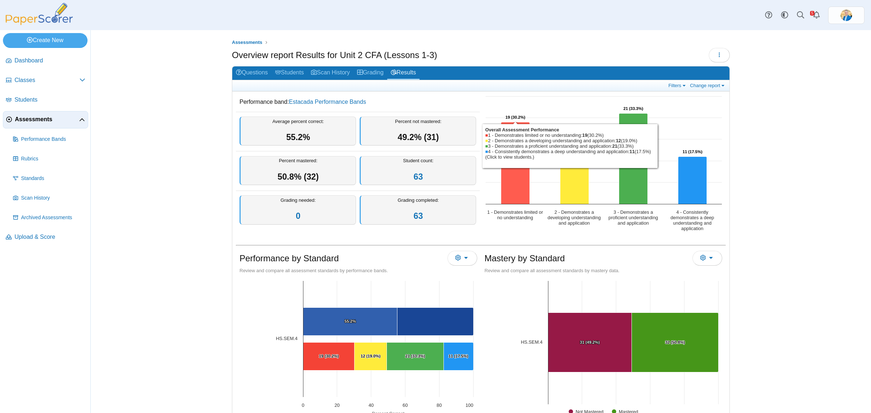
click at [513, 186] on icon "1 - Demonstrates limited or no understanding, 19. Overall Assessment Performanc…" at bounding box center [515, 163] width 29 height 82
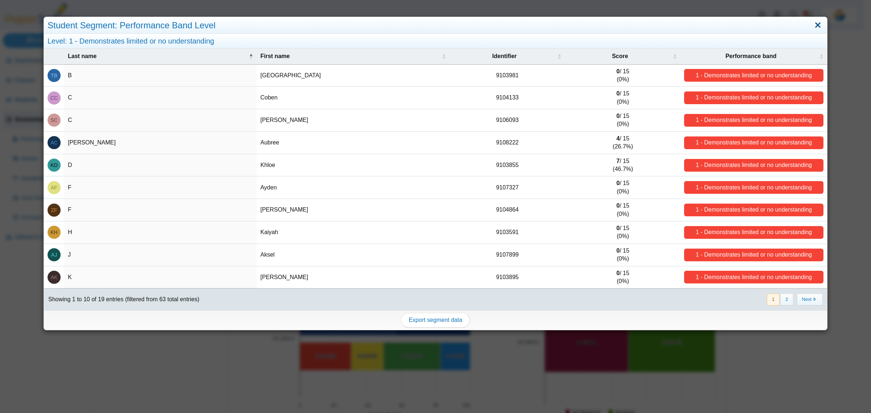
click at [812, 26] on link "Close" at bounding box center [817, 25] width 11 height 12
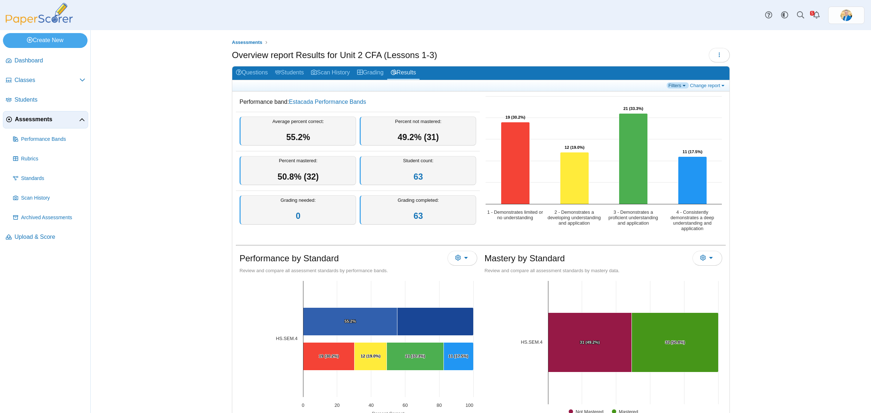
click at [674, 86] on link "Filters" at bounding box center [678, 85] width 22 height 6
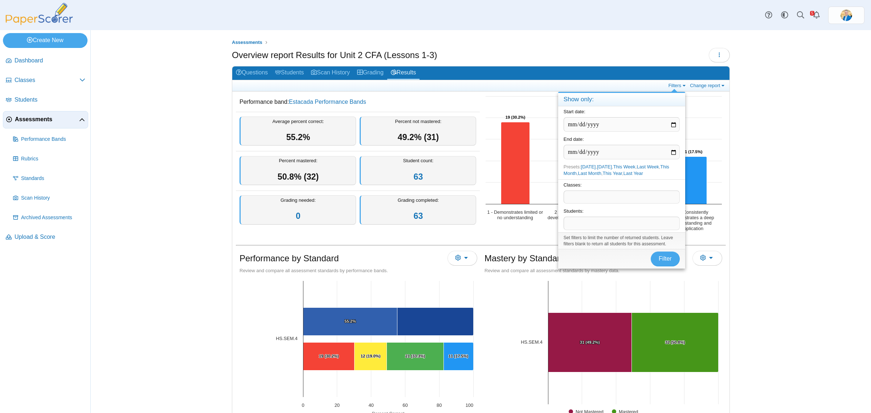
click at [584, 196] on span at bounding box center [621, 197] width 115 height 12
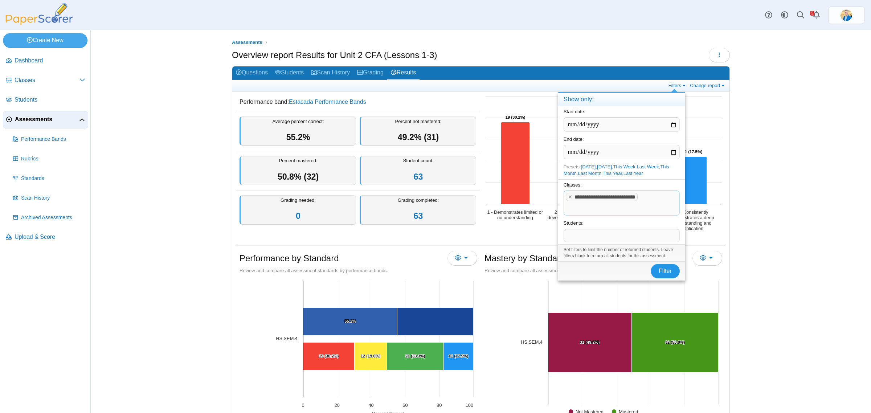
click at [659, 271] on span "Filter" at bounding box center [665, 271] width 13 height 6
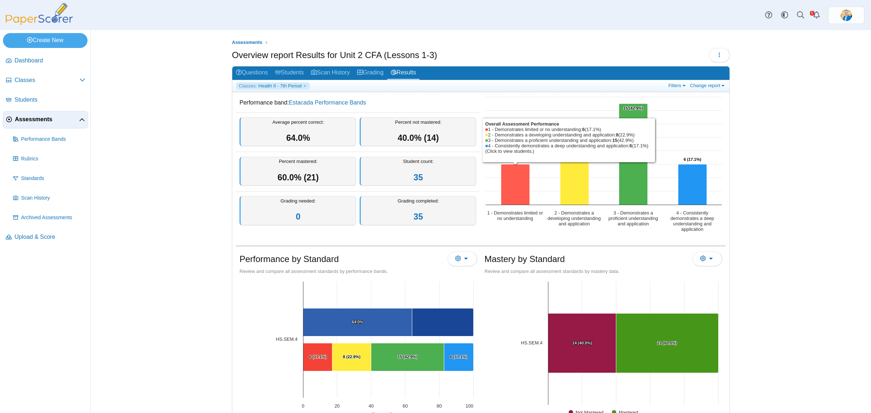
click at [509, 182] on icon "1 - Demonstrates limited or no understanding, 6. Overall Assessment Performance." at bounding box center [515, 184] width 29 height 41
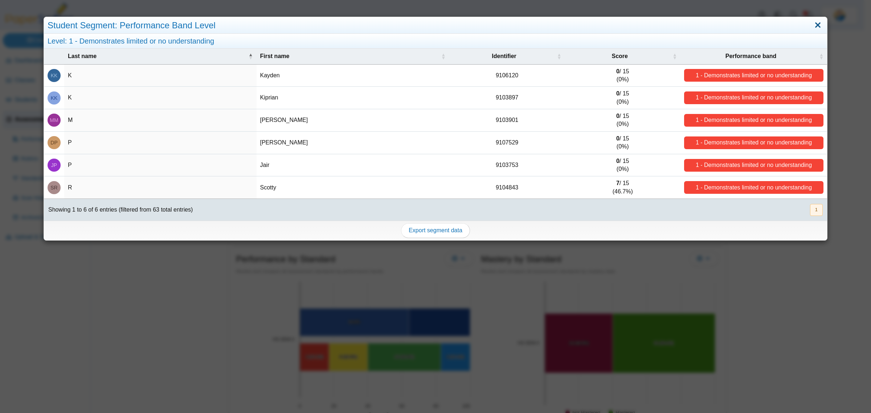
click at [812, 25] on link "Close" at bounding box center [817, 25] width 11 height 12
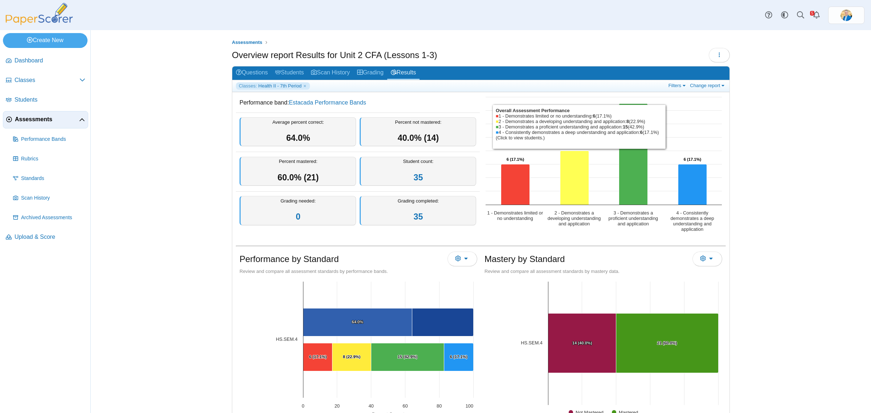
click at [569, 171] on icon "2 - Demonstrates a developing understanding and application, 8. Overall Assessm…" at bounding box center [575, 178] width 29 height 54
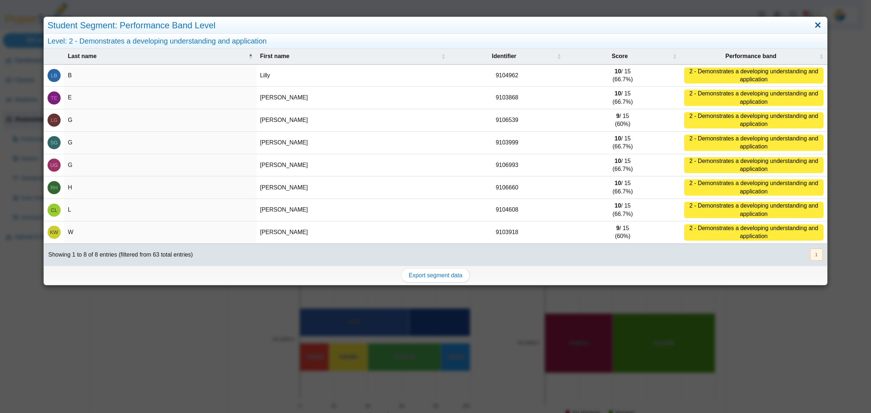
click at [813, 24] on link "Close" at bounding box center [817, 25] width 11 height 12
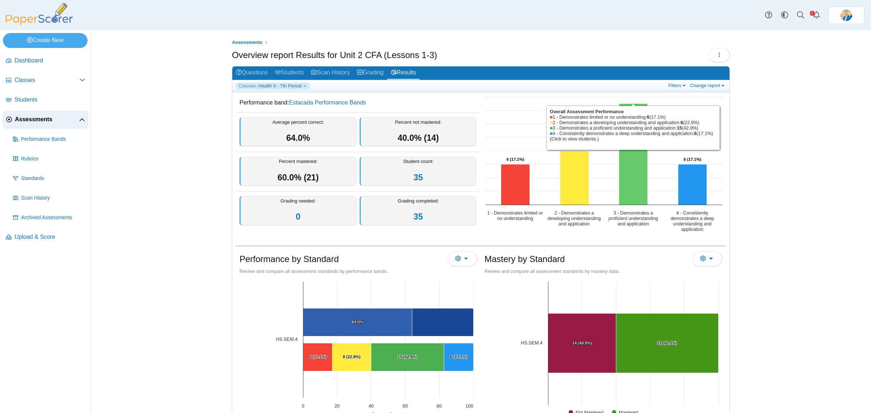
click at [630, 176] on icon "3 - Demonstrates a proficient understanding and application, 15. Overall Assess…" at bounding box center [633, 154] width 29 height 101
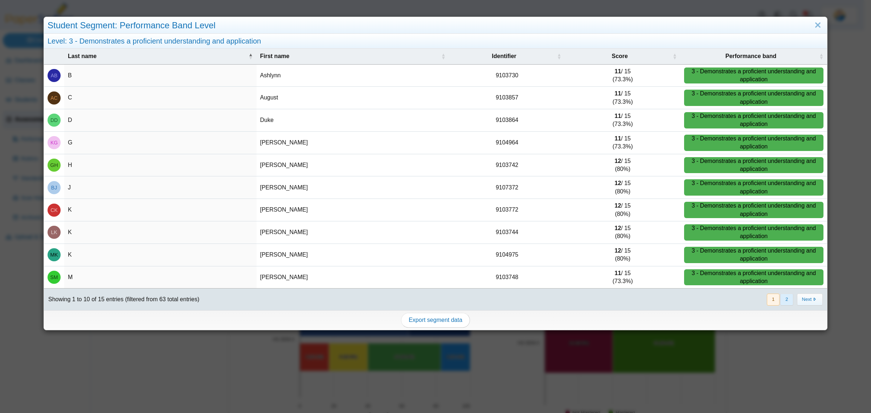
click at [782, 299] on button "2" at bounding box center [787, 300] width 13 height 12
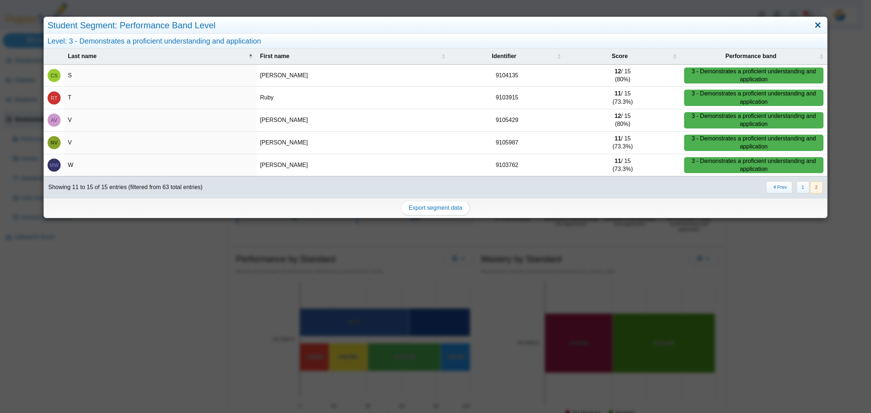
click at [812, 23] on link "Close" at bounding box center [817, 25] width 11 height 12
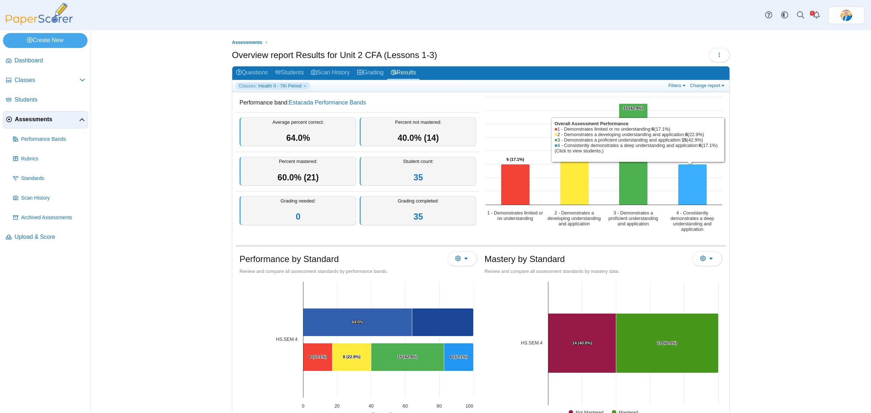
click at [684, 186] on icon "4 - Consistently demonstrates a deep understanding and application, 6. Overall …" at bounding box center [693, 184] width 29 height 41
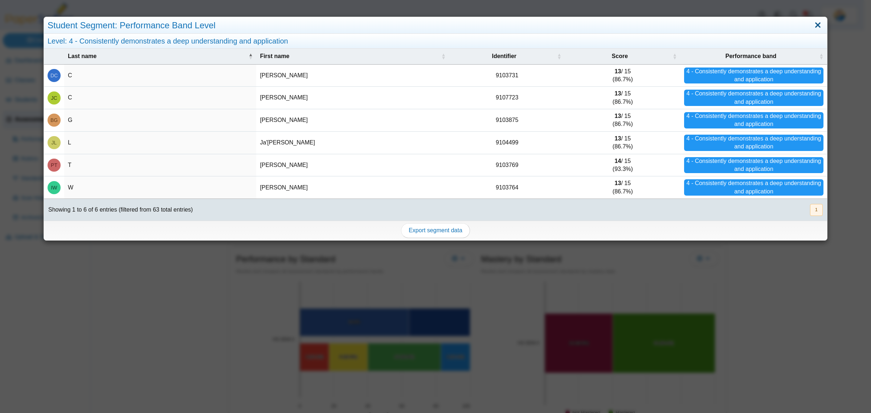
click at [812, 23] on link "Close" at bounding box center [817, 25] width 11 height 12
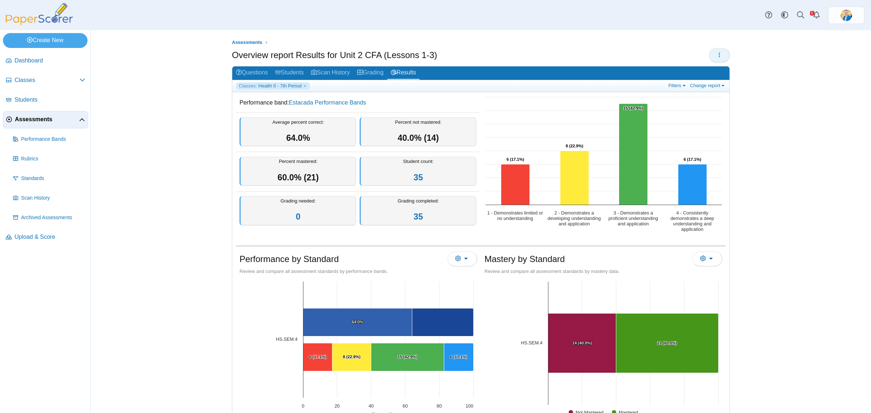
click at [719, 54] on icon "button" at bounding box center [720, 55] width 6 height 6
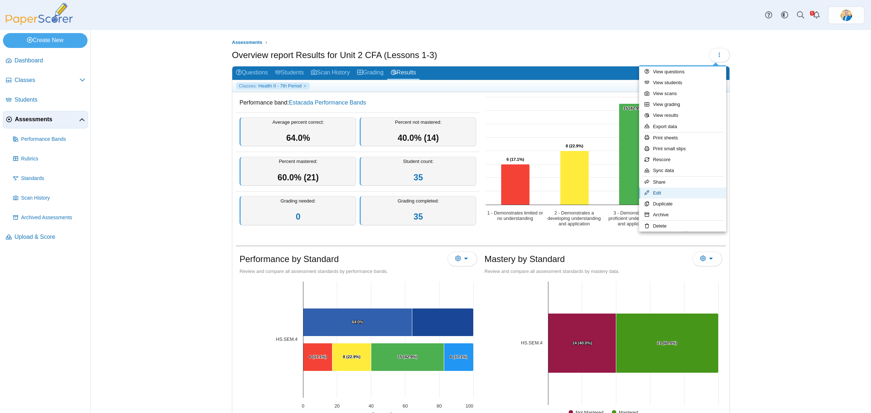
click at [663, 190] on link "Edit" at bounding box center [682, 193] width 87 height 11
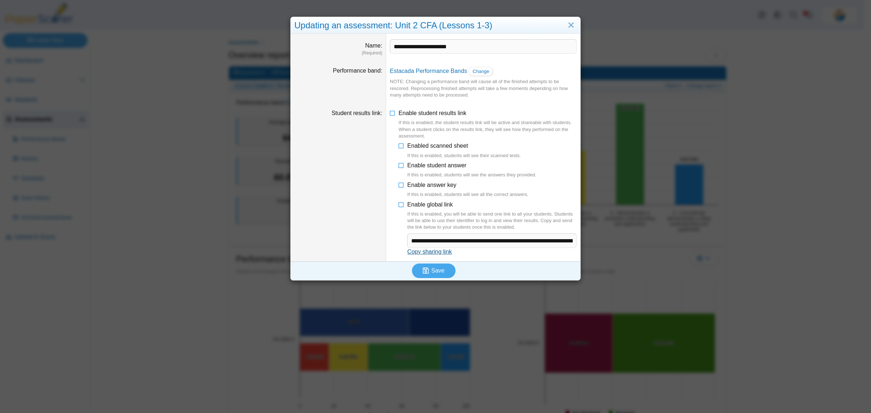
click at [418, 250] on link "Copy sharing link" at bounding box center [429, 252] width 45 height 6
type textarea "**********"
click at [567, 21] on link "Close" at bounding box center [571, 25] width 11 height 12
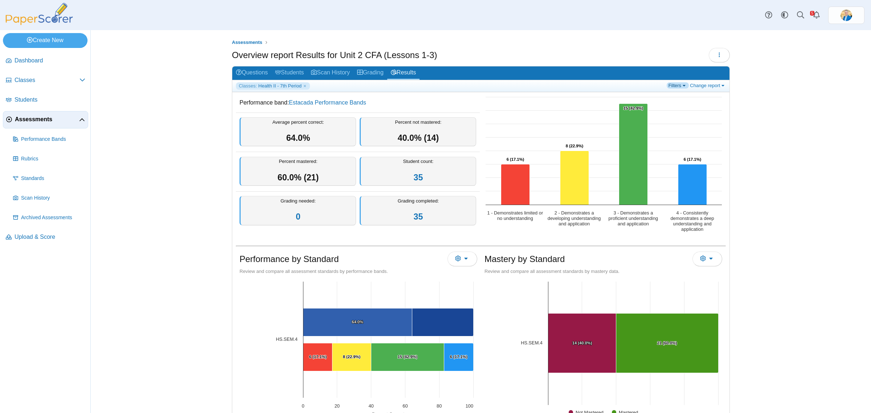
click at [673, 83] on link "Filters" at bounding box center [678, 85] width 22 height 6
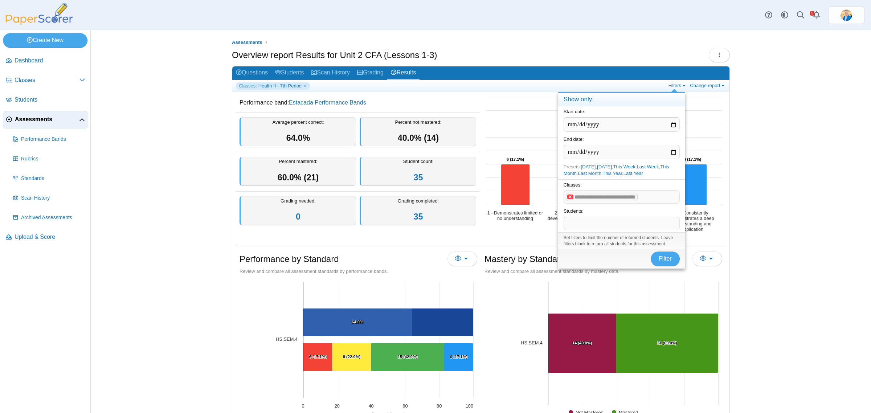
click at [569, 199] on x "remove tag" at bounding box center [570, 197] width 6 height 5
click at [777, 169] on div "Assessments Overview report Results for Unit 2 CFA (Lessons 1-3)" at bounding box center [481, 221] width 781 height 383
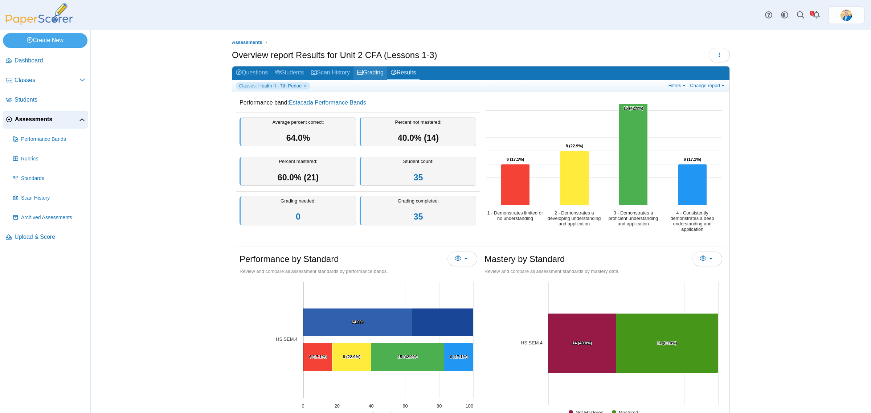
click at [376, 74] on link "Grading" at bounding box center [371, 72] width 34 height 13
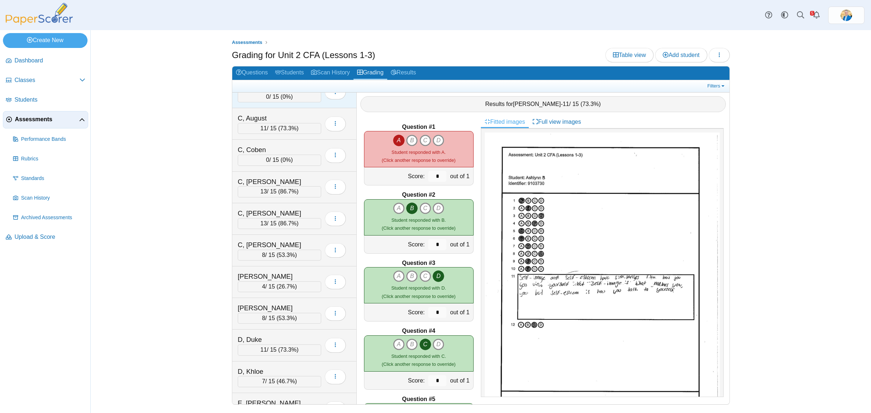
scroll to position [136, 0]
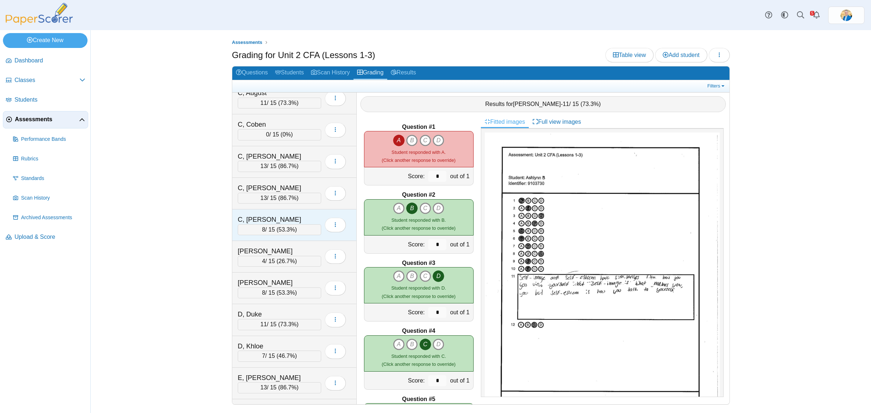
click at [294, 214] on div "C, [PERSON_NAME] 8 / 15 ( 53.3% ) Loading…" at bounding box center [294, 225] width 125 height 32
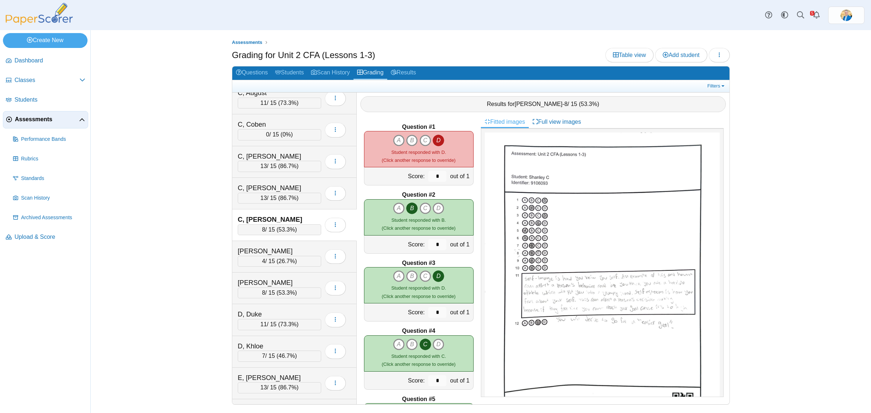
scroll to position [318, 0]
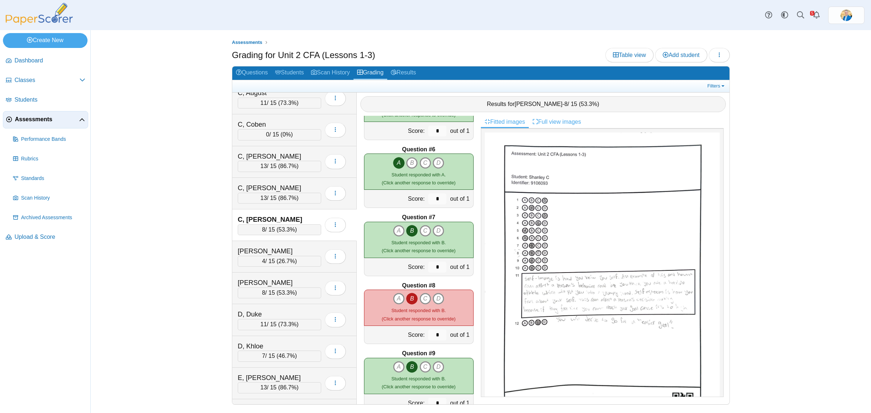
click at [561, 121] on link "Full view images" at bounding box center [557, 122] width 56 height 12
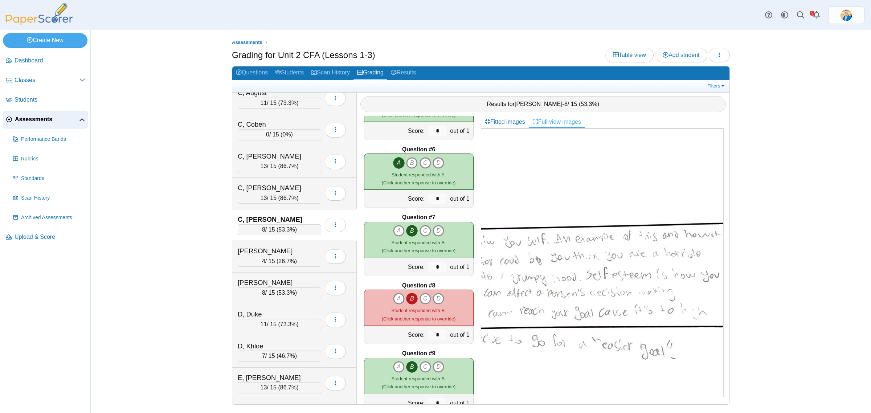
scroll to position [227, 254]
click at [431, 336] on input "*" at bounding box center [437, 335] width 18 height 11
click at [467, 351] on div "Question #1 A B C D Score: *" at bounding box center [419, 260] width 124 height 289
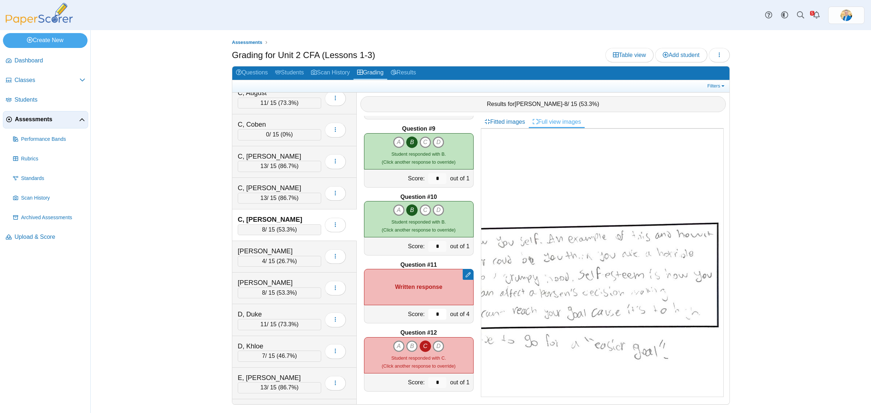
click at [428, 315] on input "*" at bounding box center [437, 314] width 18 height 11
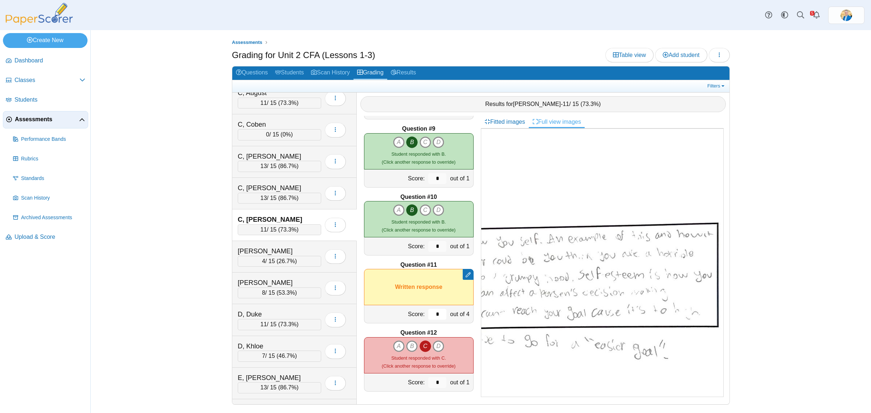
type input "*"
click at [194, 271] on div "Assessments Grading for Unit 2 CFA (Lessons 1-3) Table view Add student Loading…" at bounding box center [481, 221] width 781 height 383
click at [416, 69] on link "Results" at bounding box center [403, 72] width 32 height 13
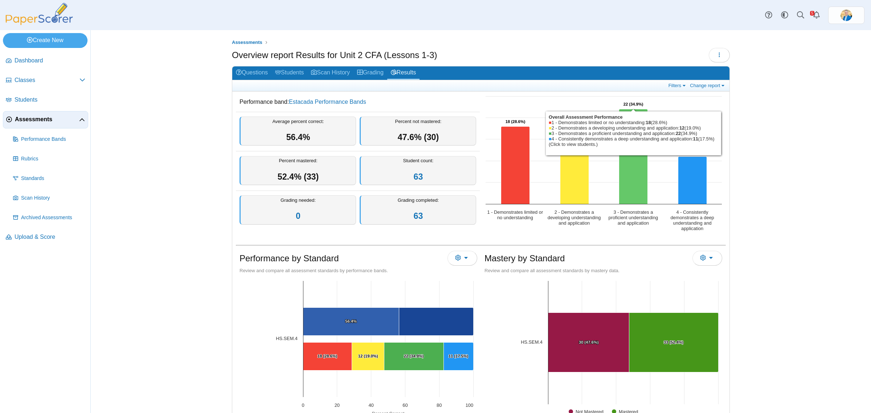
click at [625, 156] on icon "3 - Demonstrates a proficient understanding and application, 22. Overall Assess…" at bounding box center [633, 156] width 29 height 95
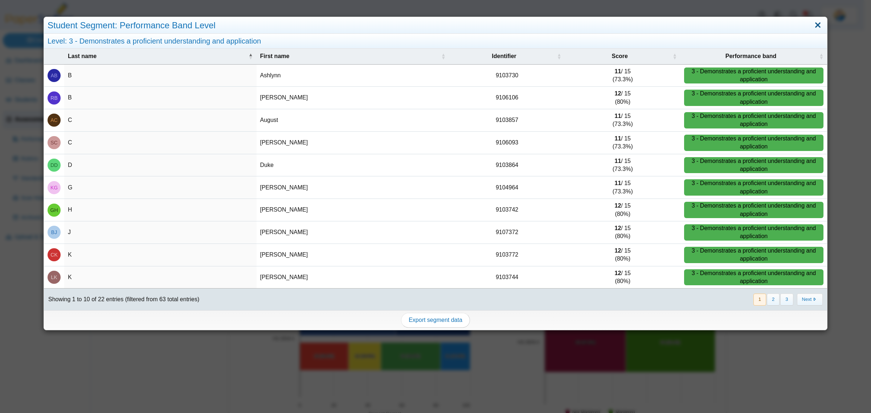
click at [813, 26] on link "Close" at bounding box center [817, 25] width 11 height 12
